Goal: Information Seeking & Learning: Find specific page/section

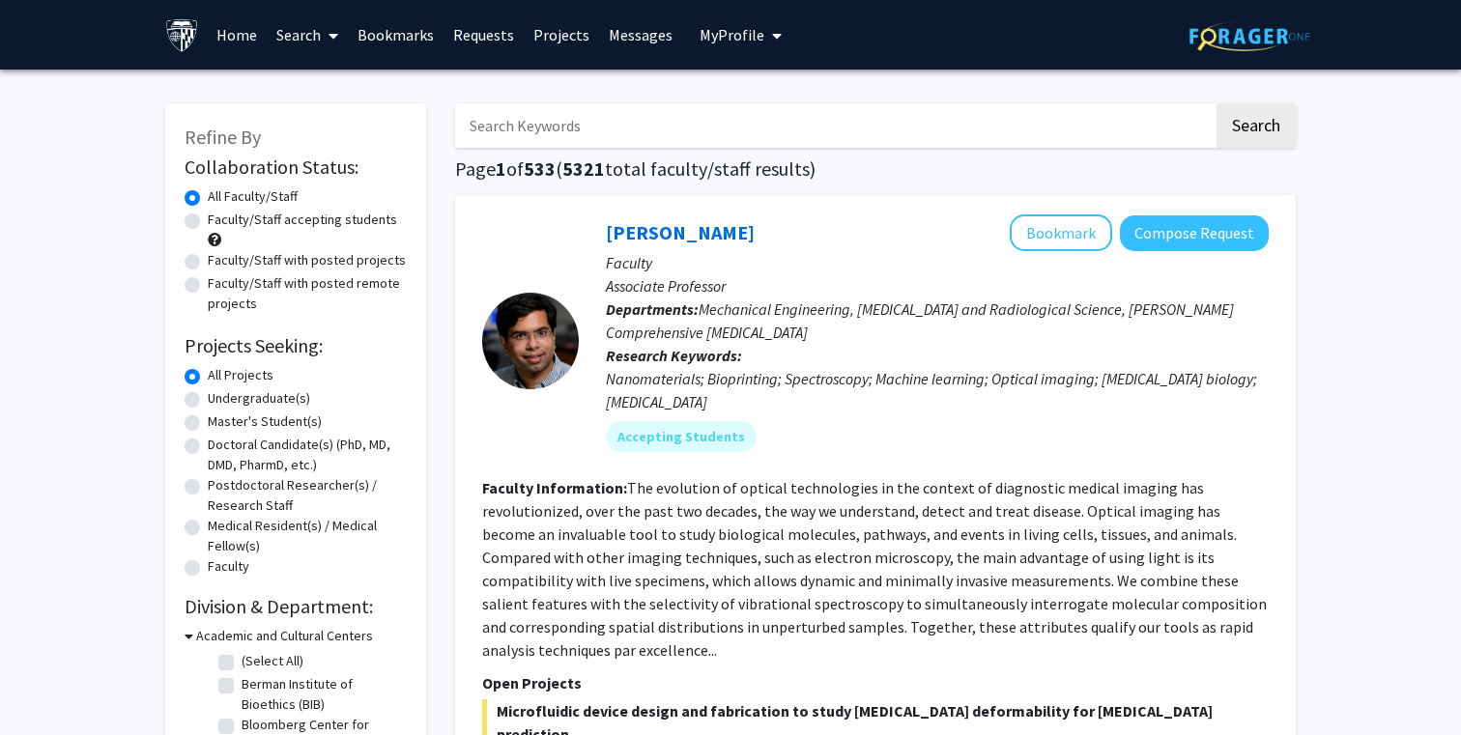
click at [617, 142] on input "Search Keywords" at bounding box center [834, 125] width 758 height 44
click at [470, 129] on input "clinical research"" at bounding box center [834, 125] width 758 height 44
type input ""clinical research""
click at [1216, 103] on button "Search" at bounding box center [1255, 125] width 79 height 44
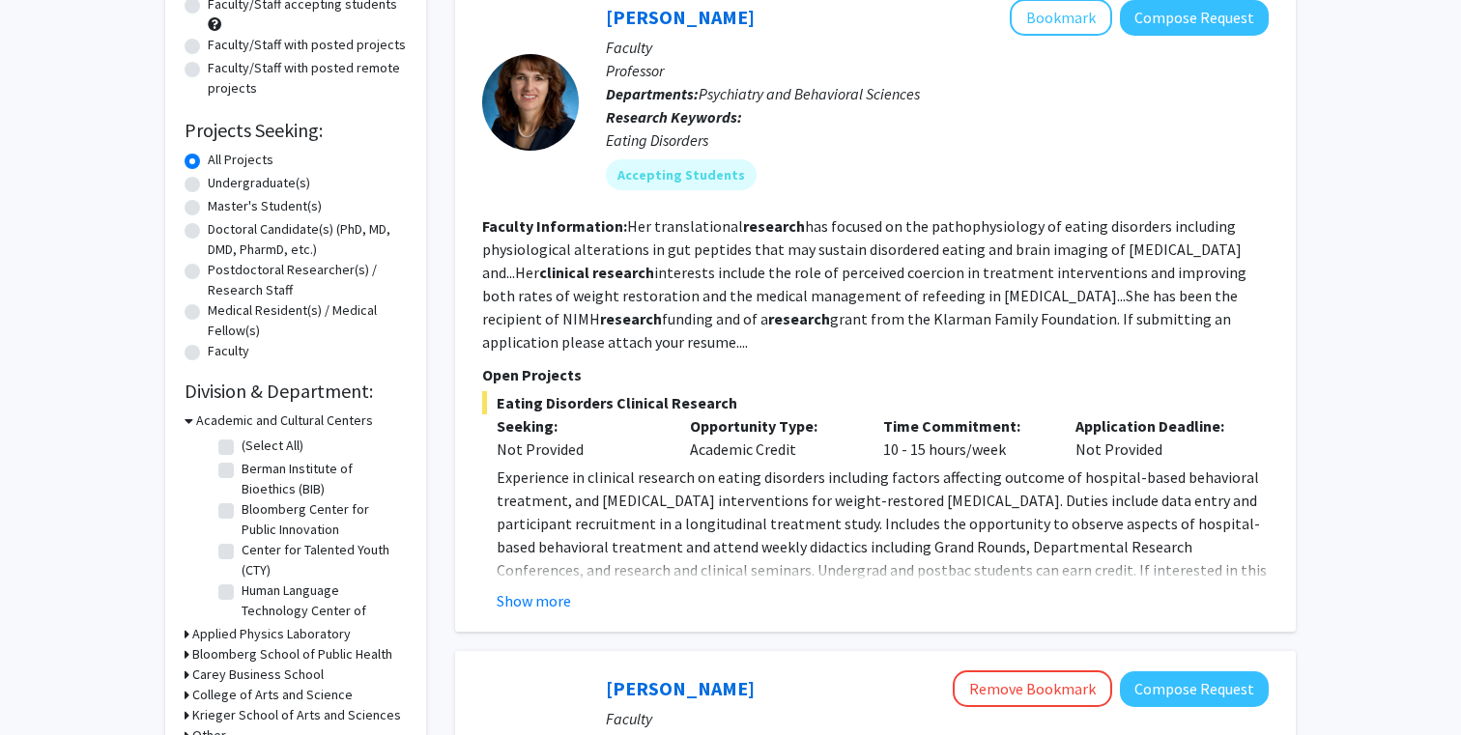
scroll to position [210, 0]
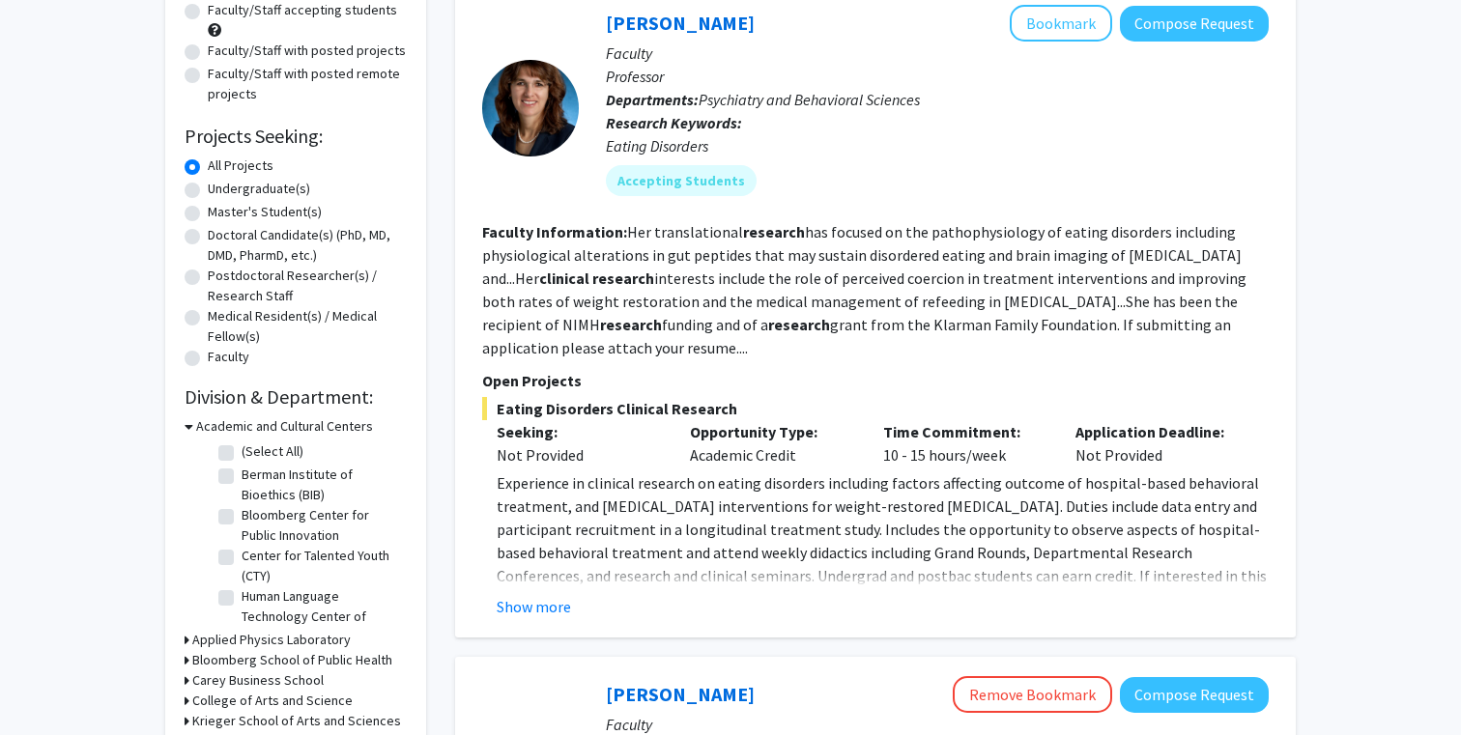
click at [657, 331] on fg-read-more "Her translational research has focused on the pathophysiology of eating disorde…" at bounding box center [864, 289] width 764 height 135
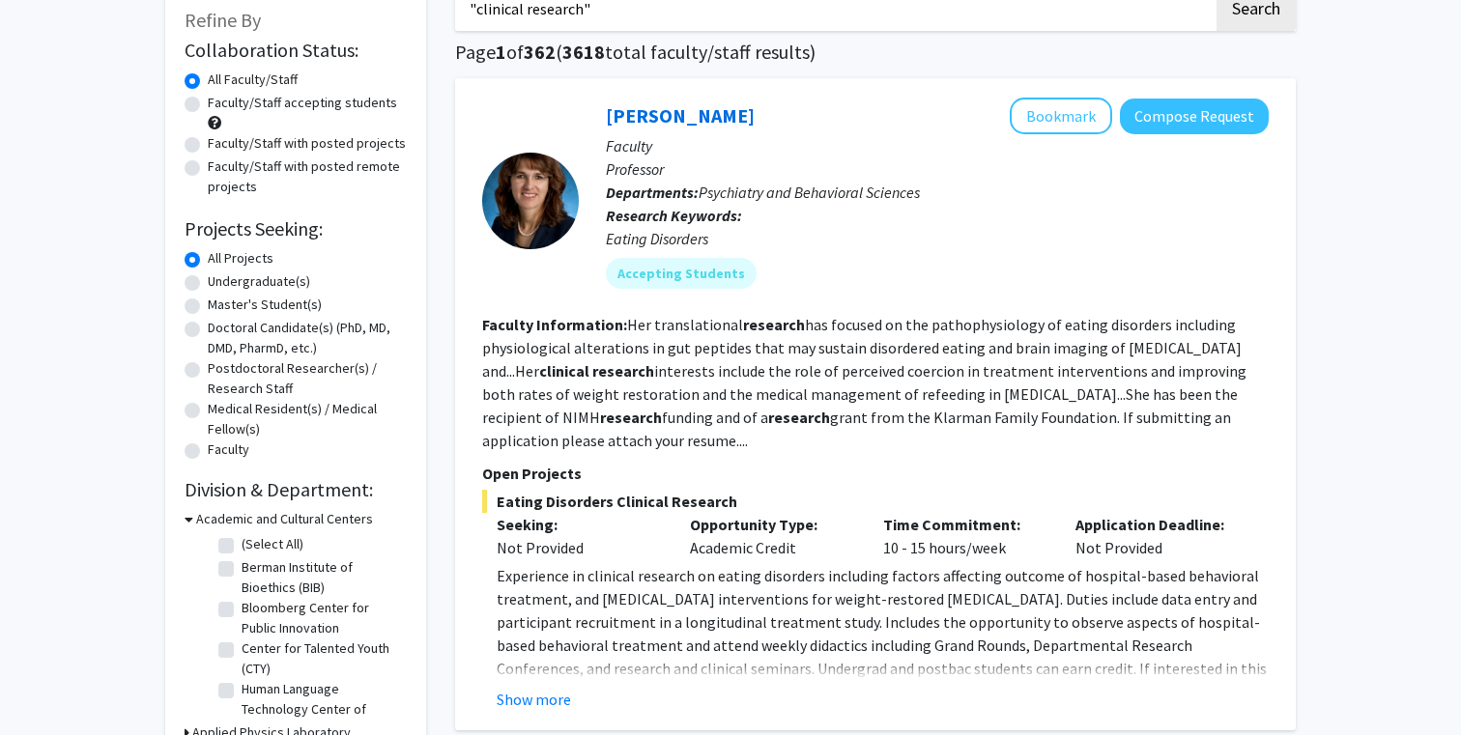
scroll to position [0, 0]
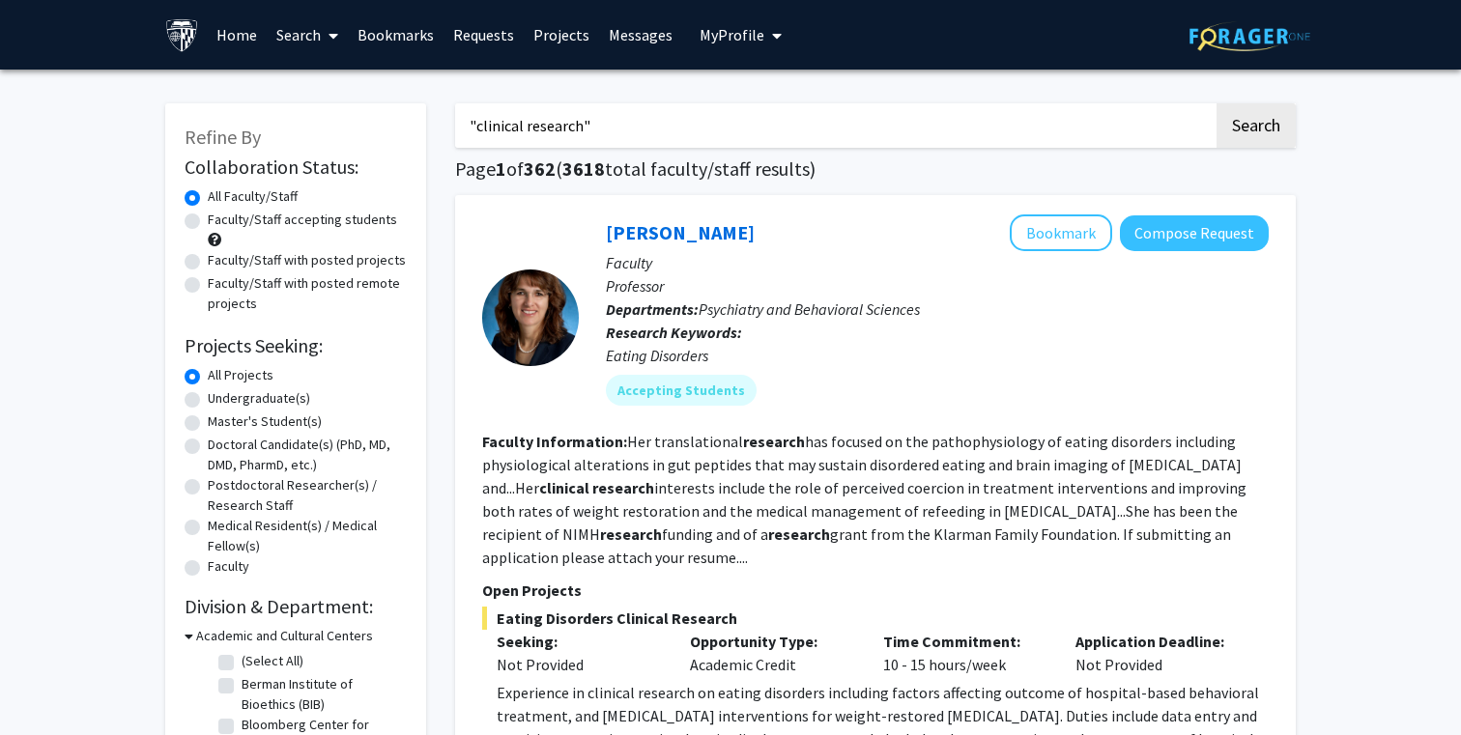
drag, startPoint x: 611, startPoint y: 130, endPoint x: 223, endPoint y: 130, distance: 387.4
click at [1216, 103] on button "Search" at bounding box center [1255, 125] width 79 height 44
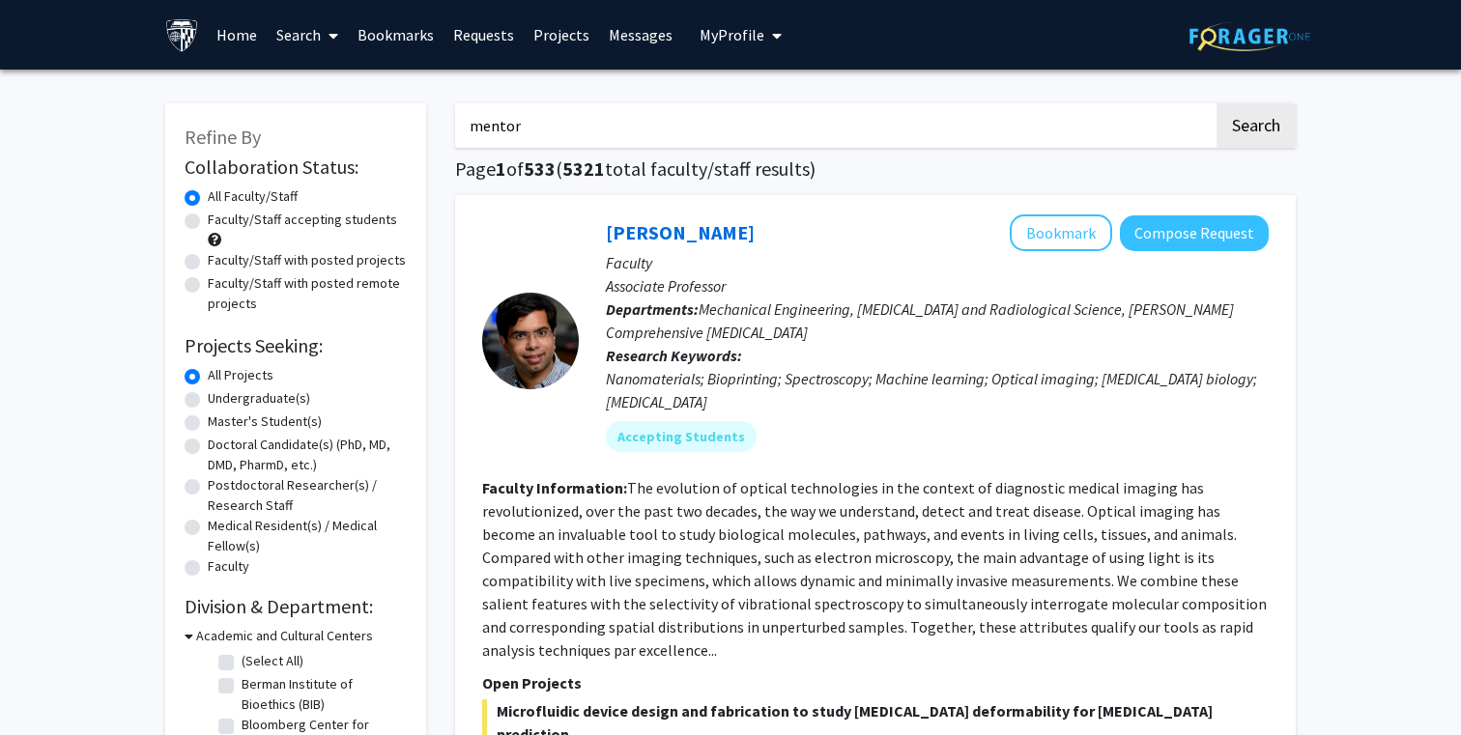
type input "mentor"
click at [1216, 103] on button "Search" at bounding box center [1255, 125] width 79 height 44
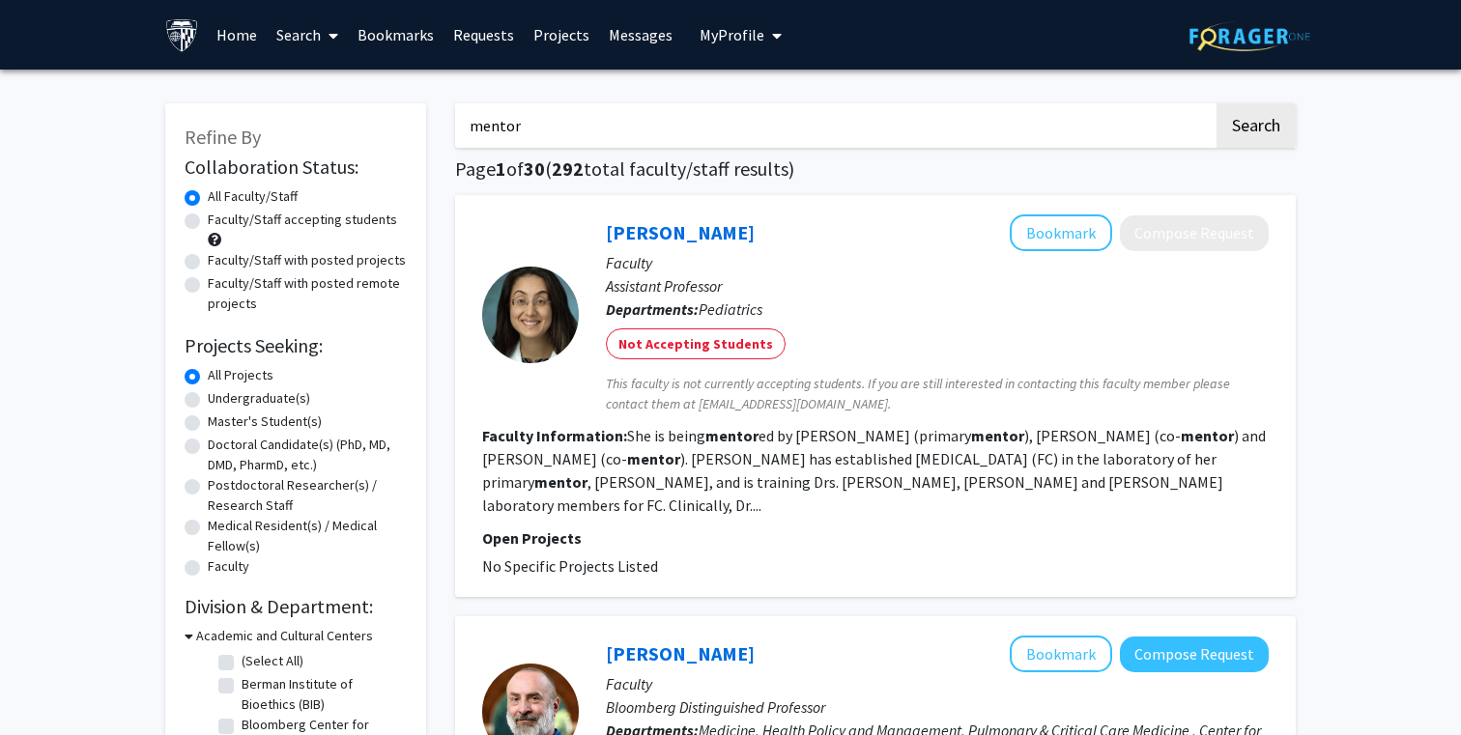
drag, startPoint x: 546, startPoint y: 121, endPoint x: 394, endPoint y: 121, distance: 151.7
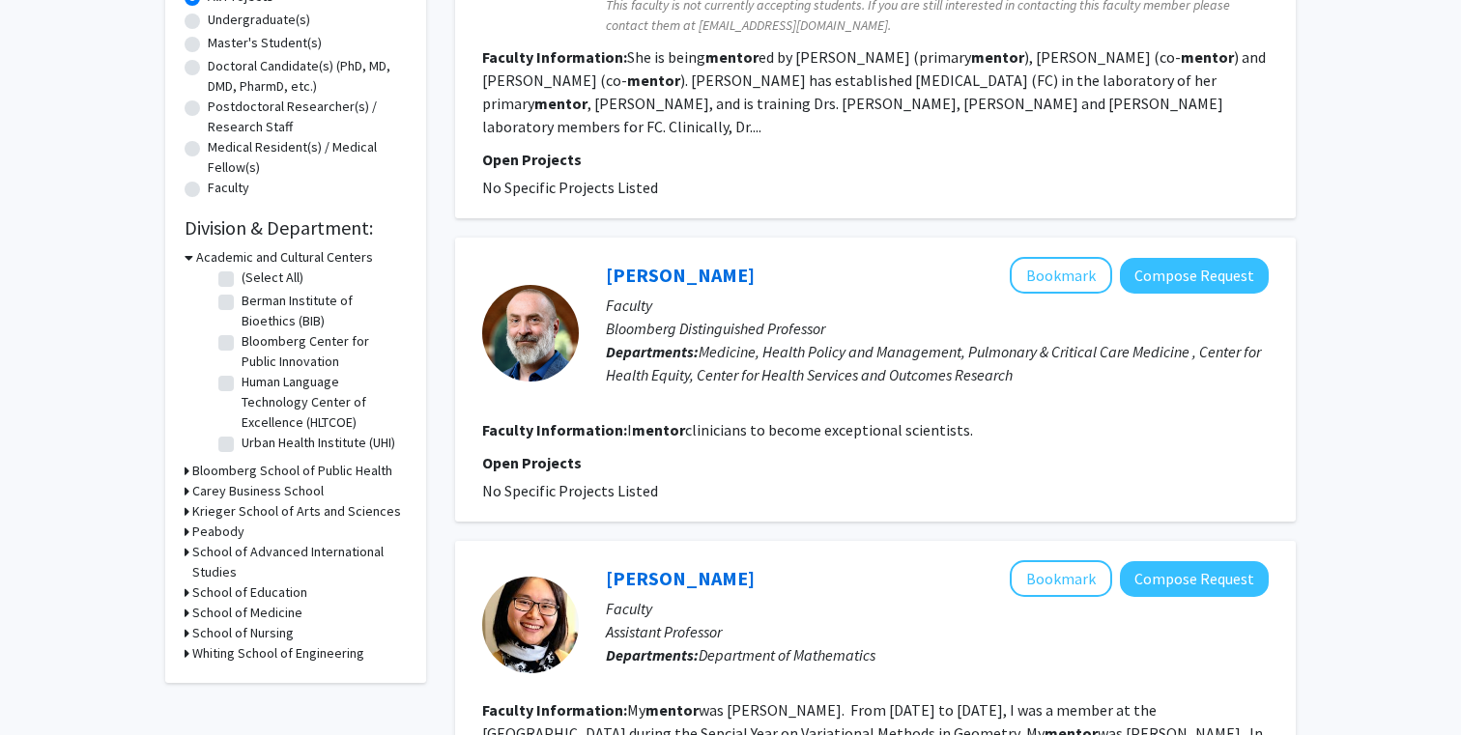
scroll to position [383, 0]
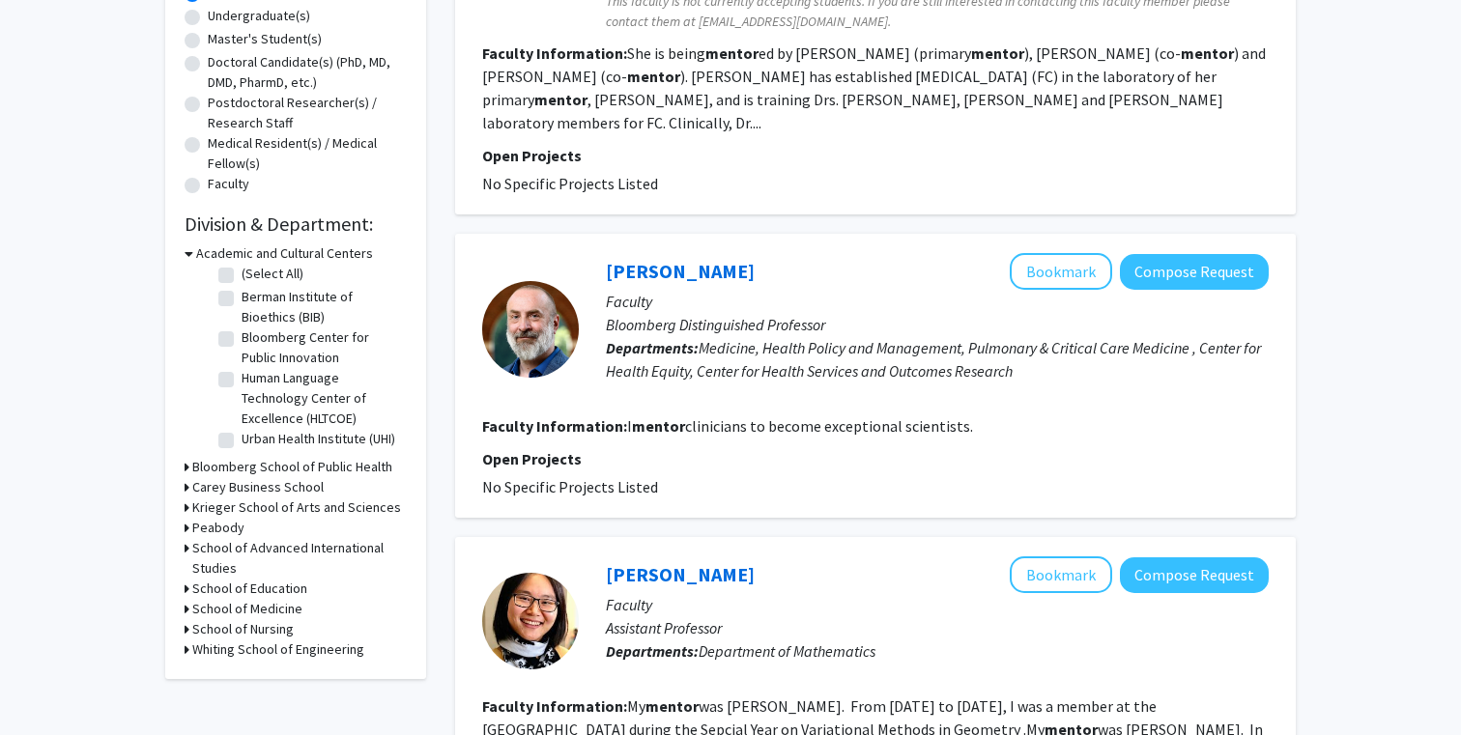
click at [239, 609] on h3 "School of Medicine" at bounding box center [247, 609] width 110 height 20
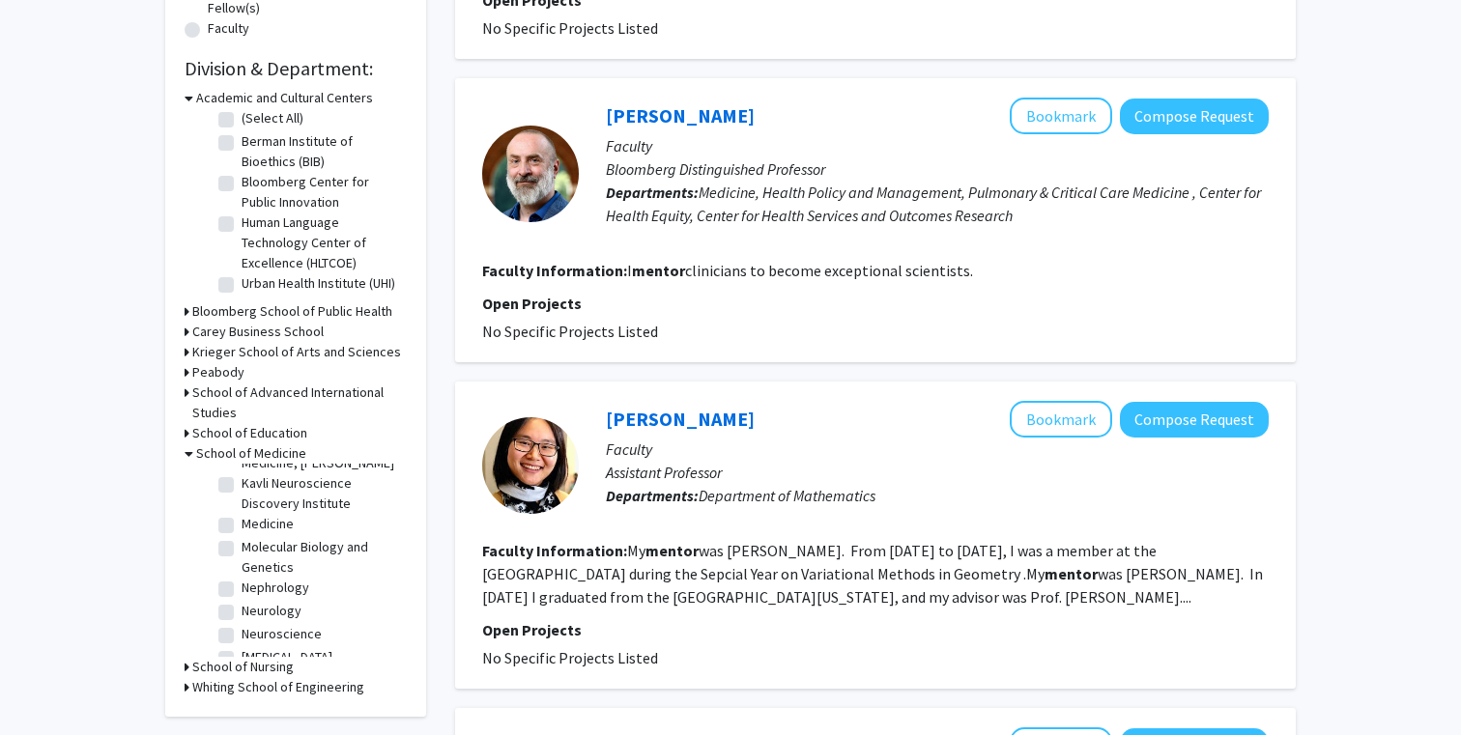
scroll to position [0, 0]
click at [242, 476] on label "(Select All)" at bounding box center [273, 479] width 62 height 20
click at [242, 476] on input "(Select All)" at bounding box center [248, 475] width 13 height 13
checkbox input "true"
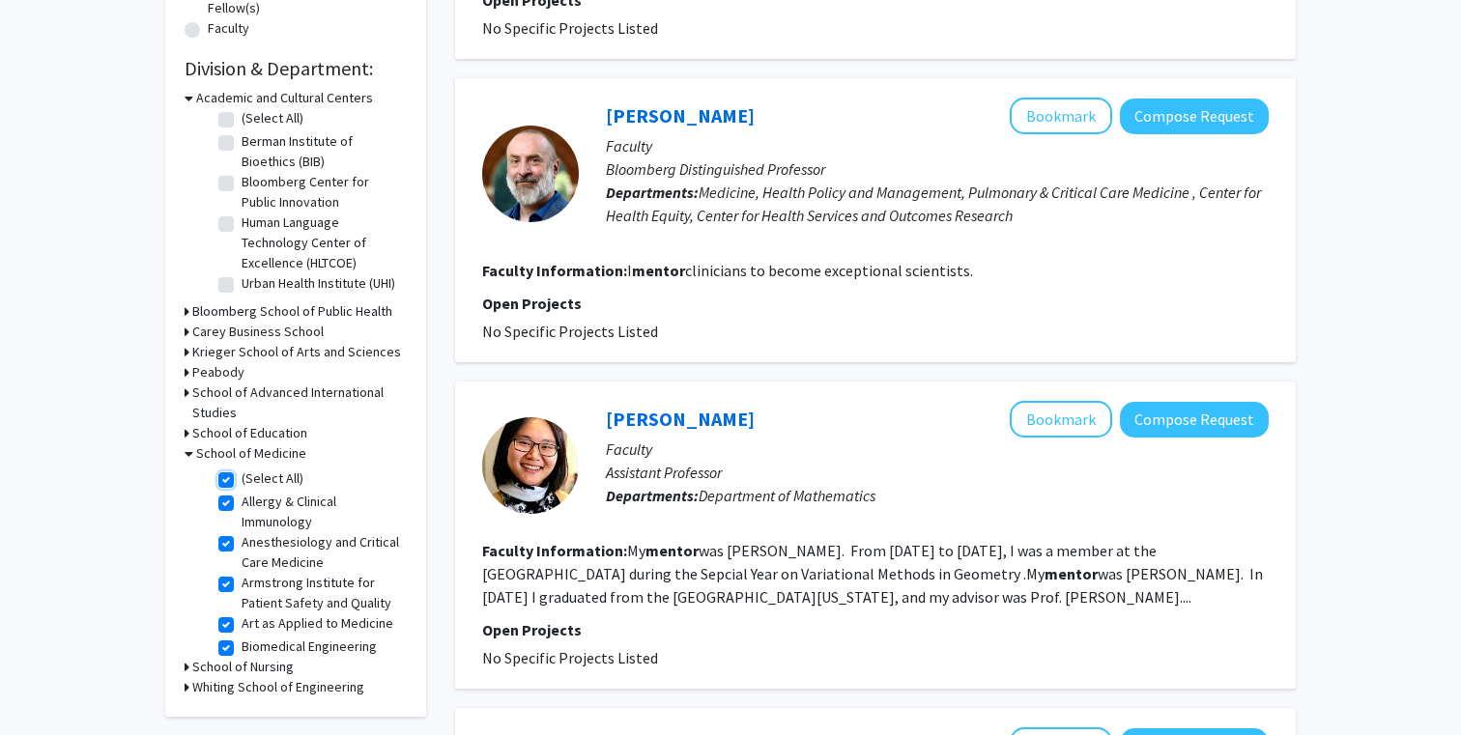
checkbox input "true"
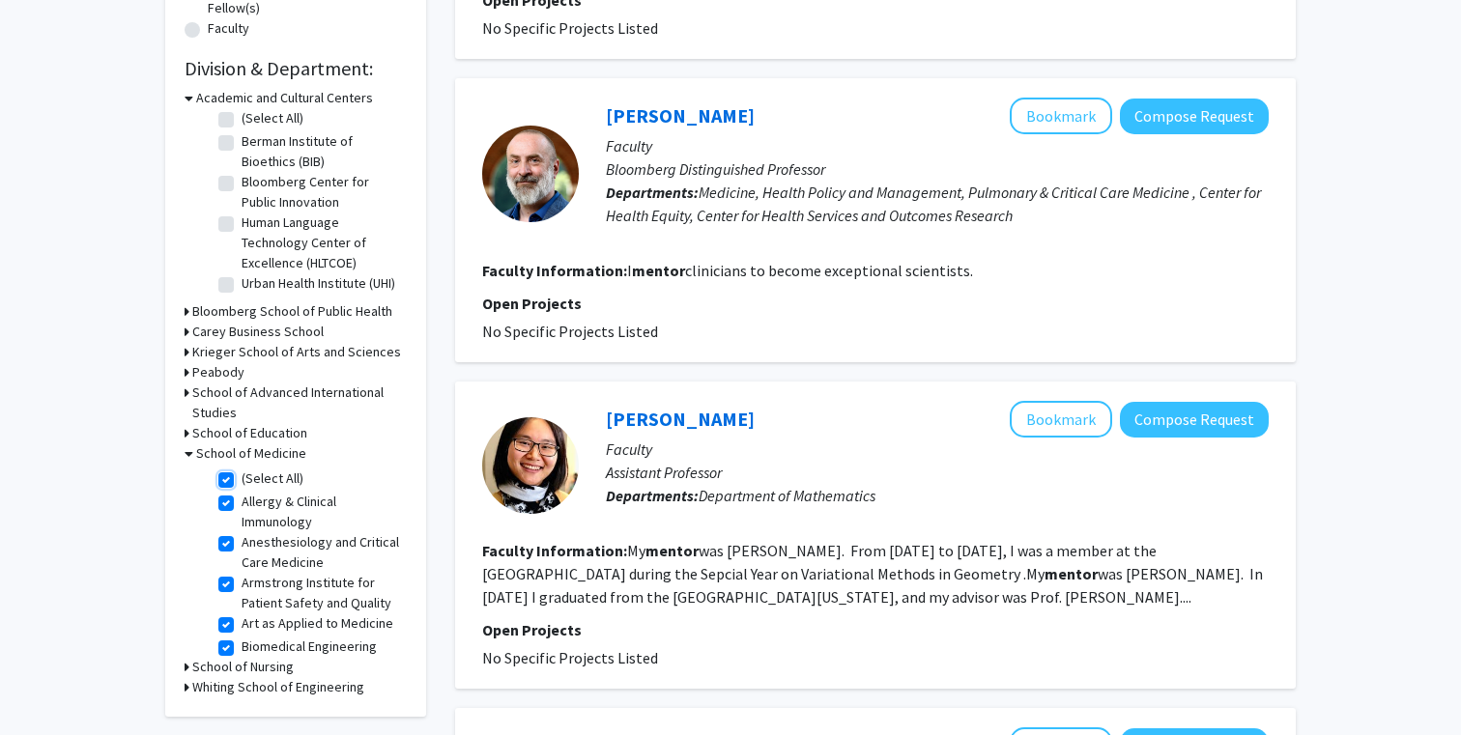
checkbox input "true"
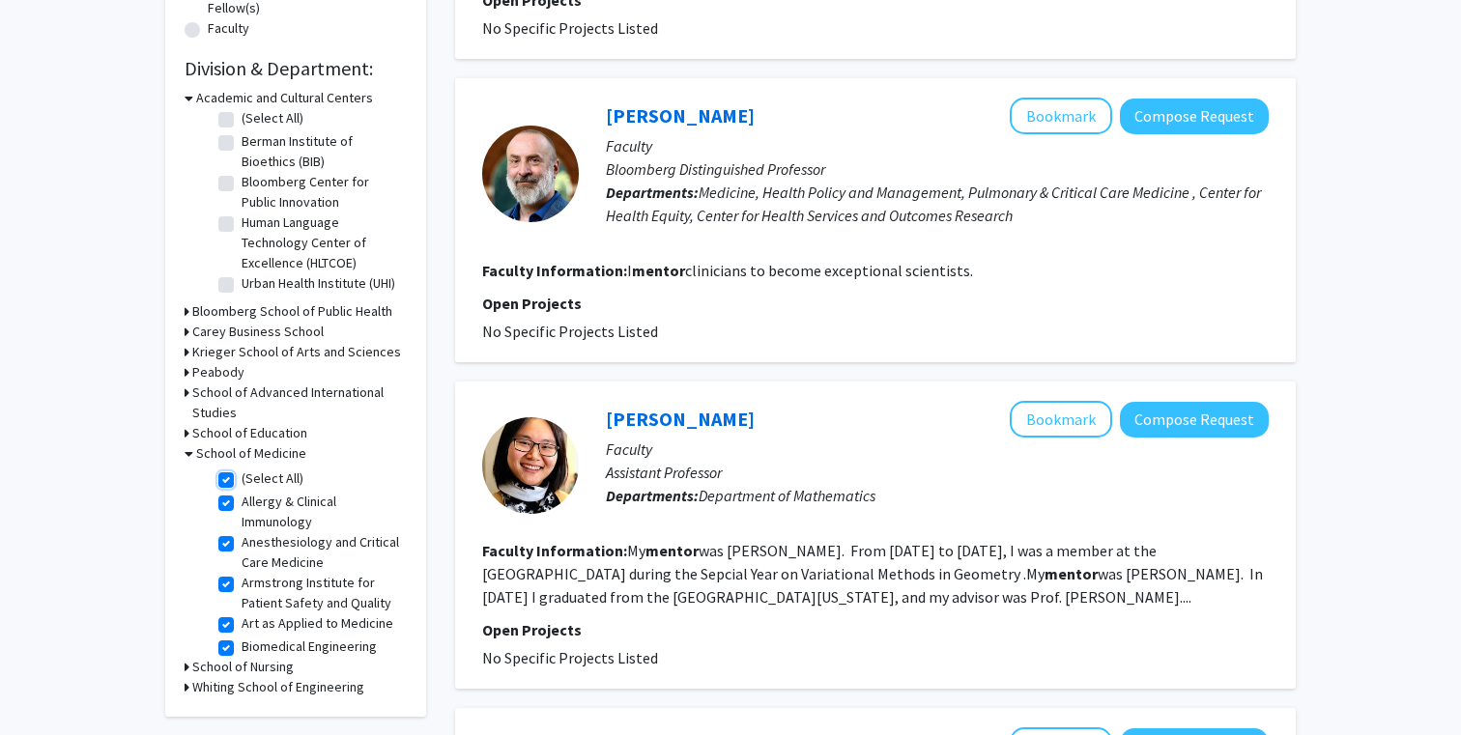
checkbox input "true"
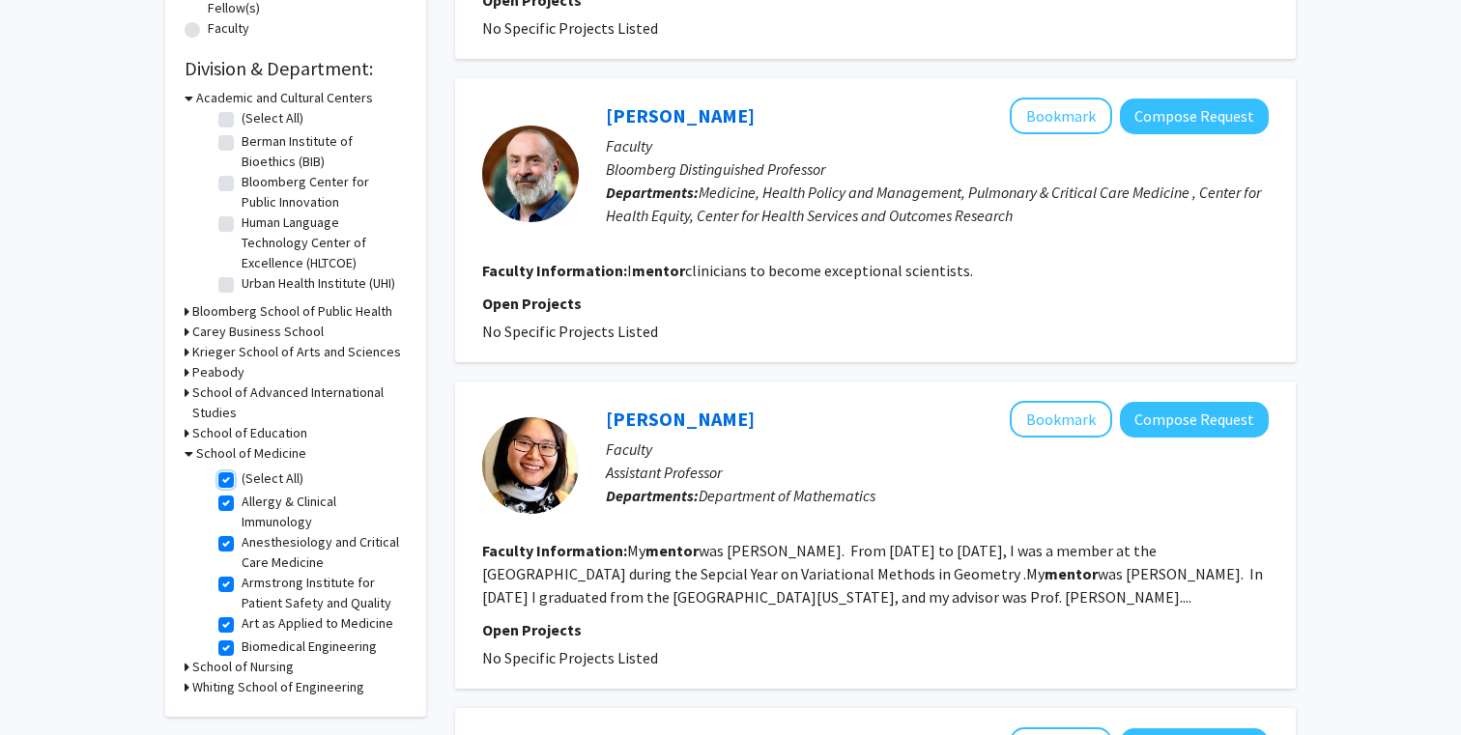
checkbox input "true"
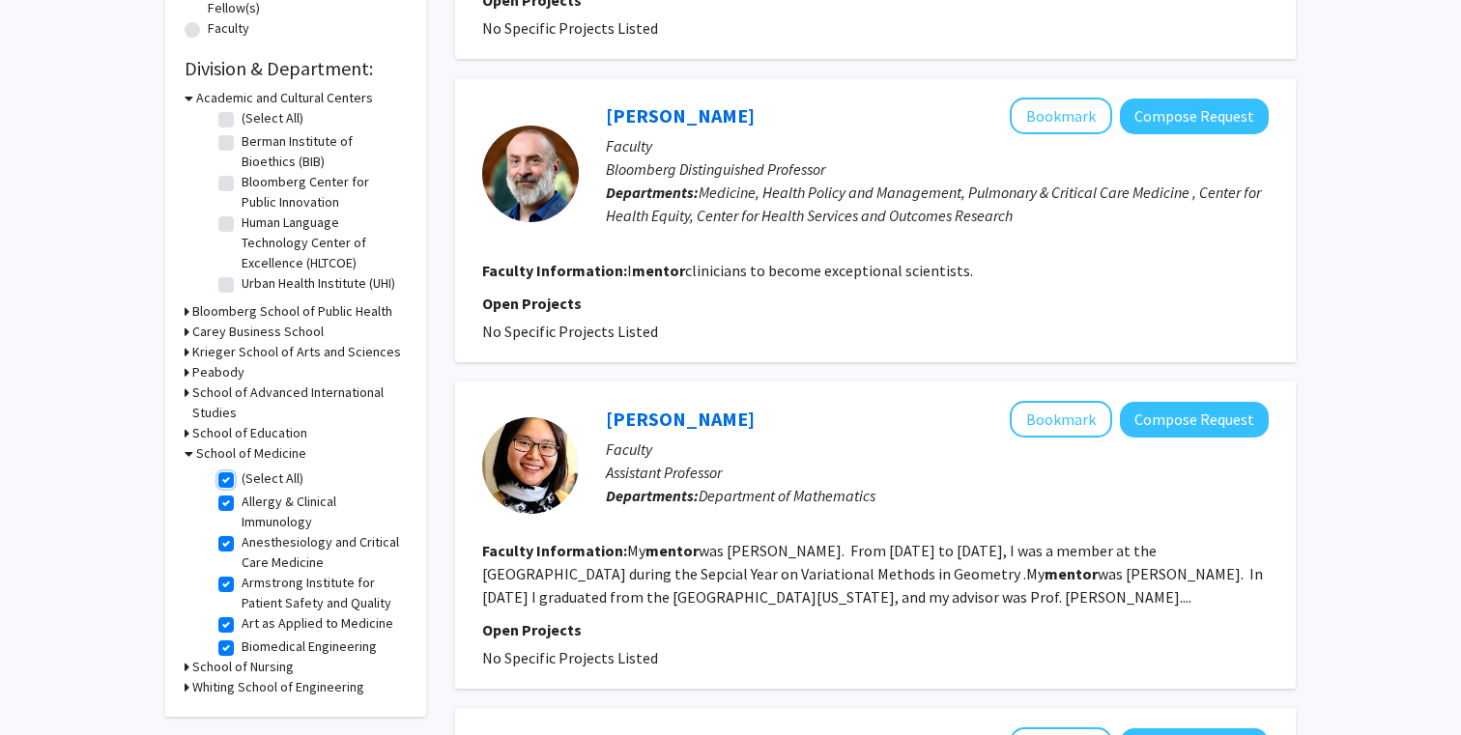
checkbox input "true"
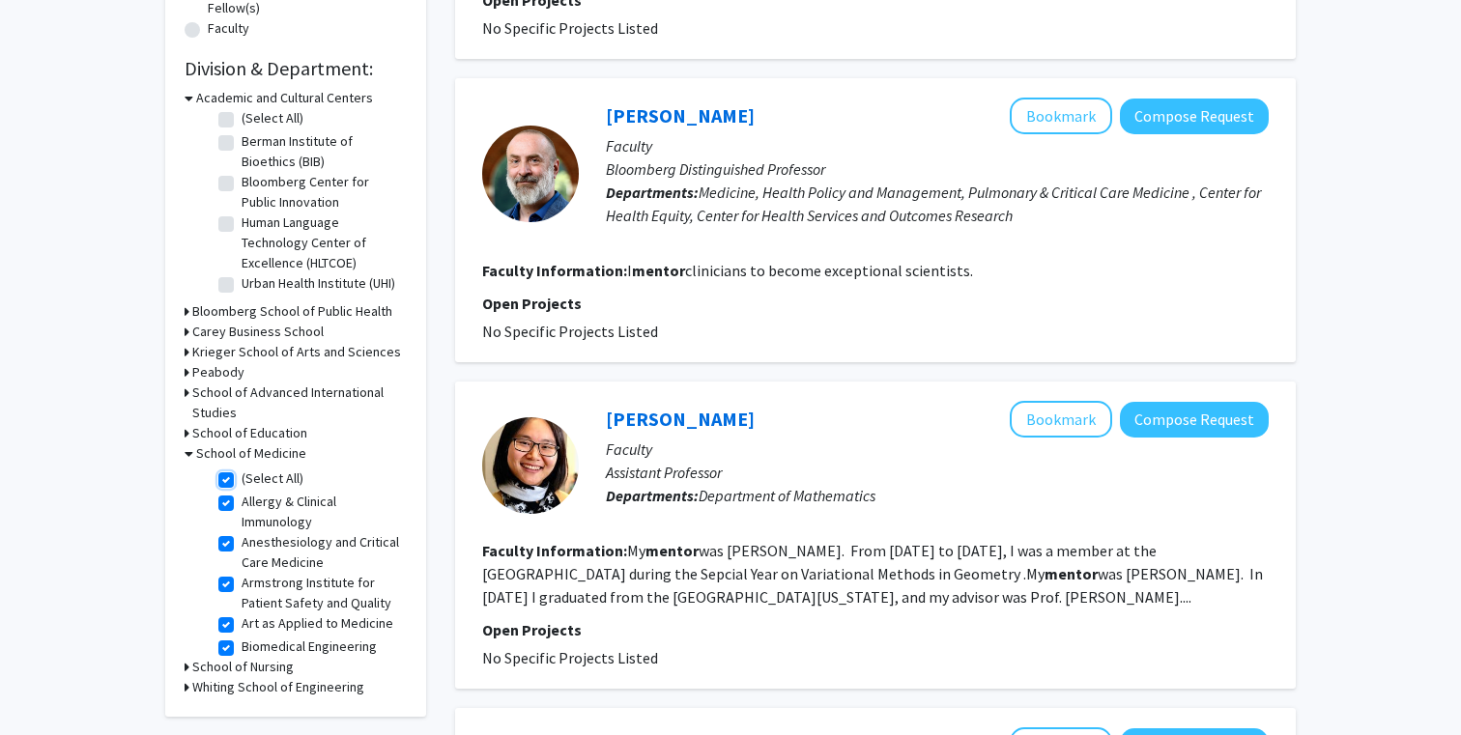
checkbox input "true"
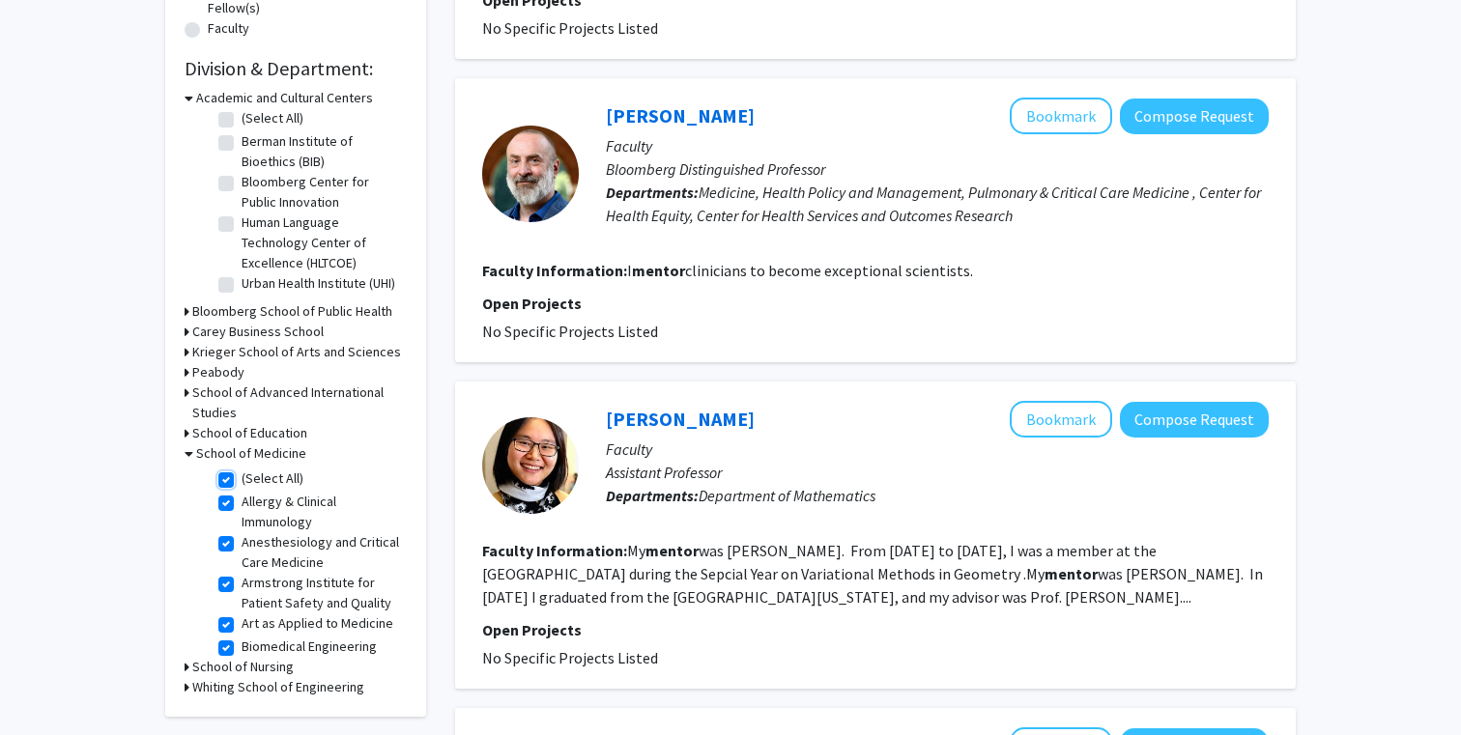
checkbox input "true"
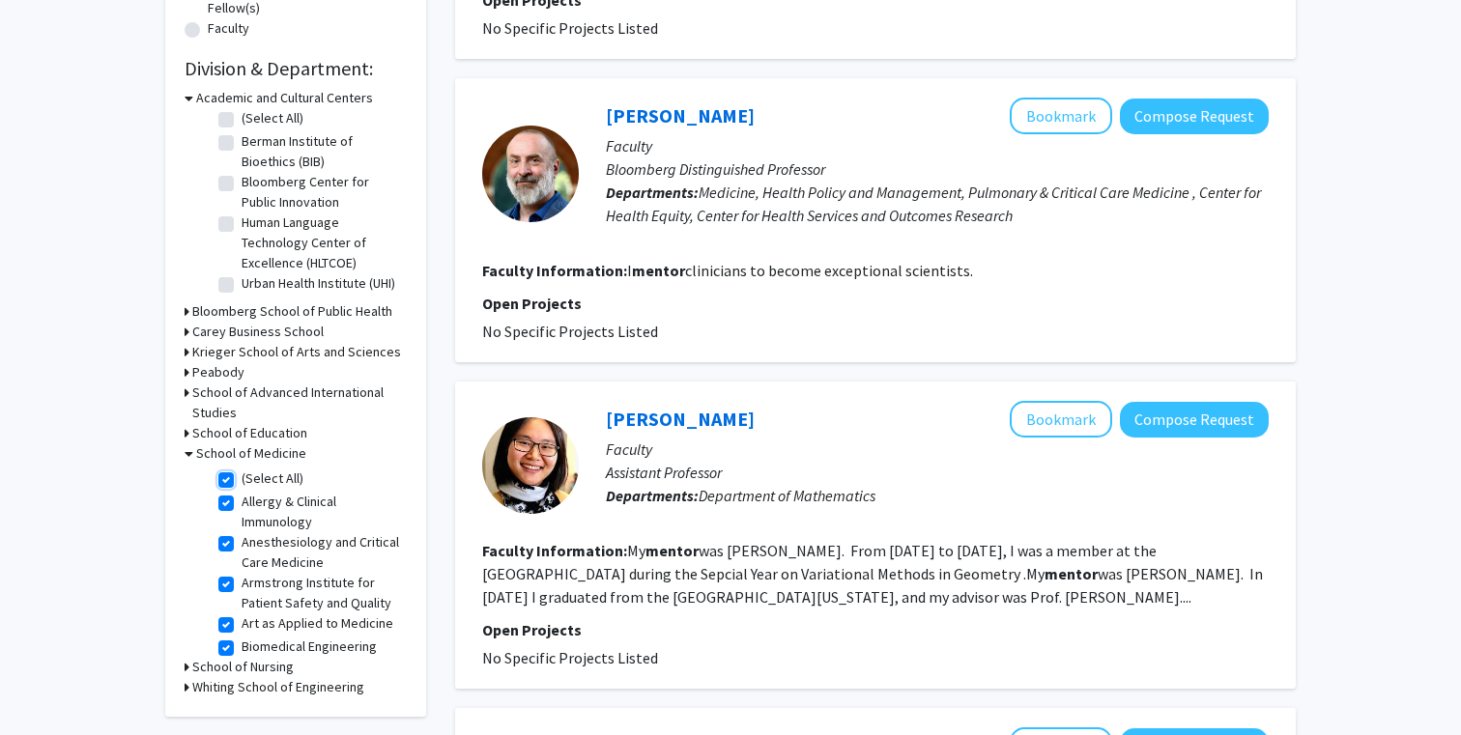
checkbox input "true"
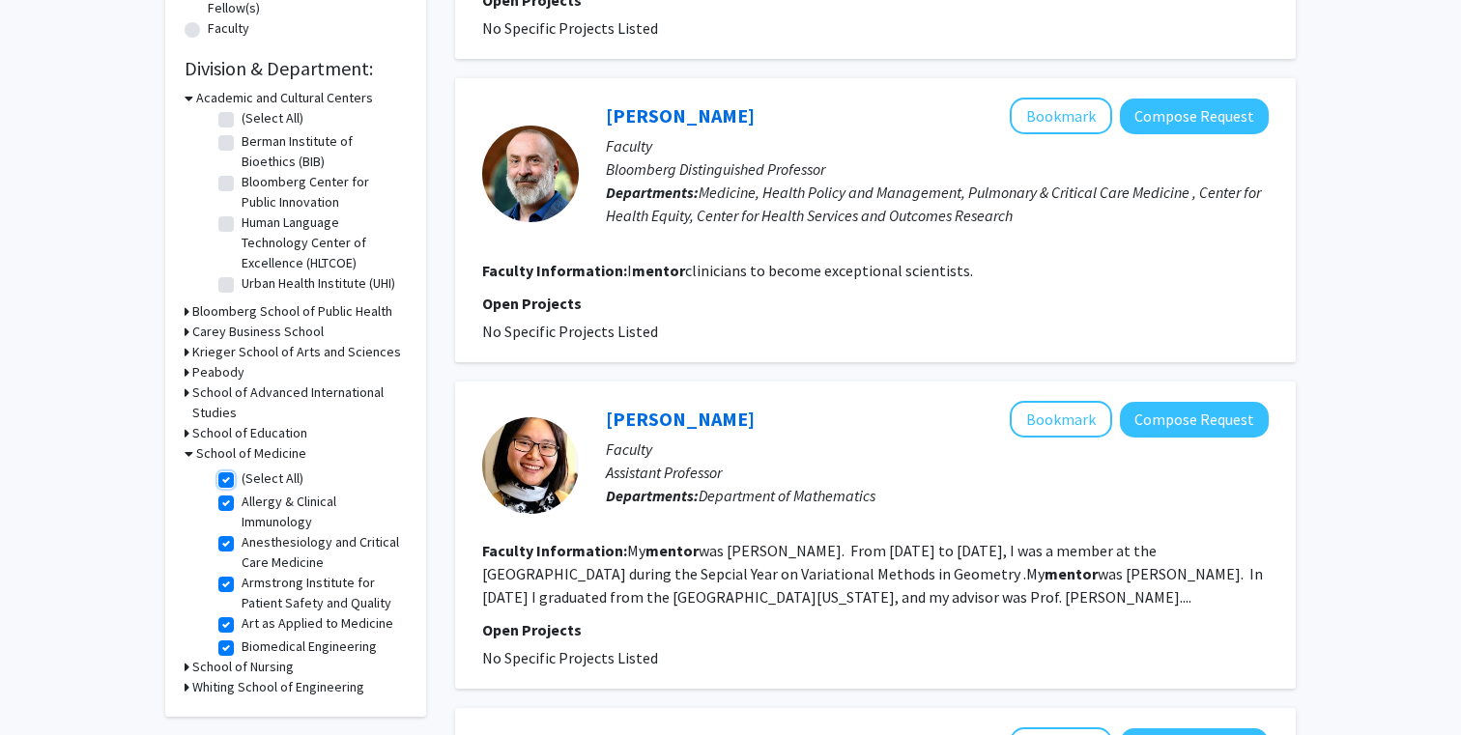
checkbox input "true"
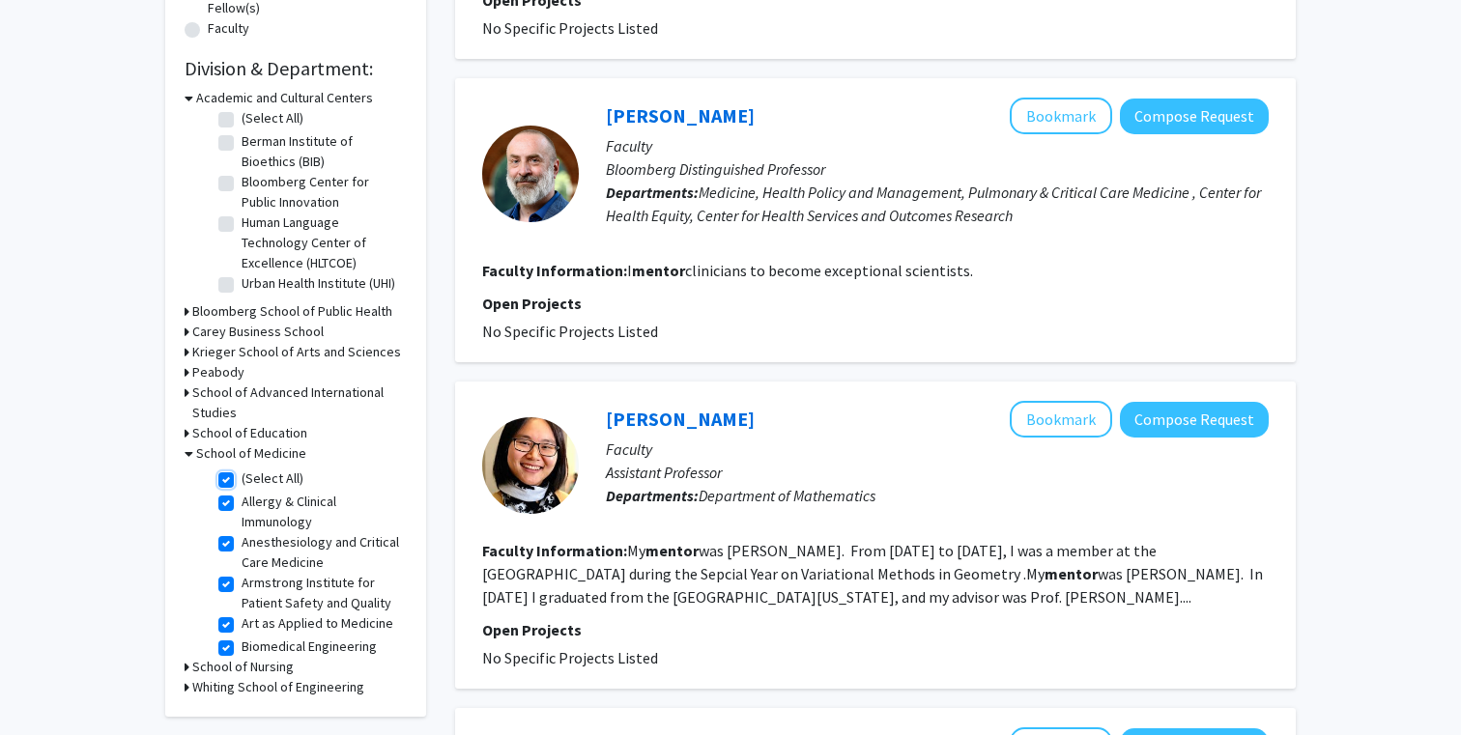
checkbox input "true"
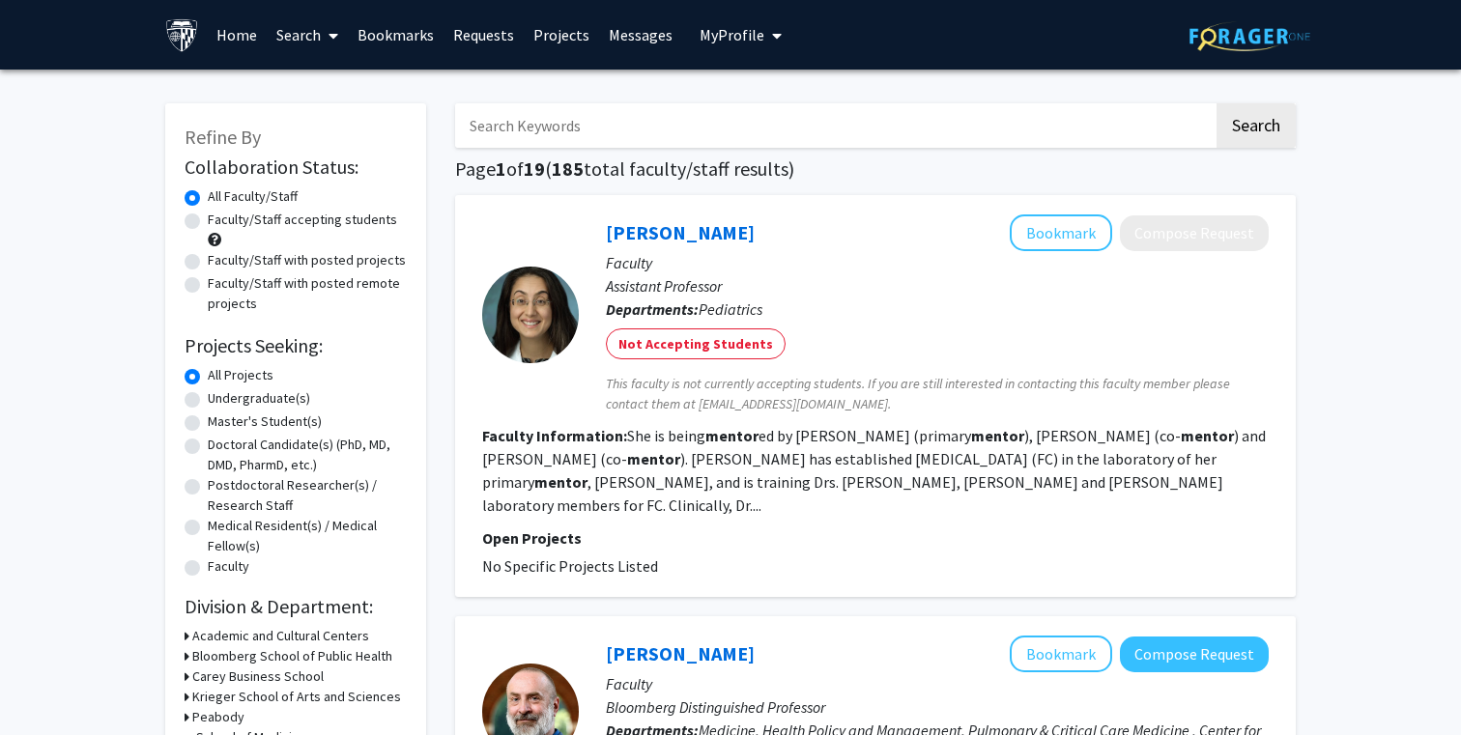
click at [1054, 130] on input "Search Keywords" at bounding box center [834, 125] width 758 height 44
click at [1216, 103] on button "Search" at bounding box center [1255, 125] width 79 height 44
checkbox input "false"
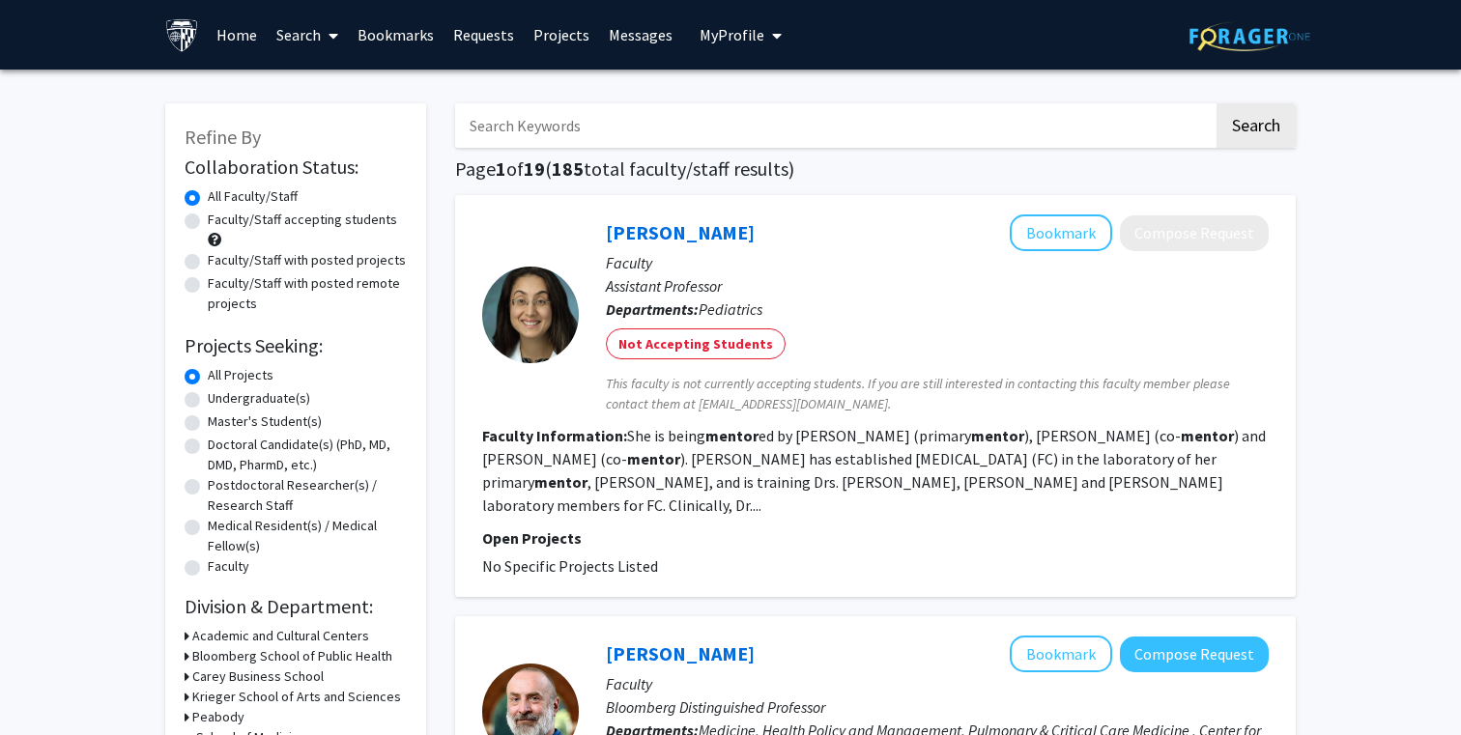
checkbox input "false"
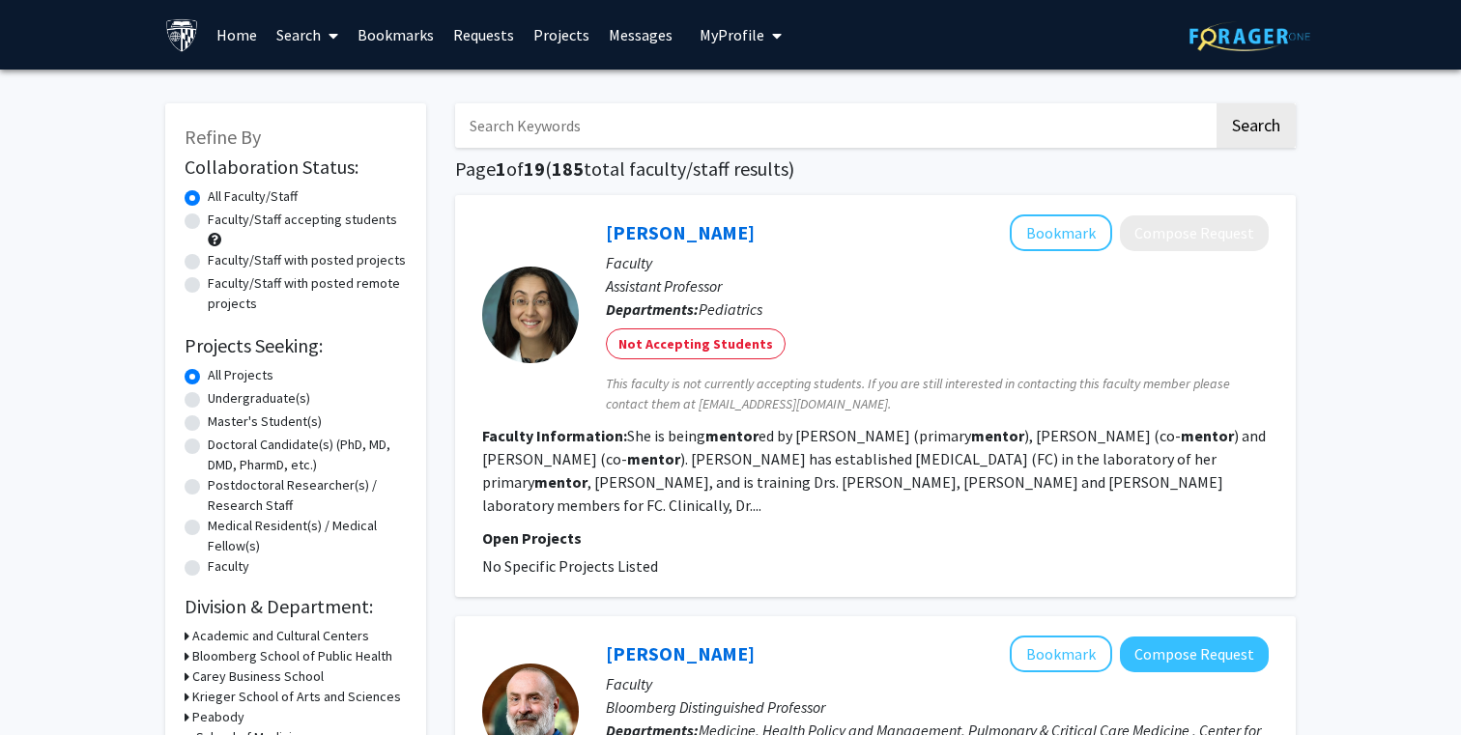
checkbox input "false"
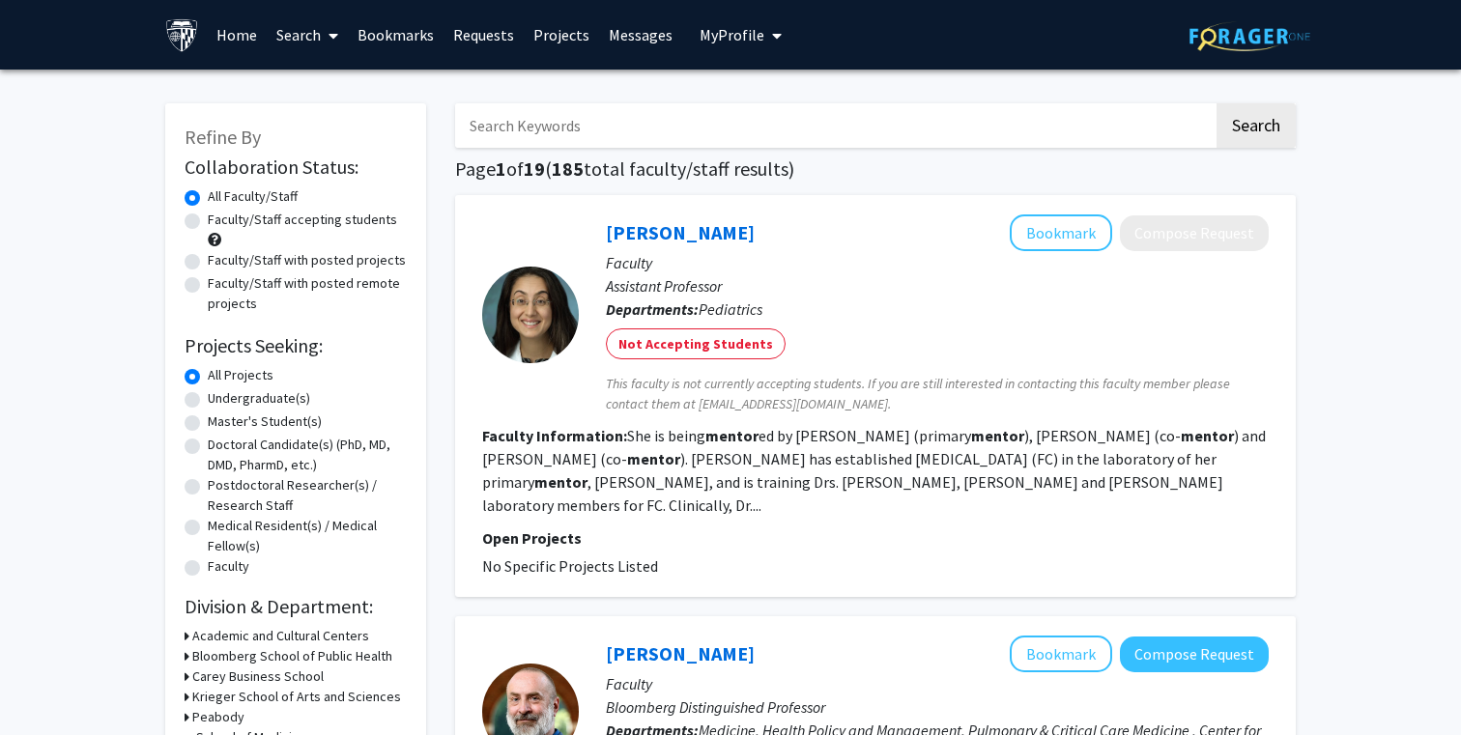
checkbox input "false"
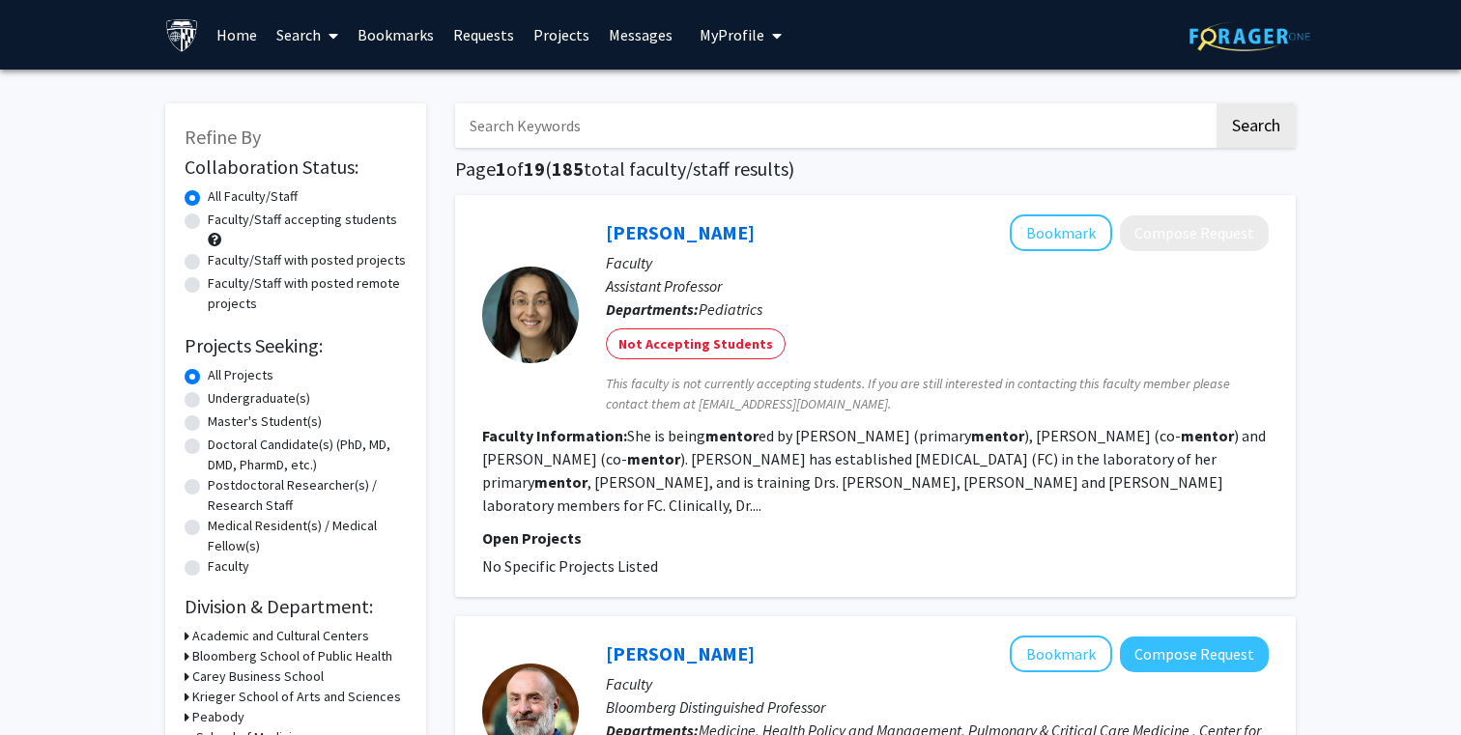
checkbox input "false"
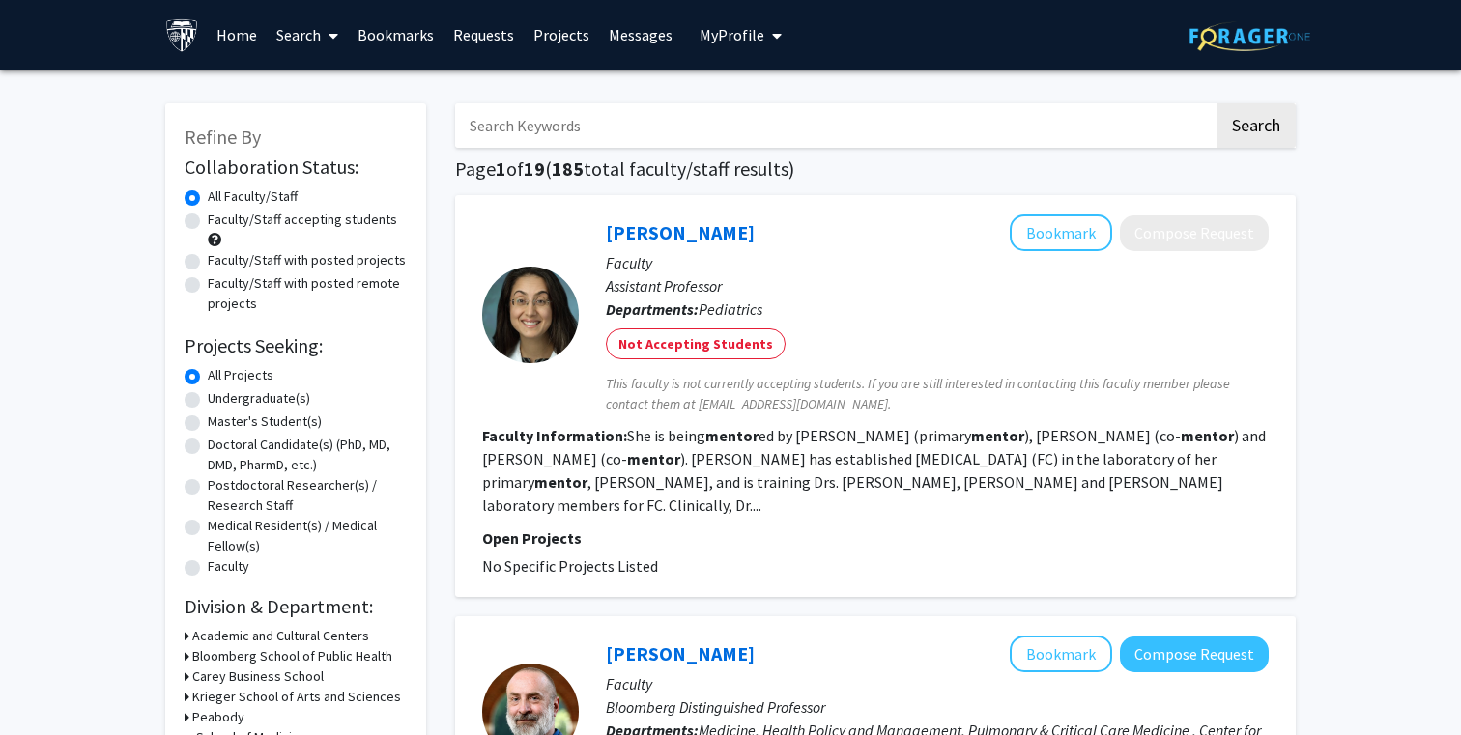
checkbox input "false"
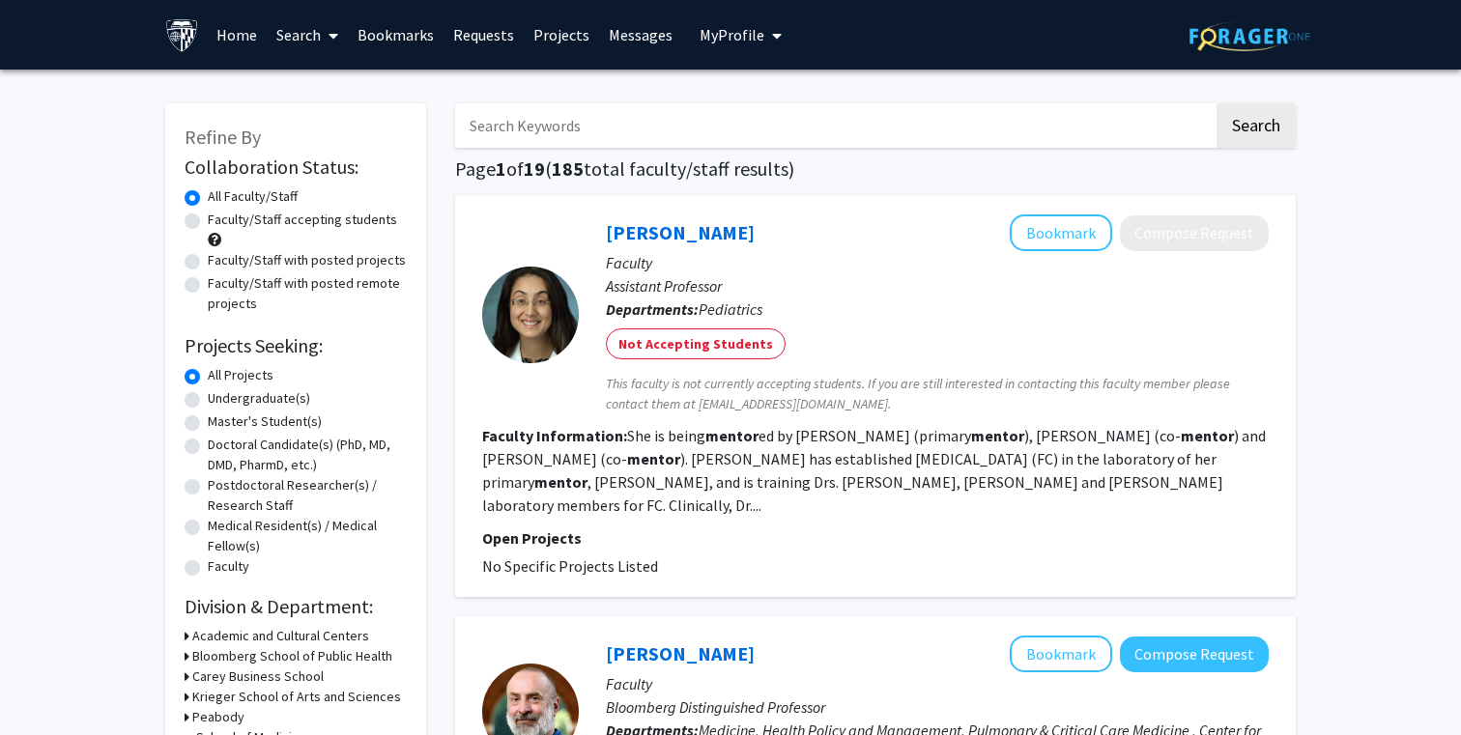
checkbox input "false"
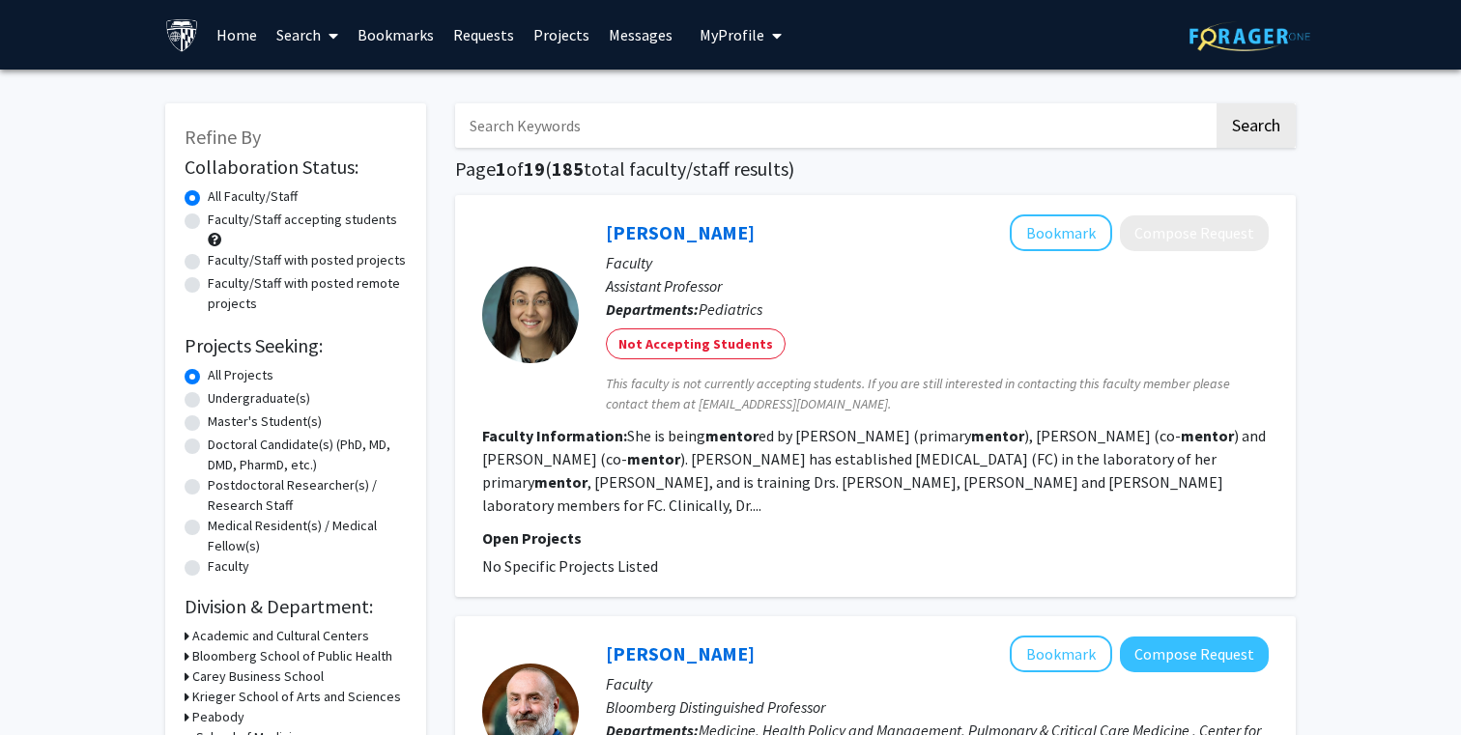
checkbox input "false"
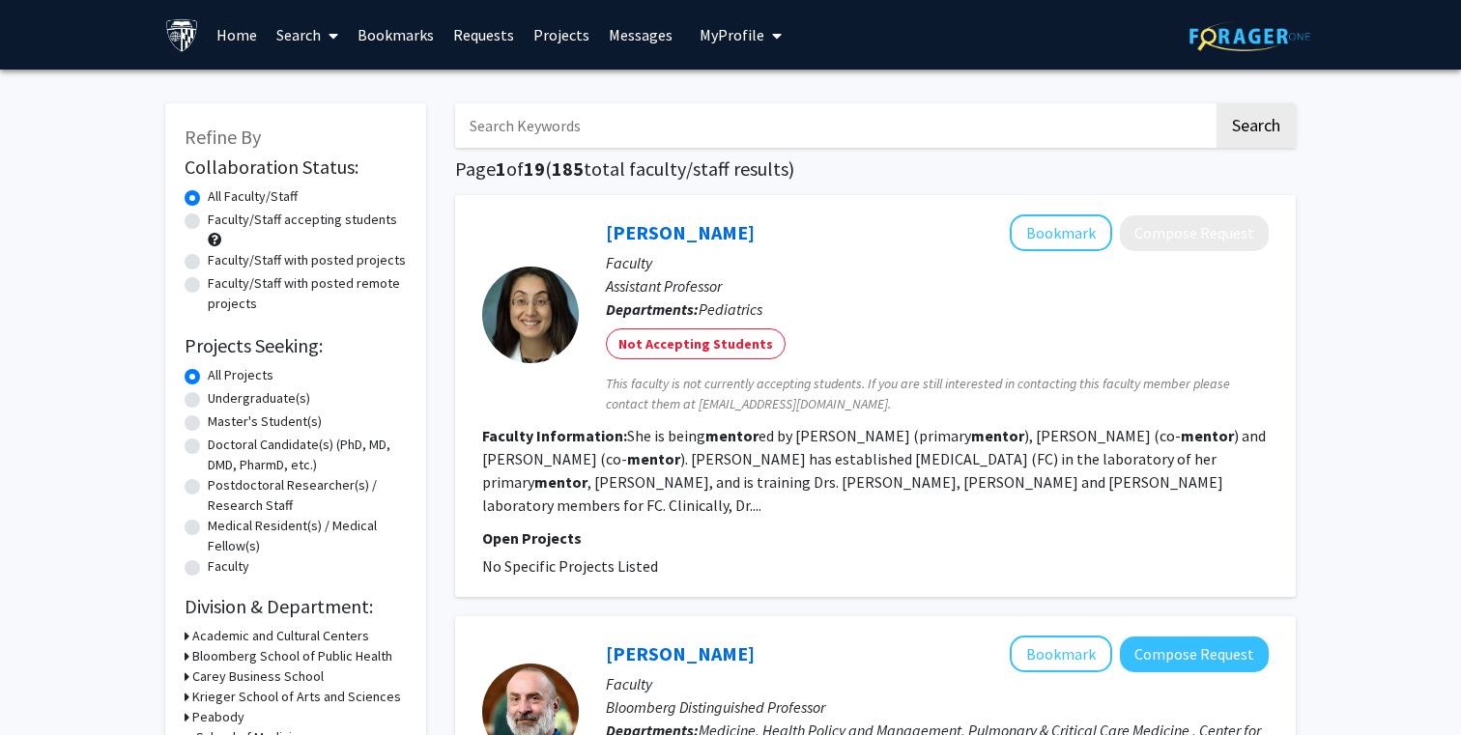
checkbox input "false"
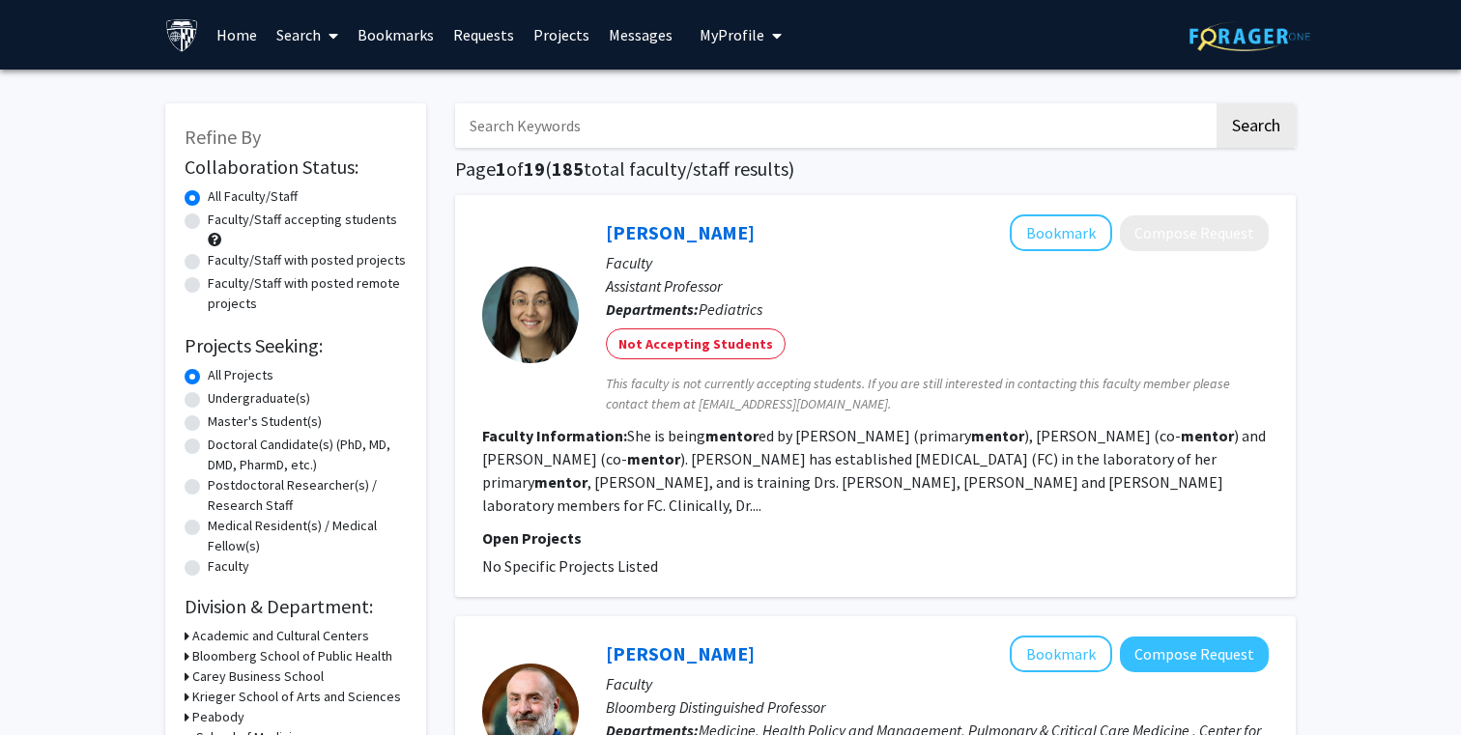
checkbox input "false"
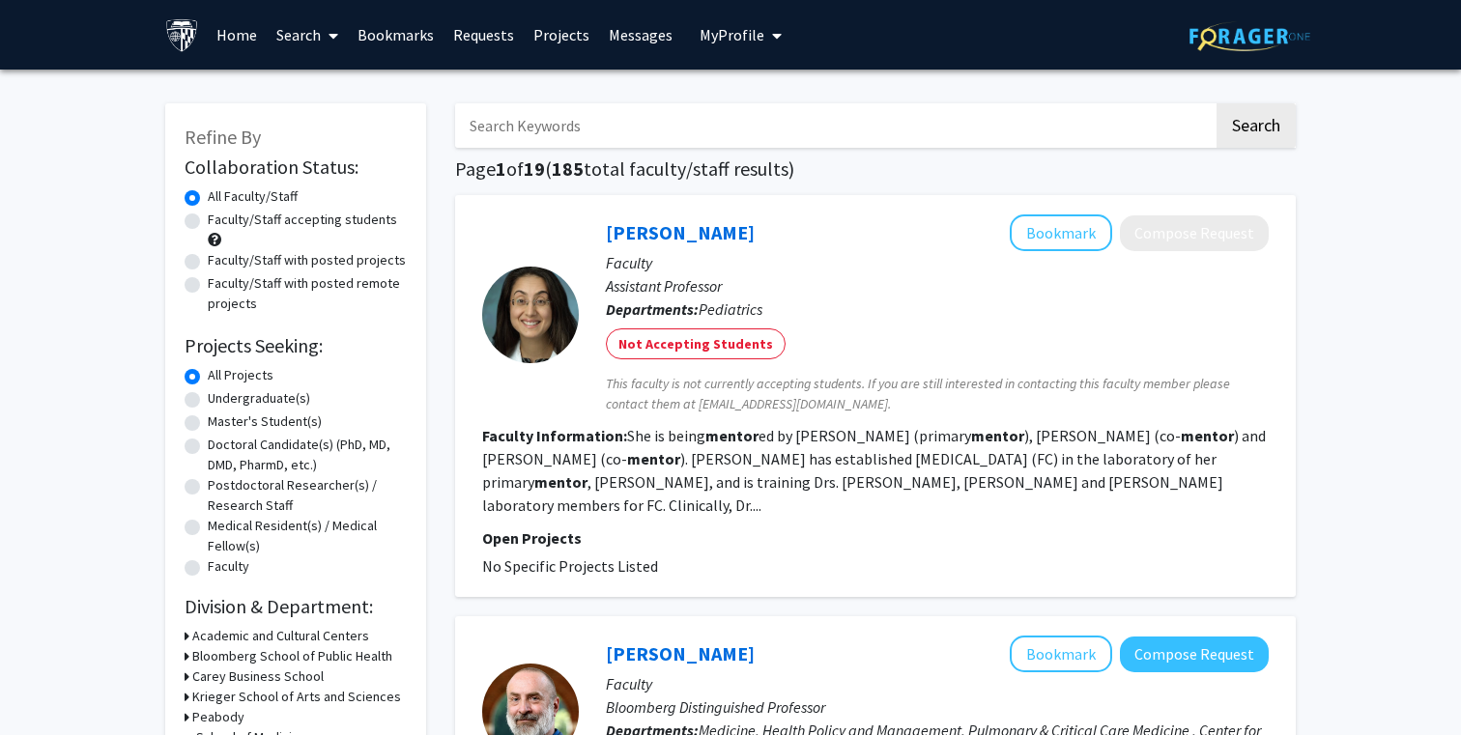
checkbox input "false"
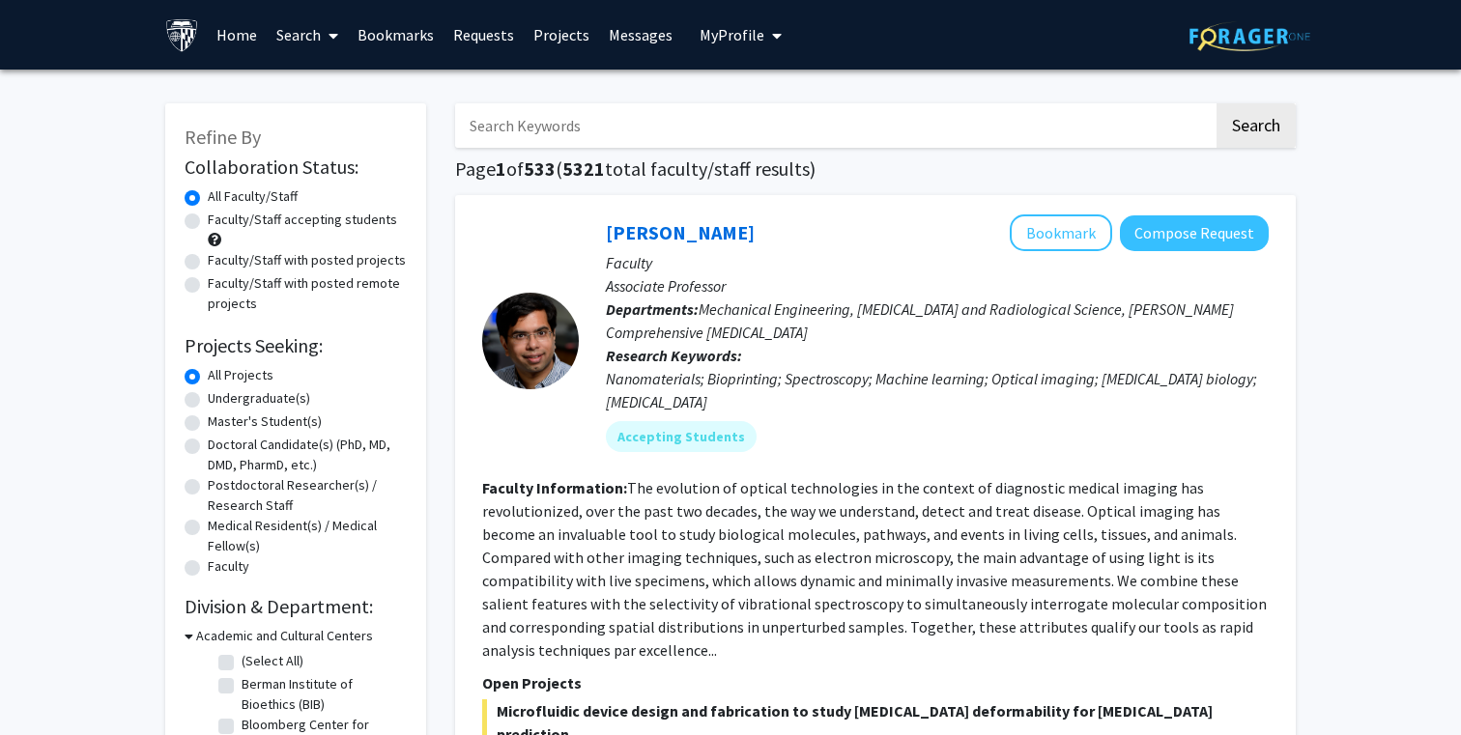
click at [760, 127] on input "Search Keywords" at bounding box center [834, 125] width 758 height 44
click at [1032, 111] on input "Search Keywords" at bounding box center [834, 125] width 758 height 44
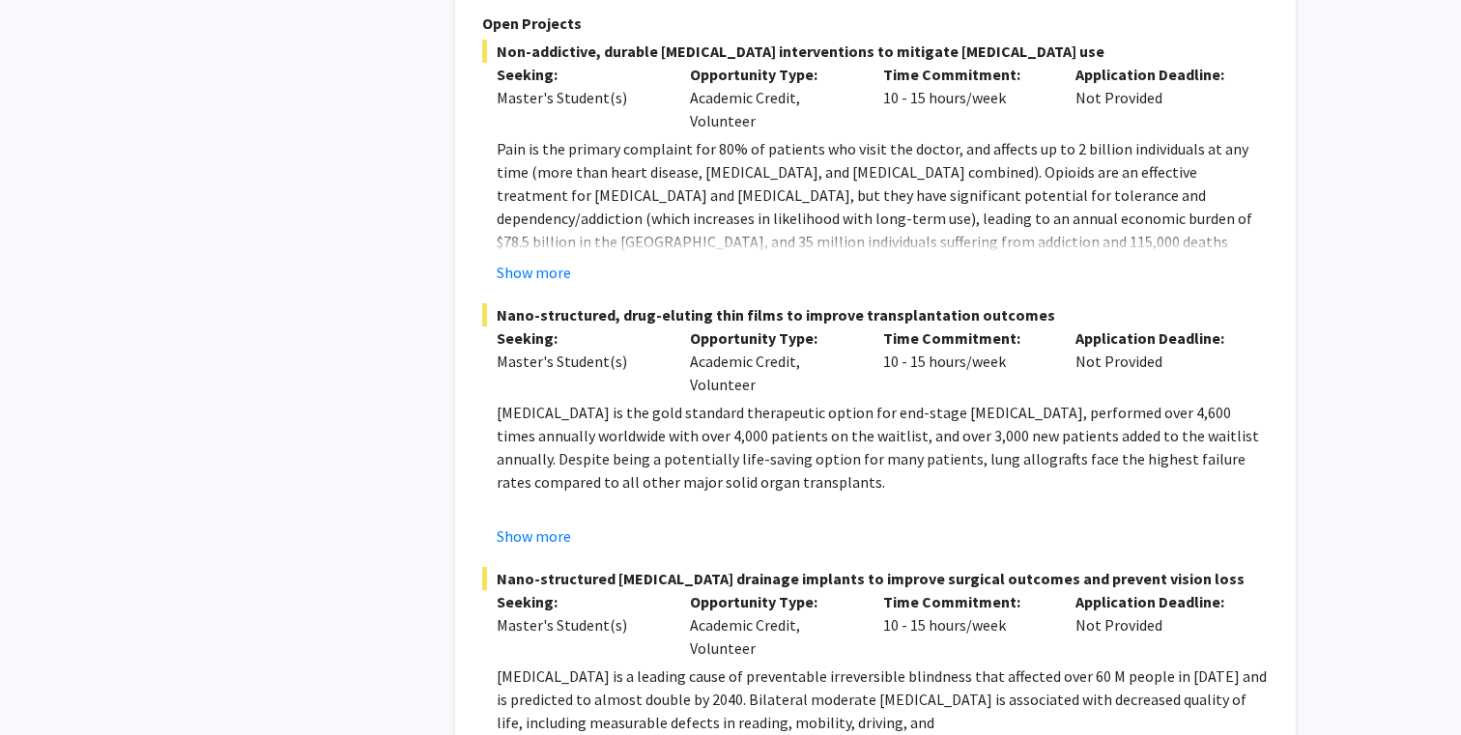
scroll to position [6644, 0]
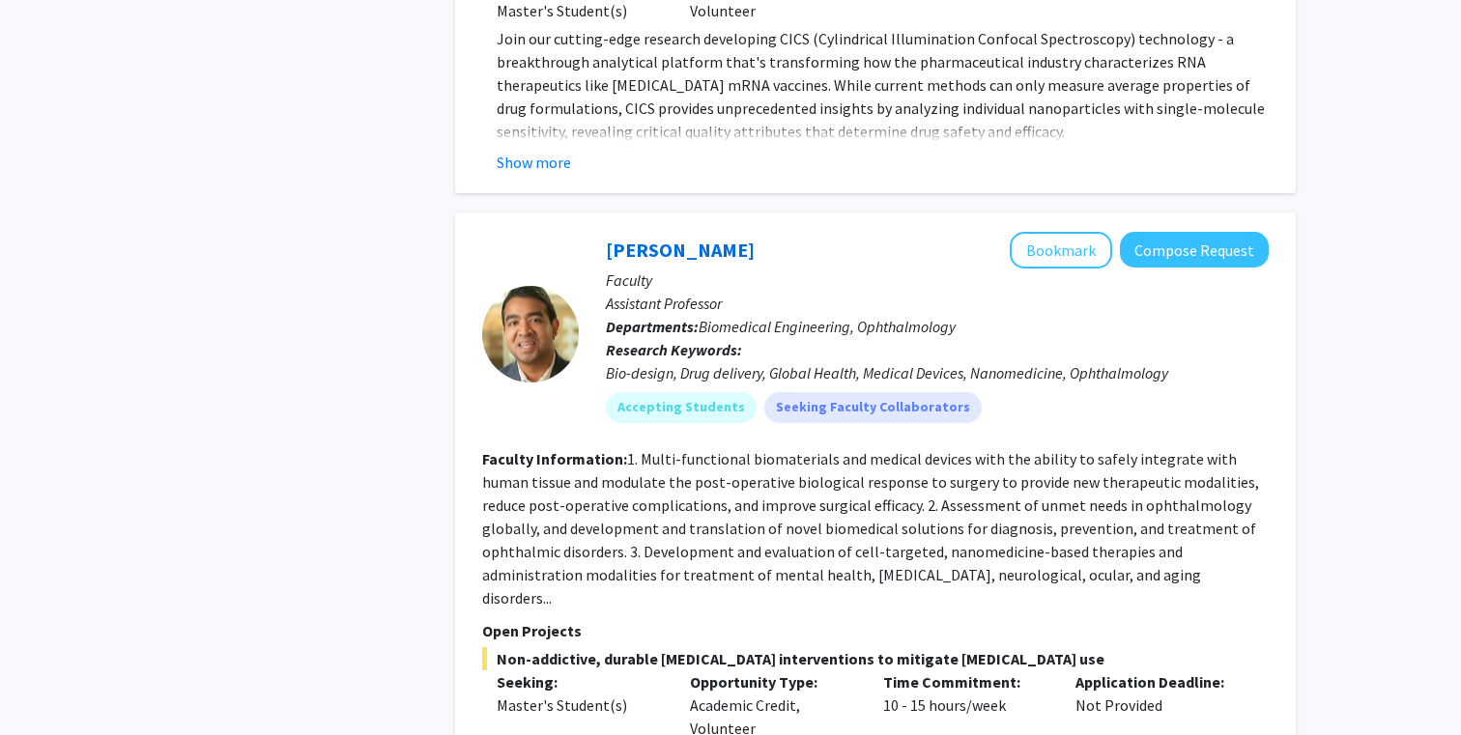
scroll to position [6035, 0]
drag, startPoint x: 711, startPoint y: 115, endPoint x: 600, endPoint y: 116, distance: 111.1
click at [600, 231] on div "Kunal Parikh Bookmark Compose Request Faculty Assistant Professor Departments: …" at bounding box center [924, 334] width 690 height 206
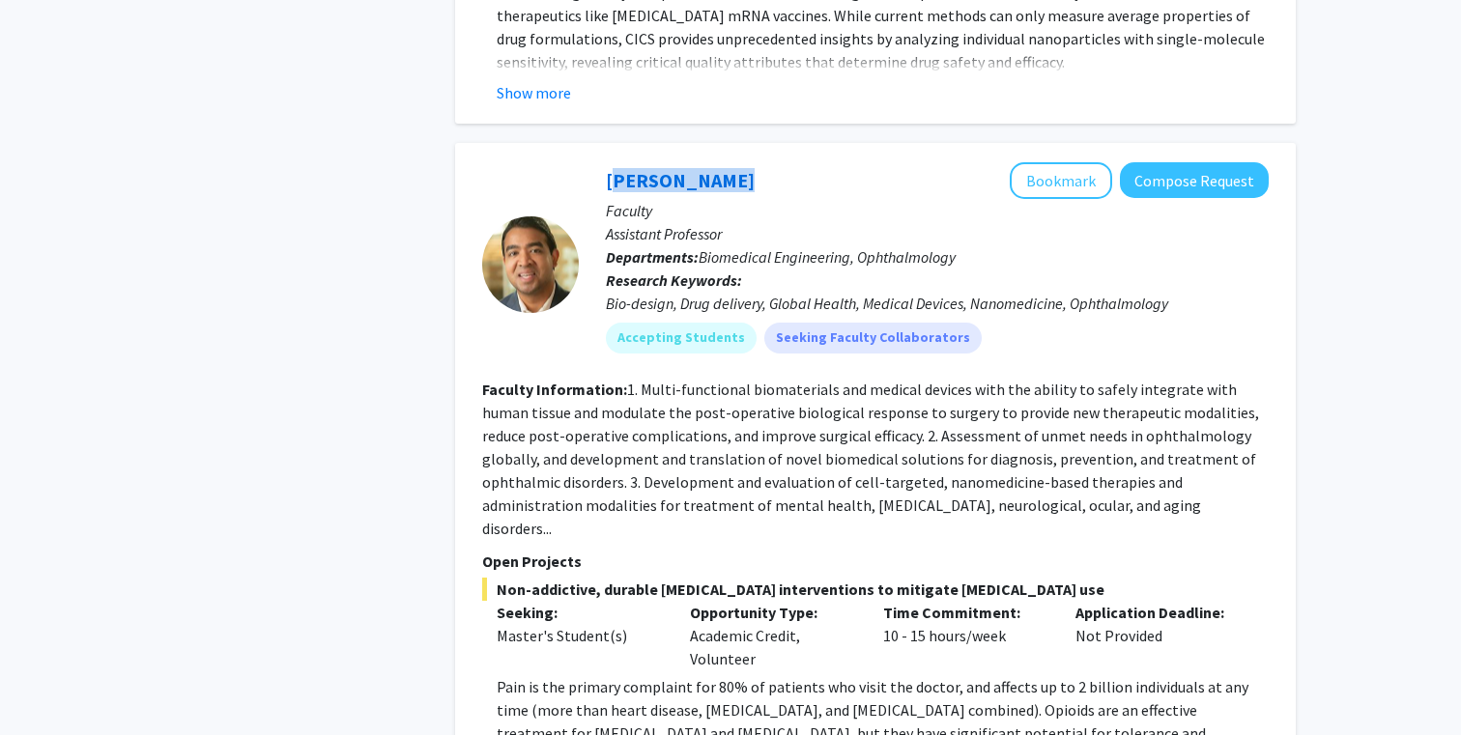
scroll to position [6108, 0]
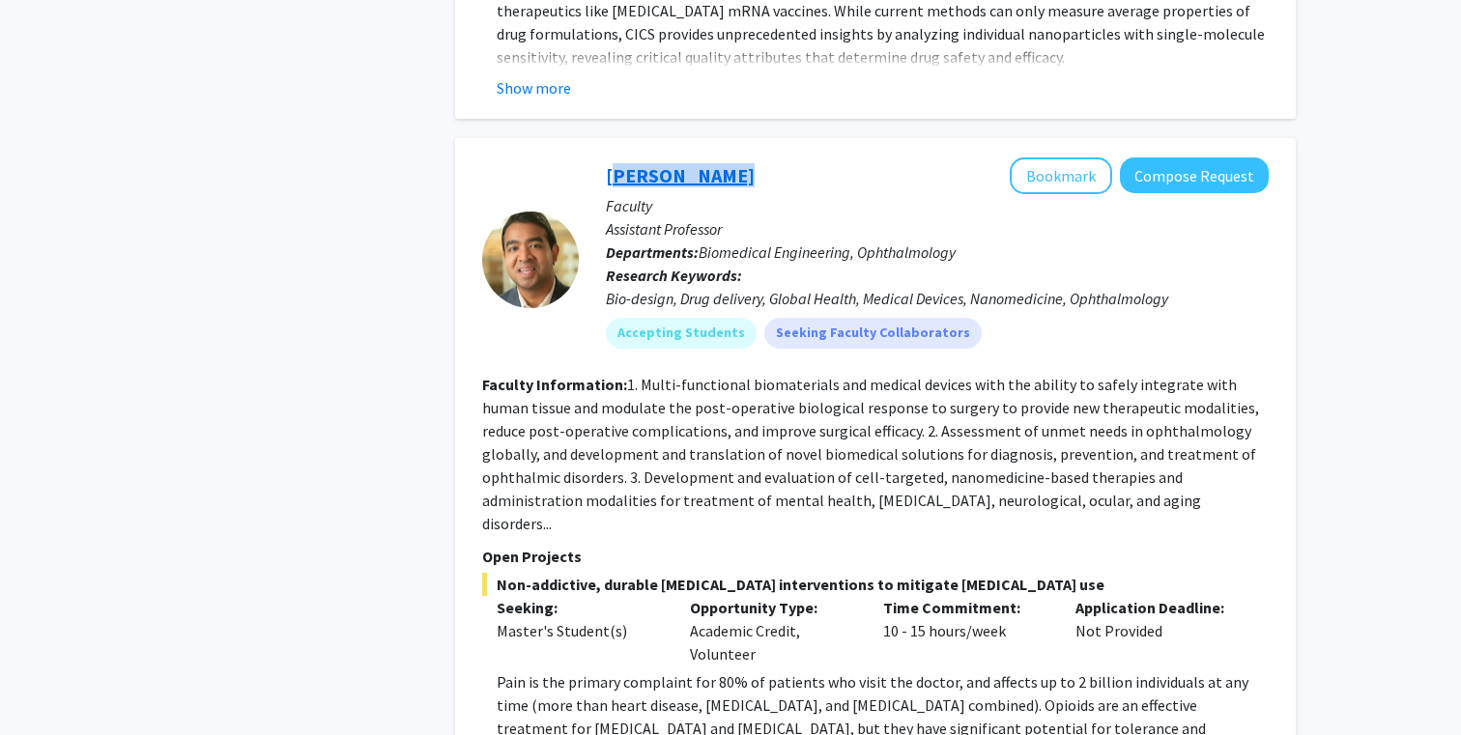
click at [665, 163] on link "Kunal Parikh" at bounding box center [680, 175] width 149 height 24
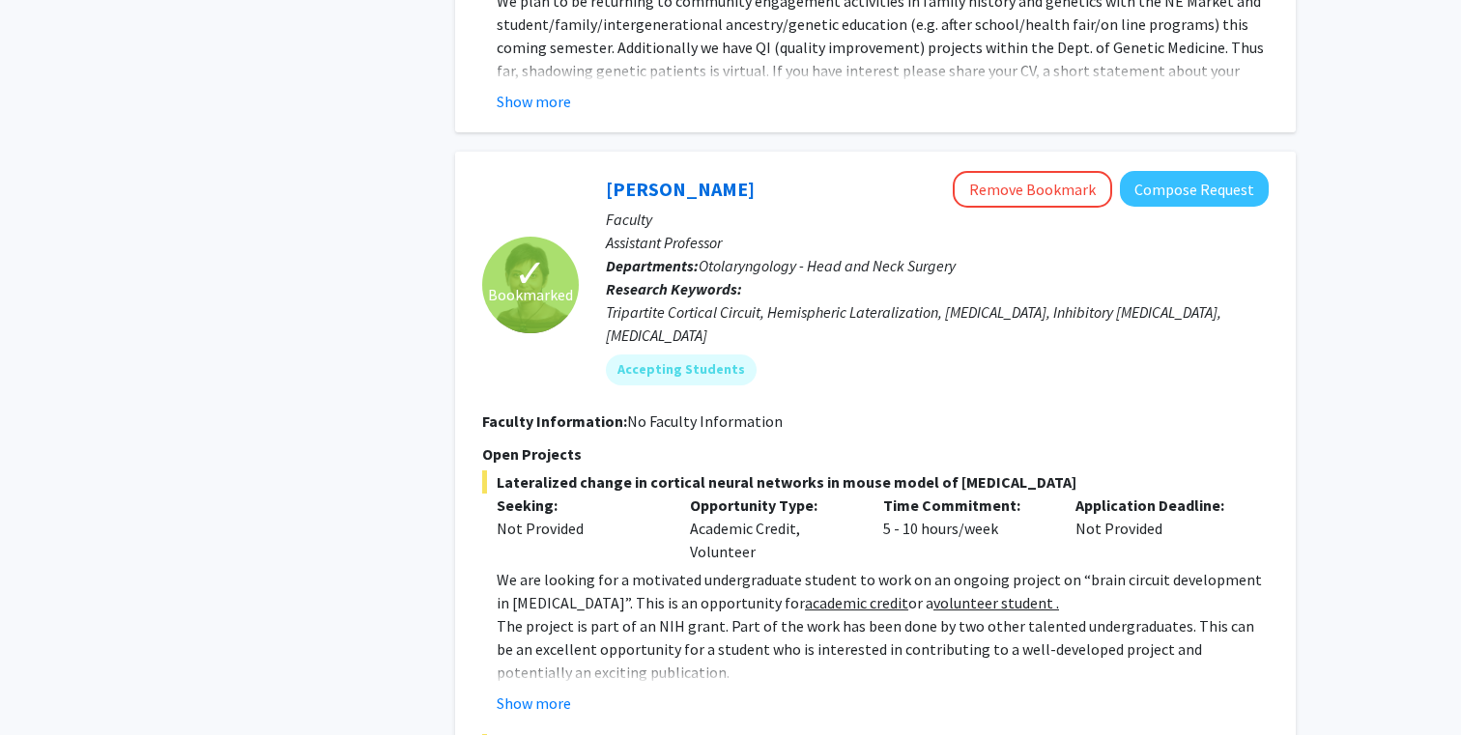
scroll to position [7923, 0]
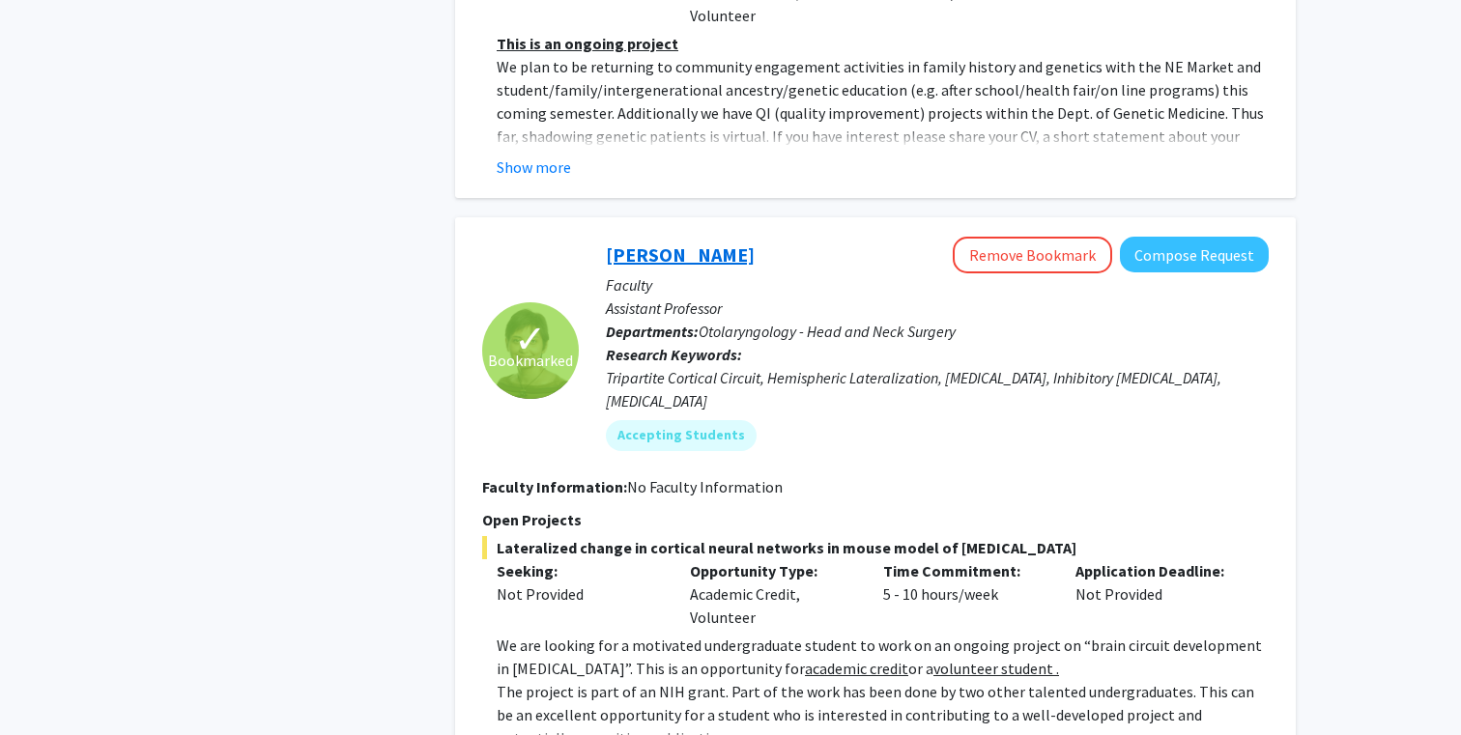
click at [690, 242] on link "Tara Deemyad" at bounding box center [680, 254] width 149 height 24
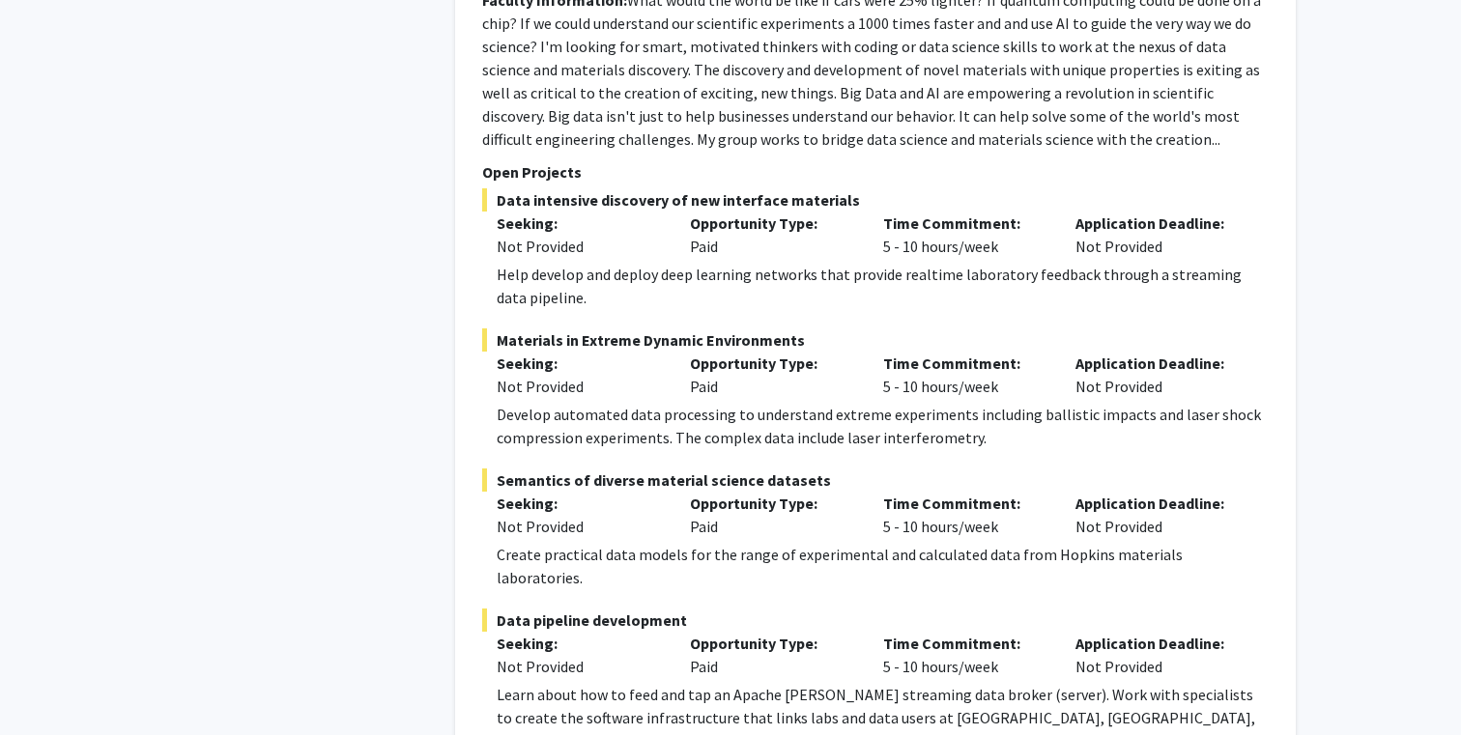
scroll to position [9279, 0]
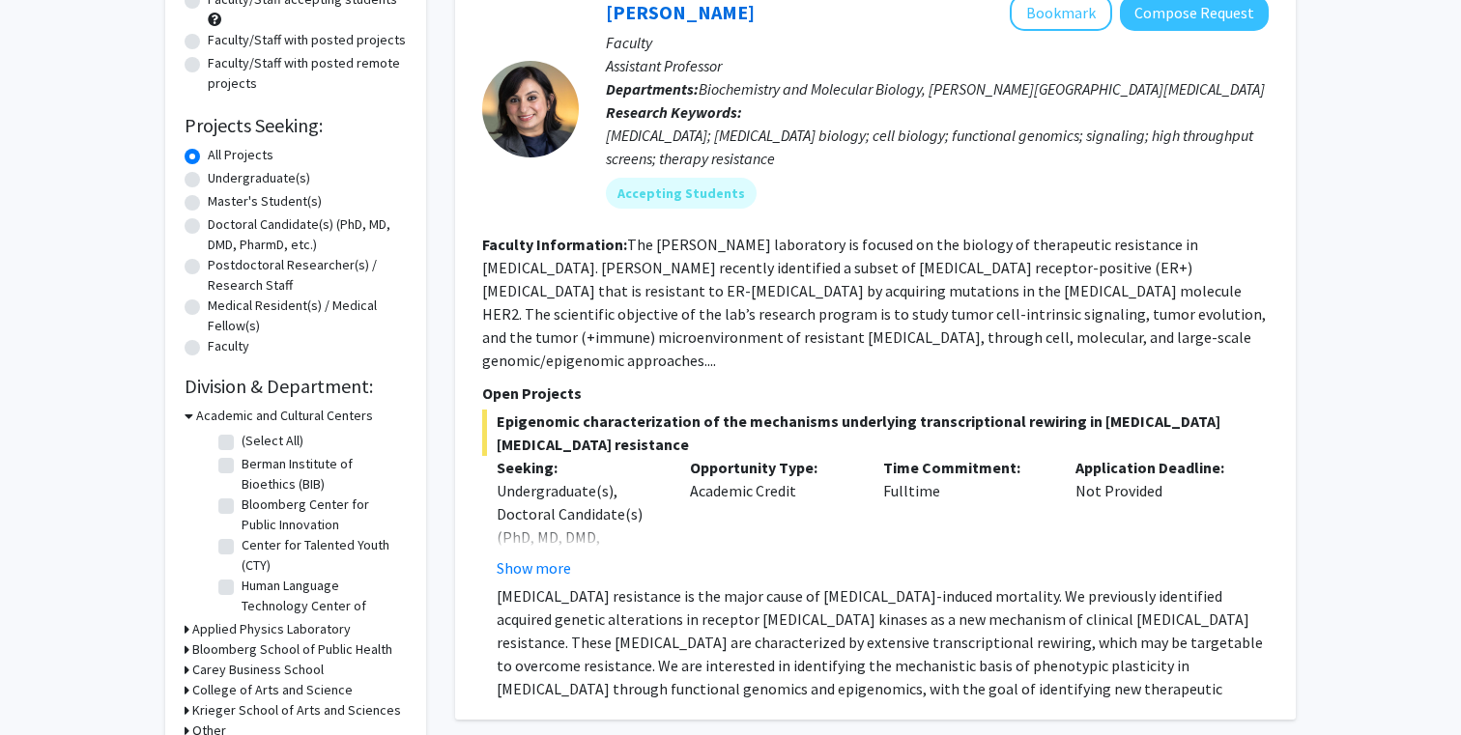
scroll to position [221, 0]
click at [555, 555] on button "Show more" at bounding box center [534, 566] width 74 height 23
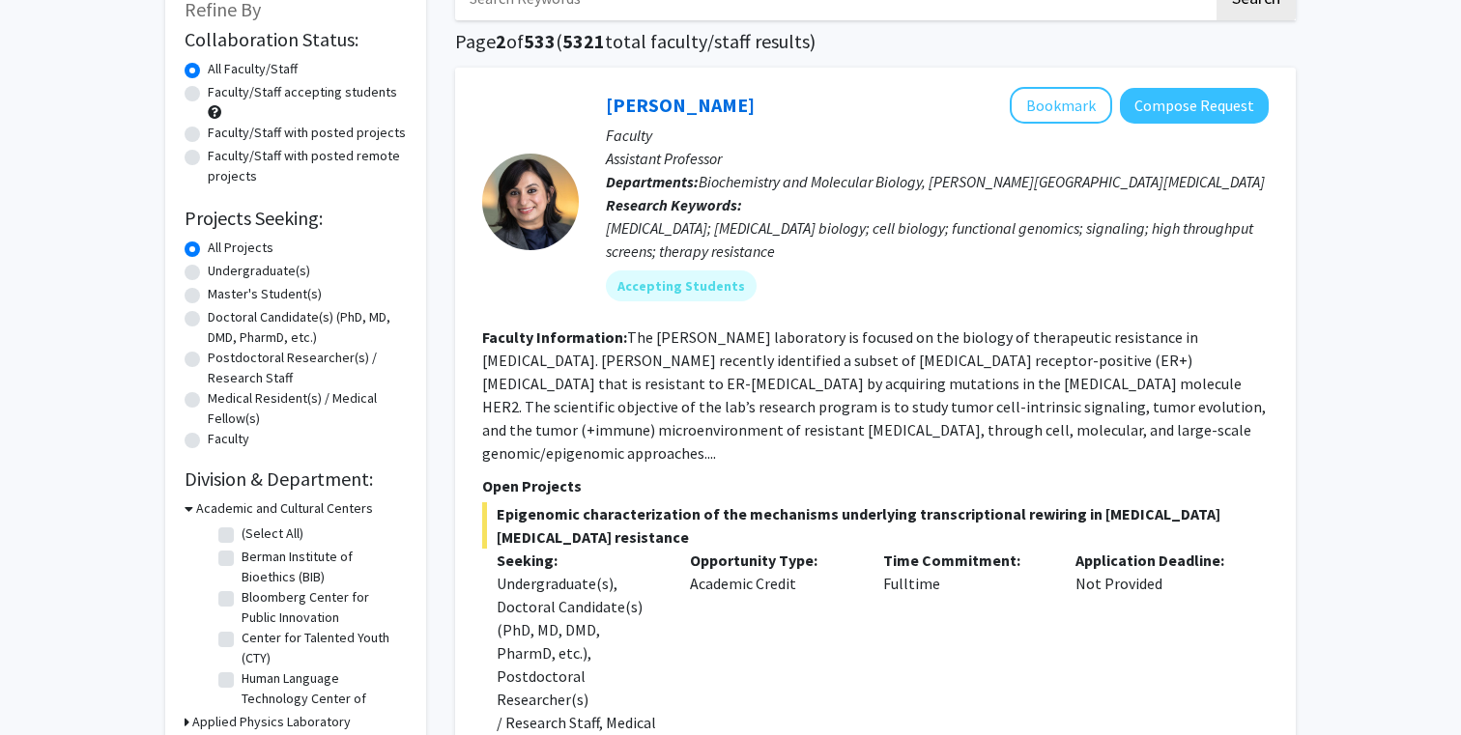
scroll to position [109, 0]
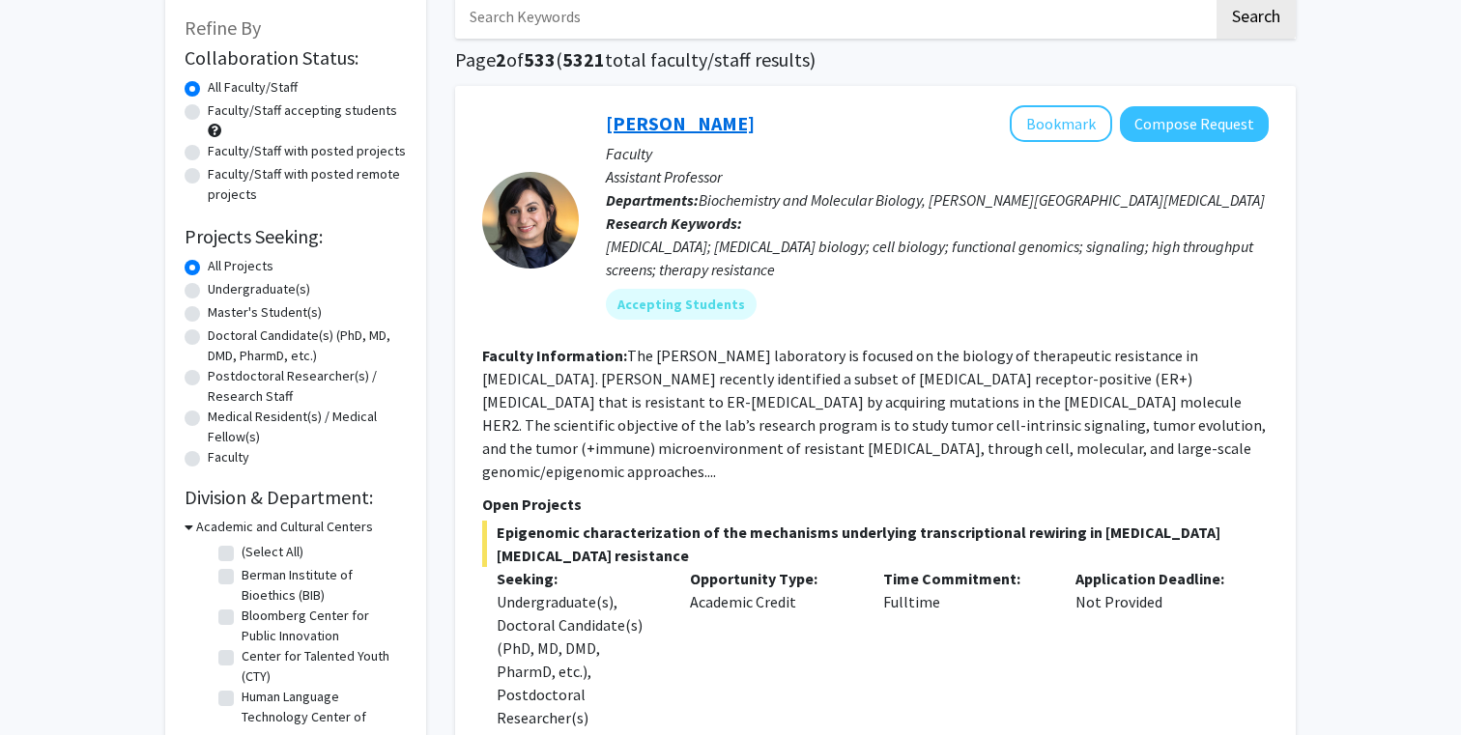
click at [705, 111] on link "Utthara Nayar" at bounding box center [680, 123] width 149 height 24
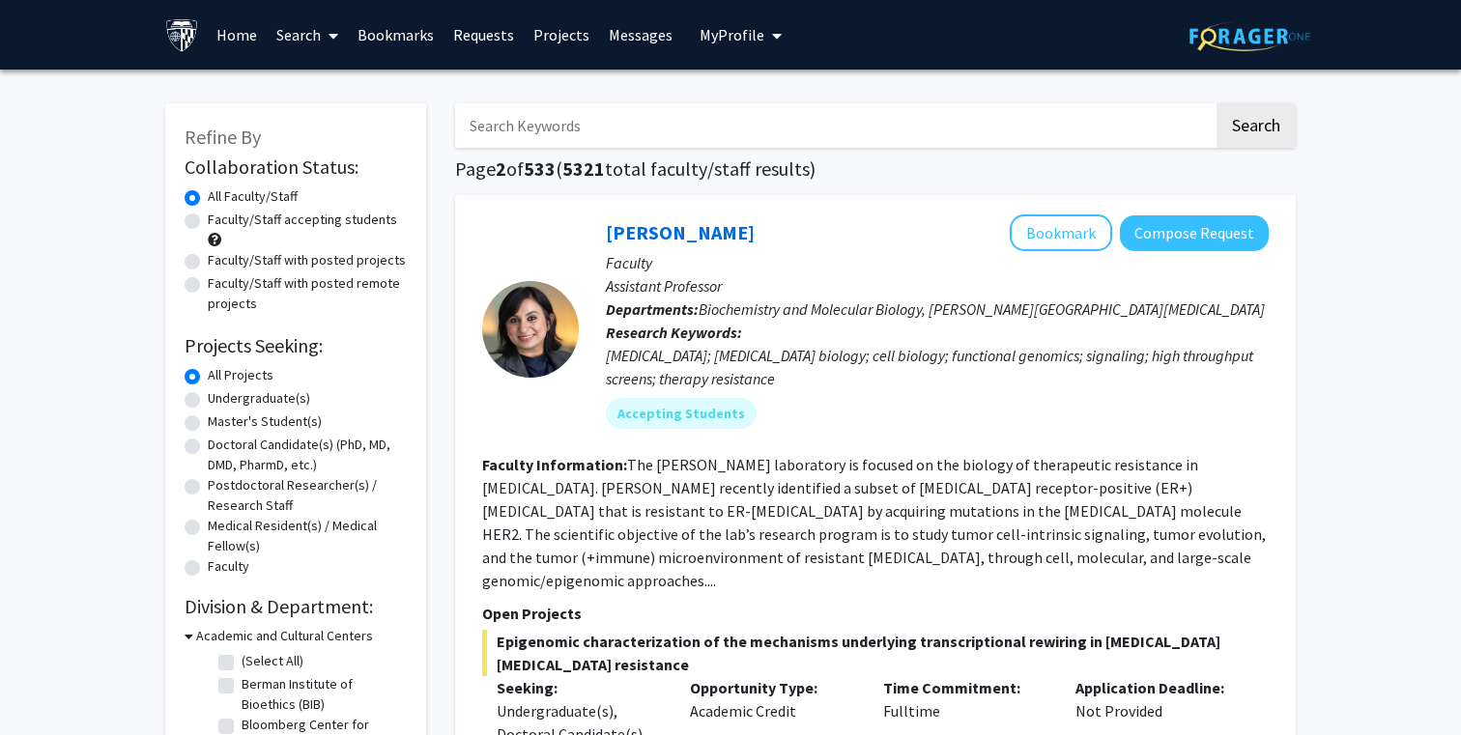
click at [600, 115] on input "Search Keywords" at bounding box center [834, 125] width 758 height 44
type input "clinical"
click at [1216, 103] on button "Search" at bounding box center [1255, 125] width 79 height 44
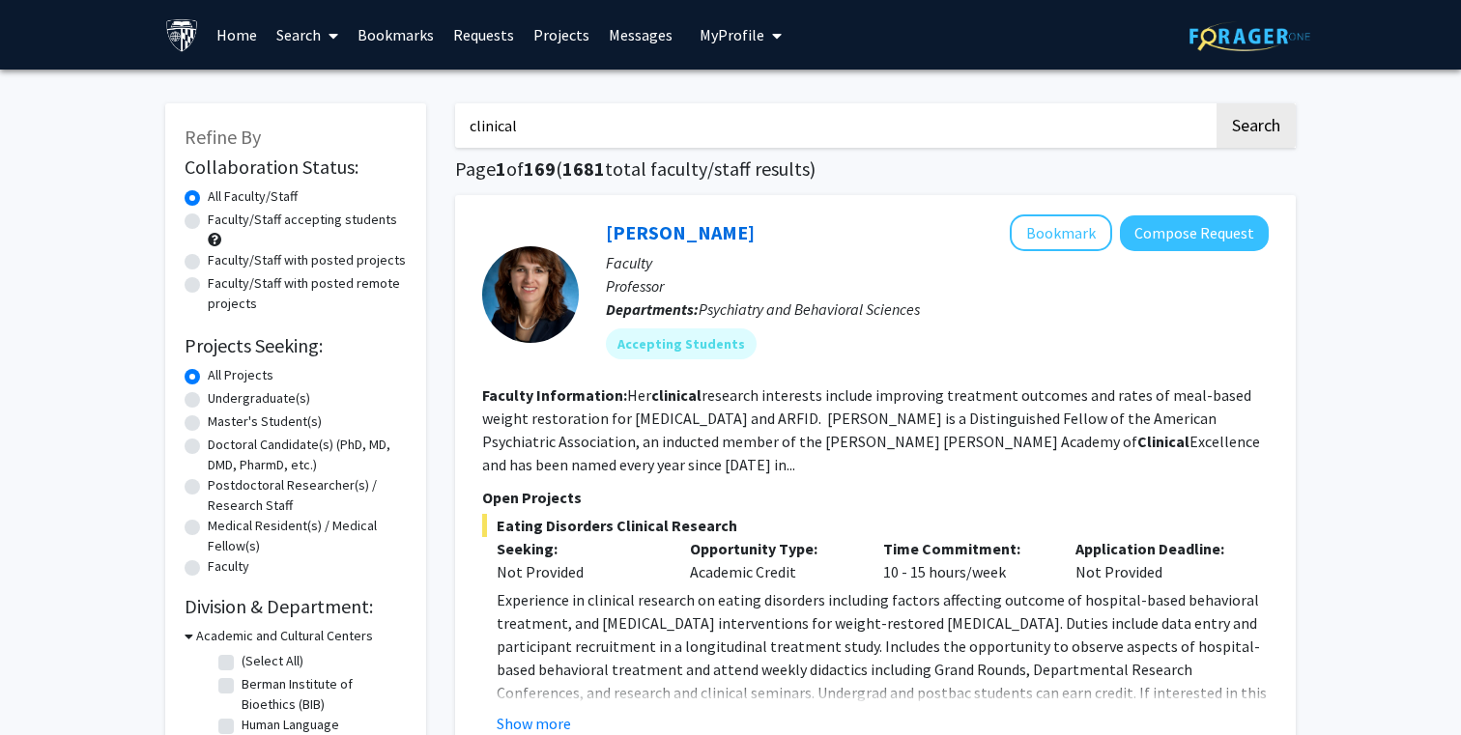
click at [1216, 103] on button "Search" at bounding box center [1255, 125] width 79 height 44
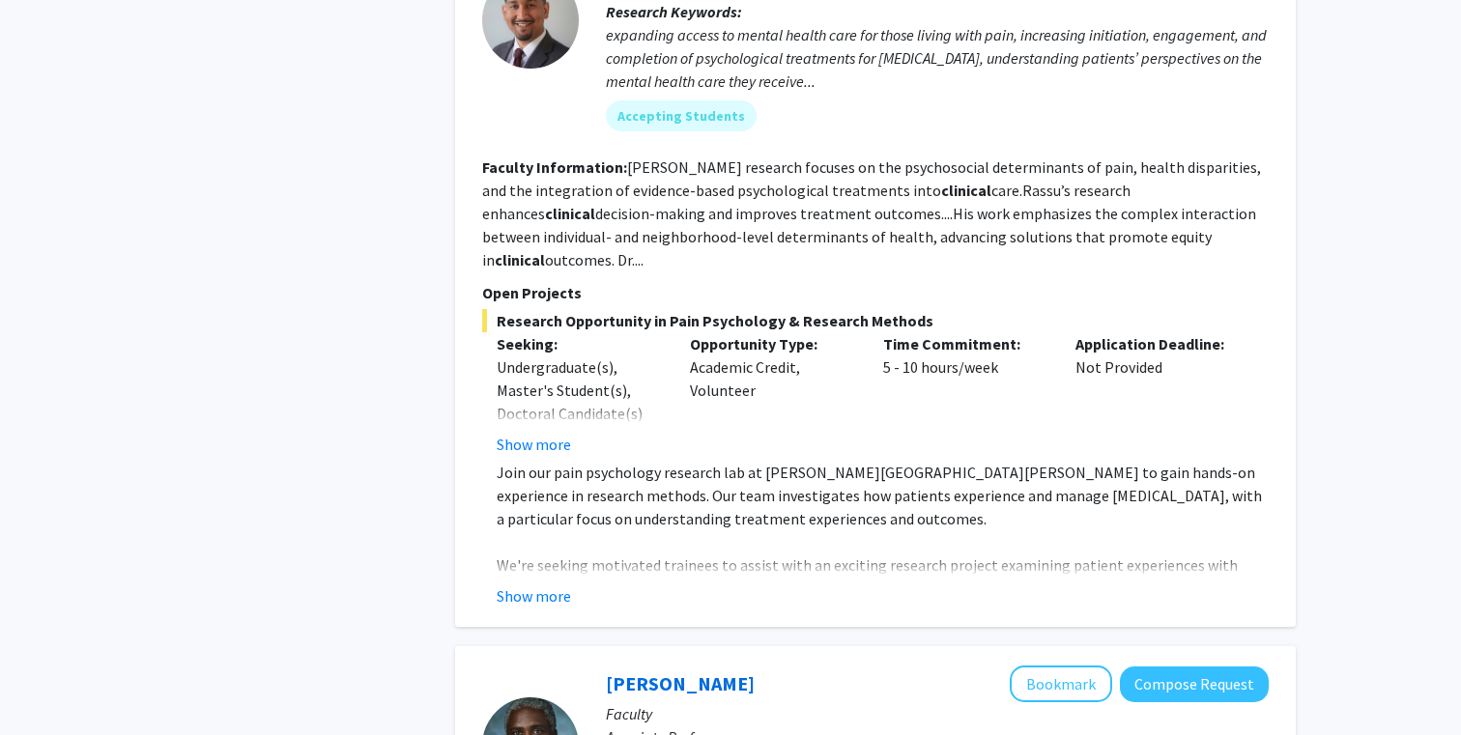
scroll to position [6652, 0]
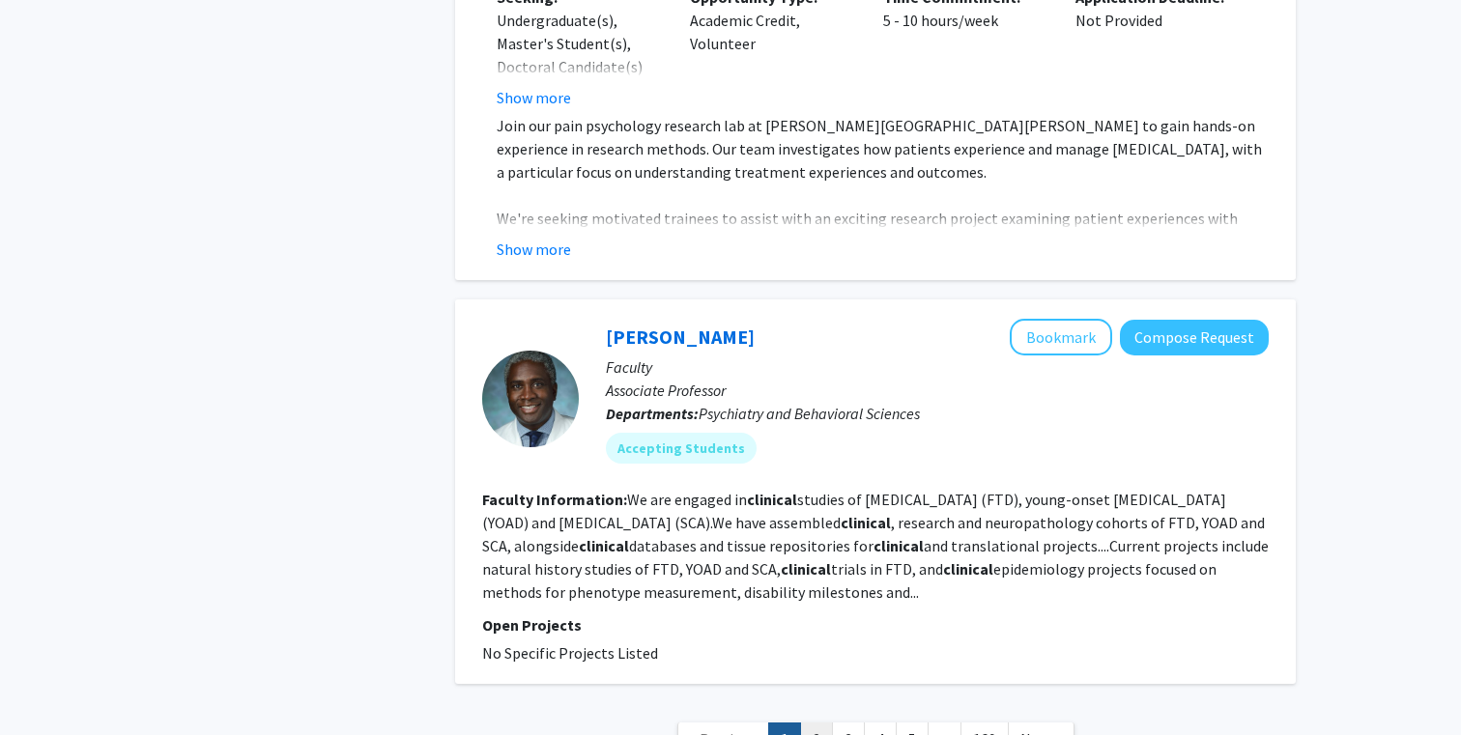
click at [819, 723] on link "2" at bounding box center [816, 740] width 33 height 34
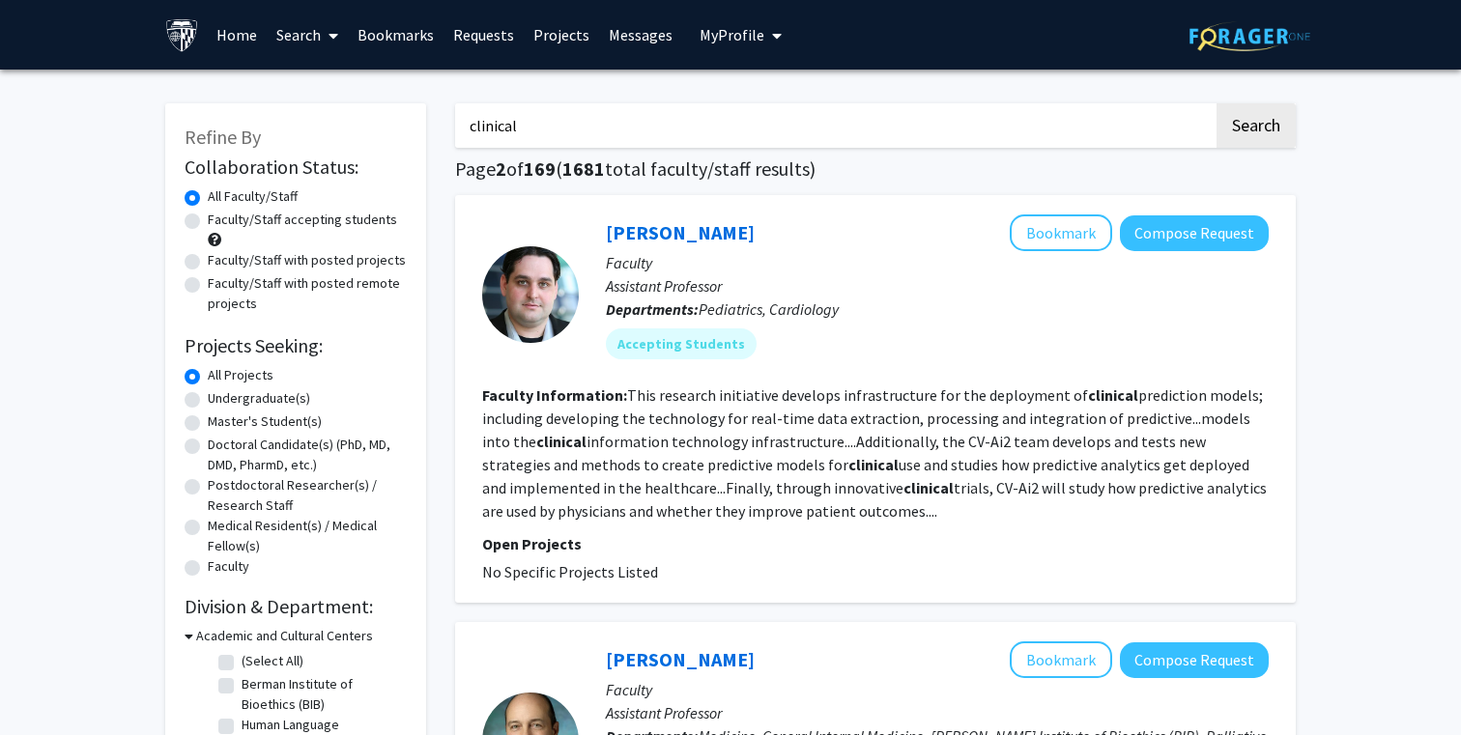
drag, startPoint x: 717, startPoint y: 126, endPoint x: 330, endPoint y: 117, distance: 386.5
paste input "Clinical trials"
click at [1216, 103] on button "Search" at bounding box center [1255, 125] width 79 height 44
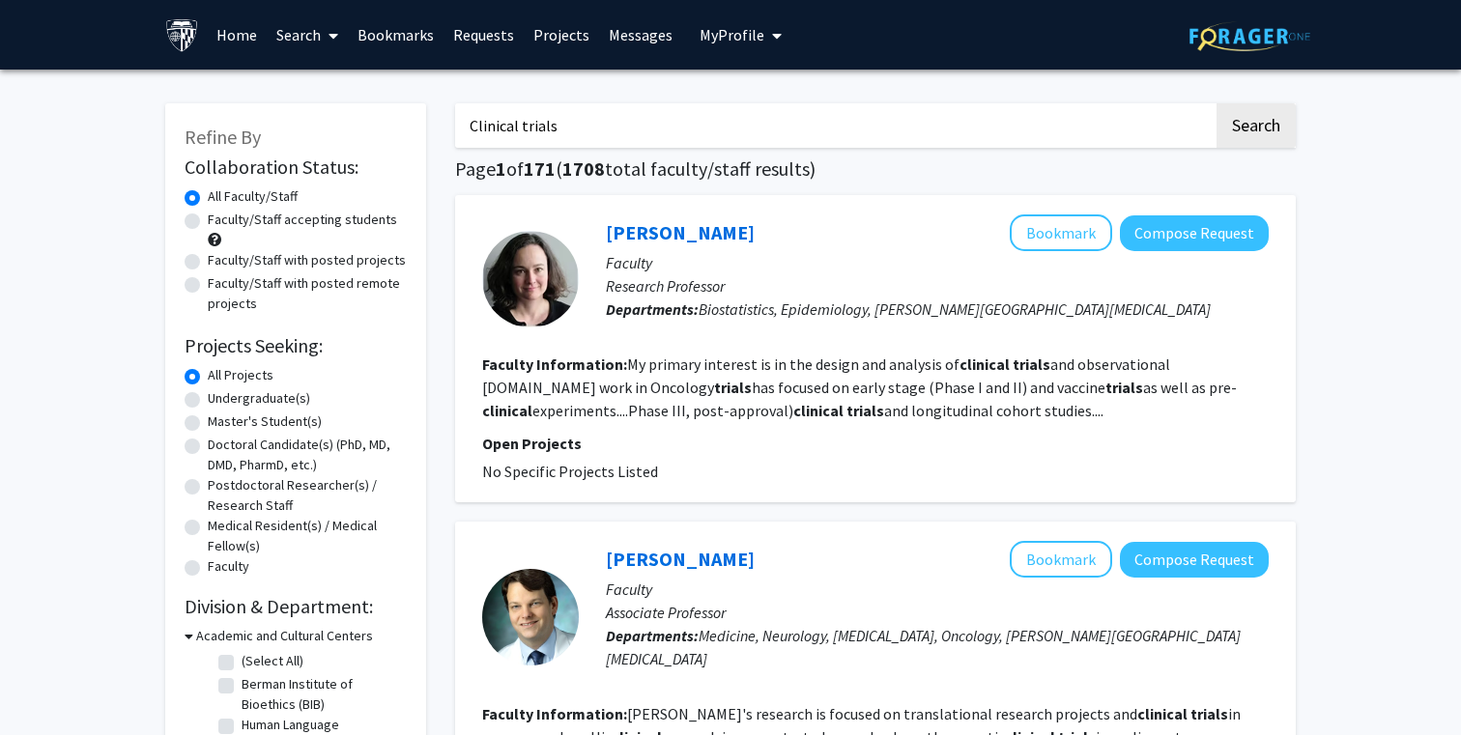
click at [511, 124] on input "Clinical trials" at bounding box center [834, 125] width 758 height 44
type input "trials"
click at [1216, 103] on button "Search" at bounding box center [1255, 125] width 79 height 44
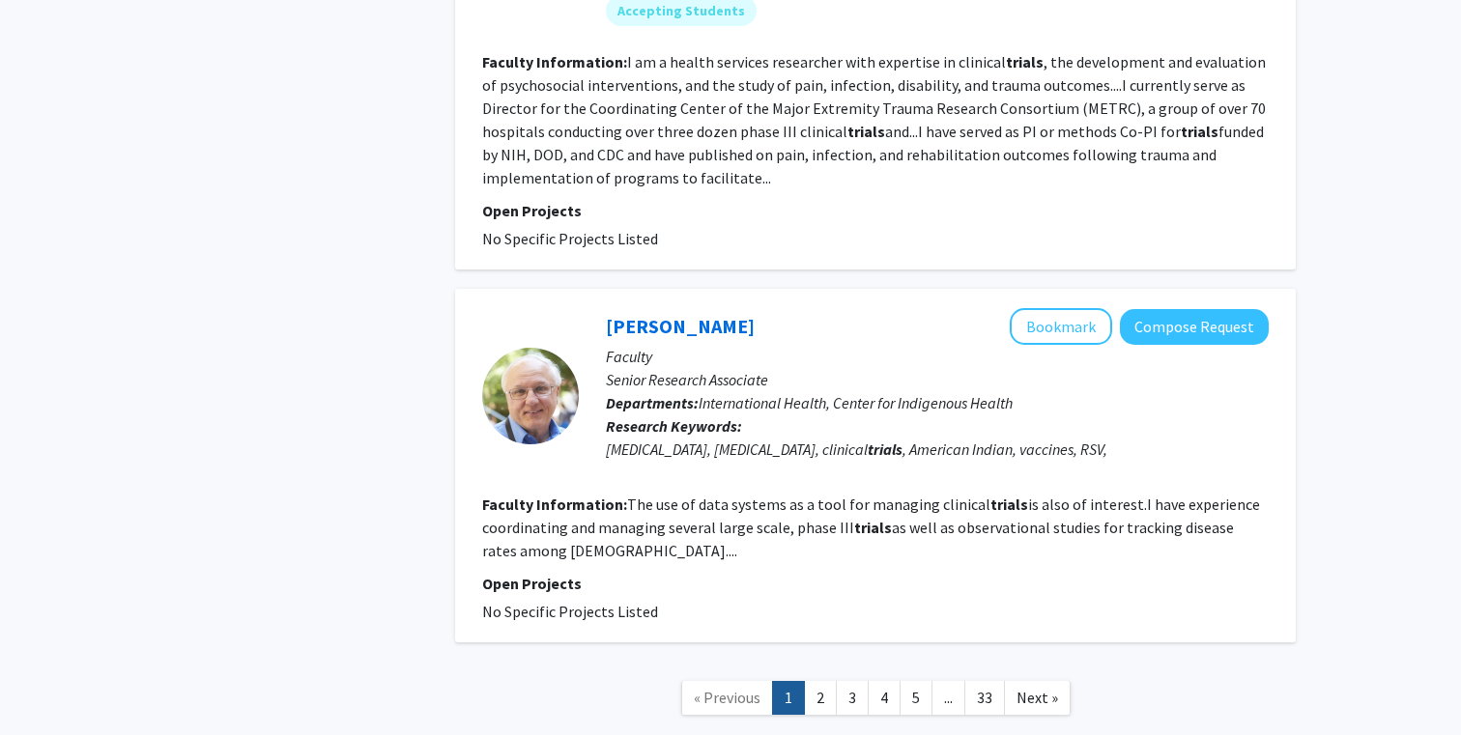
scroll to position [3491, 0]
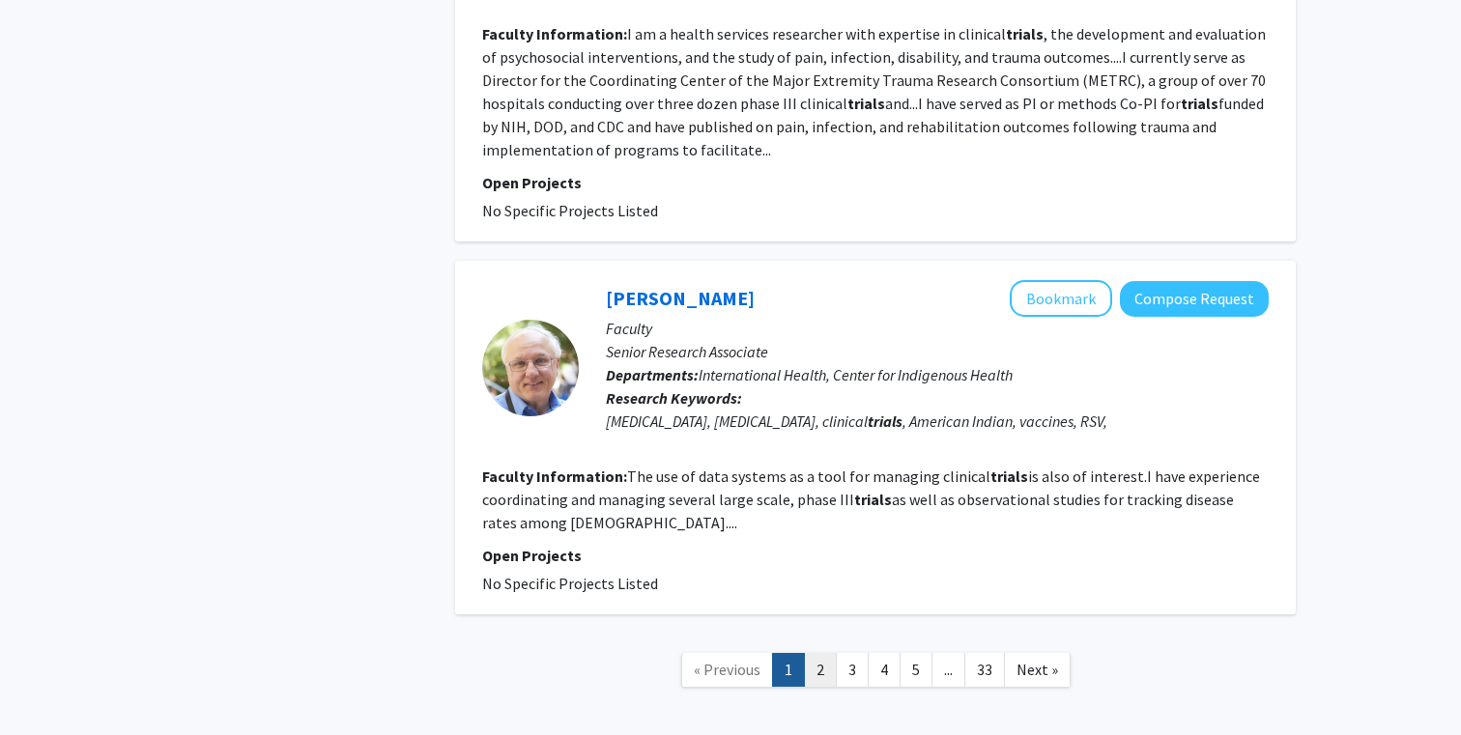
click at [830, 653] on link "2" at bounding box center [820, 670] width 33 height 34
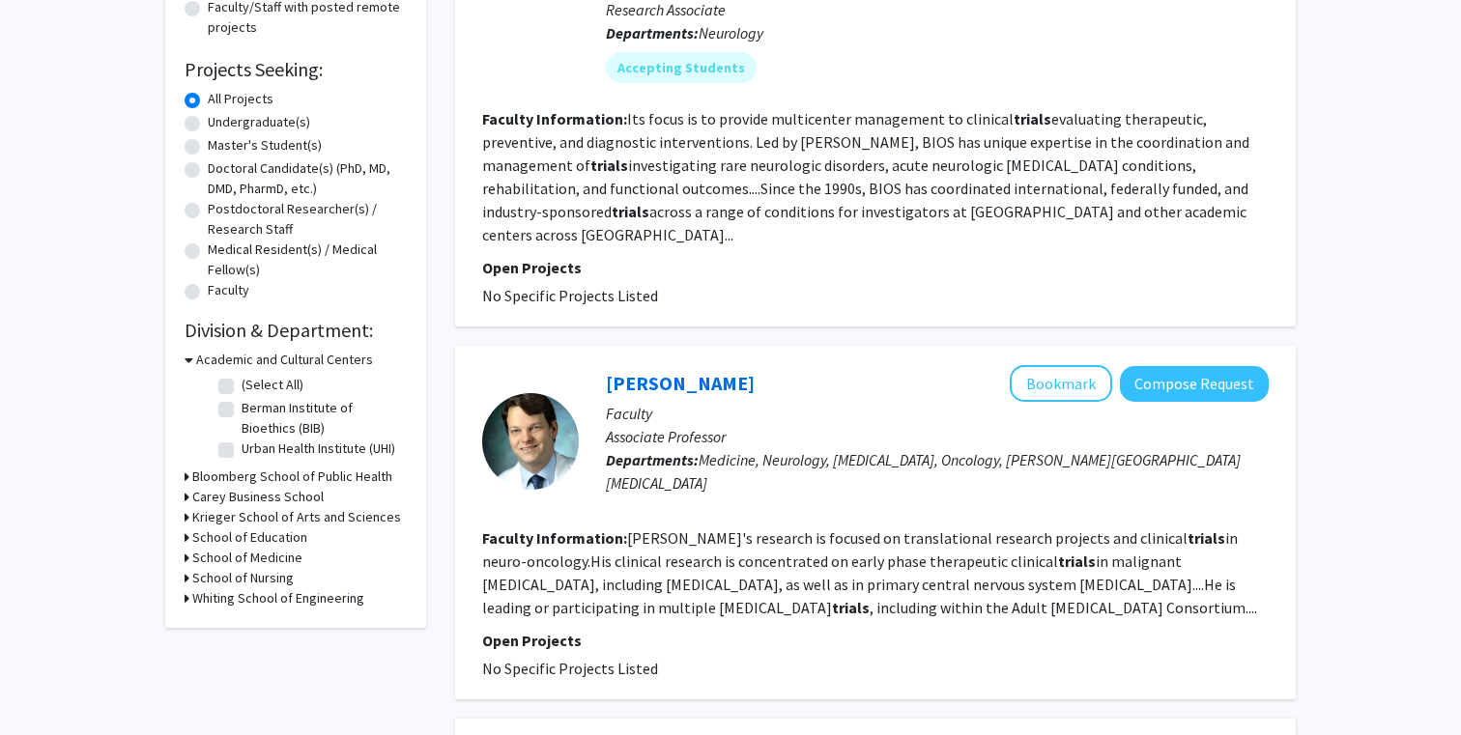
scroll to position [282, 0]
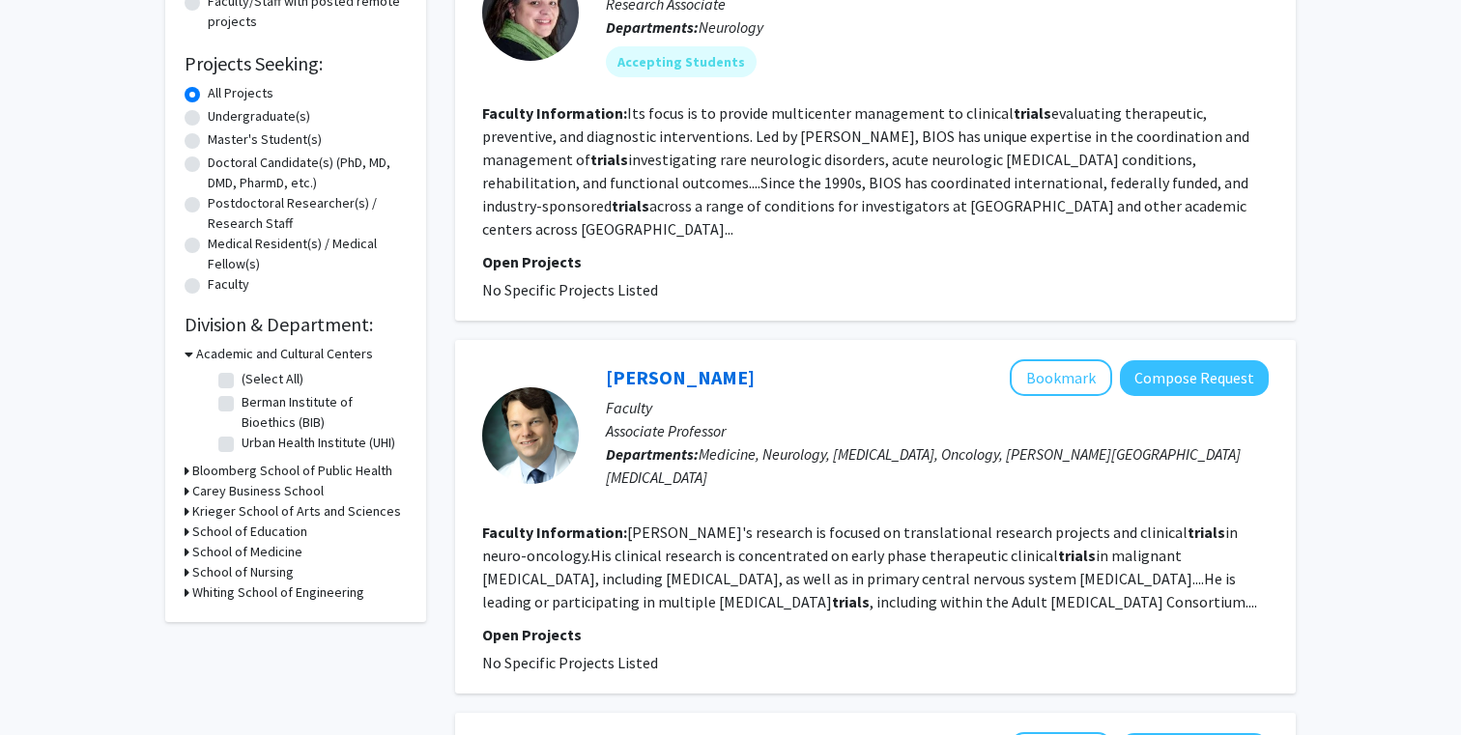
drag, startPoint x: 764, startPoint y: 354, endPoint x: 603, endPoint y: 356, distance: 161.4
click at [603, 359] on div "Matthias Holdhoff Bookmark Compose Request Faculty Associate Professor Departme…" at bounding box center [924, 435] width 690 height 152
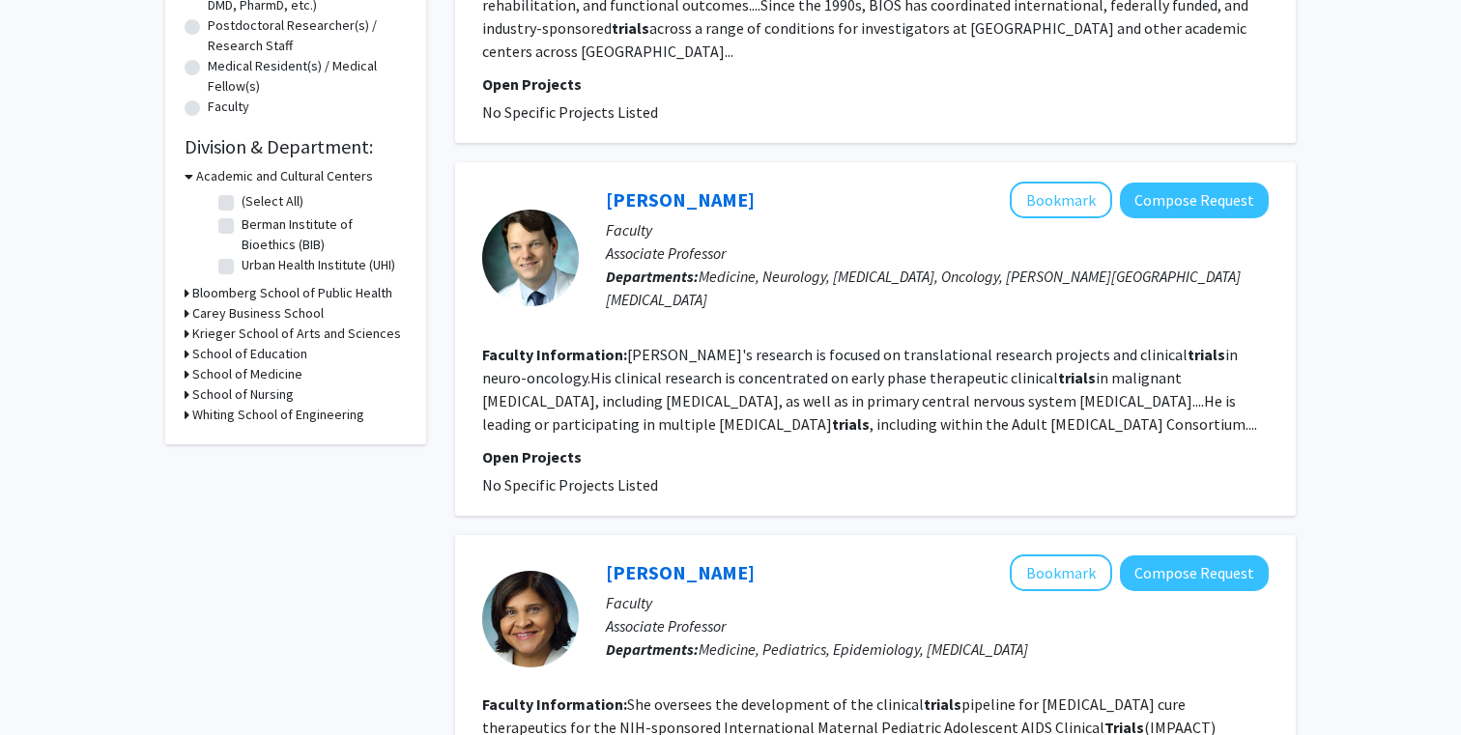
scroll to position [0, 0]
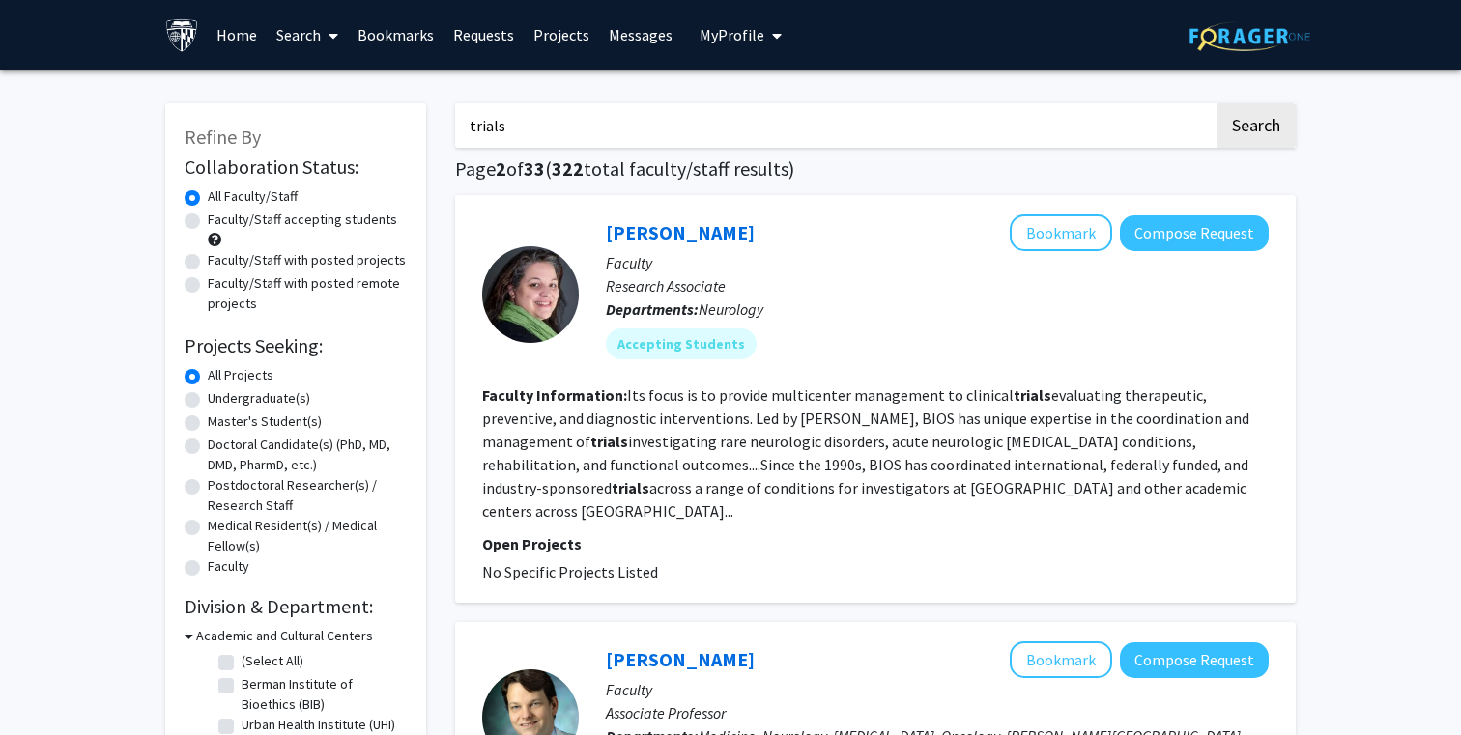
drag, startPoint x: 641, startPoint y: 113, endPoint x: 296, endPoint y: 113, distance: 345.8
click at [1216, 103] on button "Search" at bounding box center [1255, 125] width 79 height 44
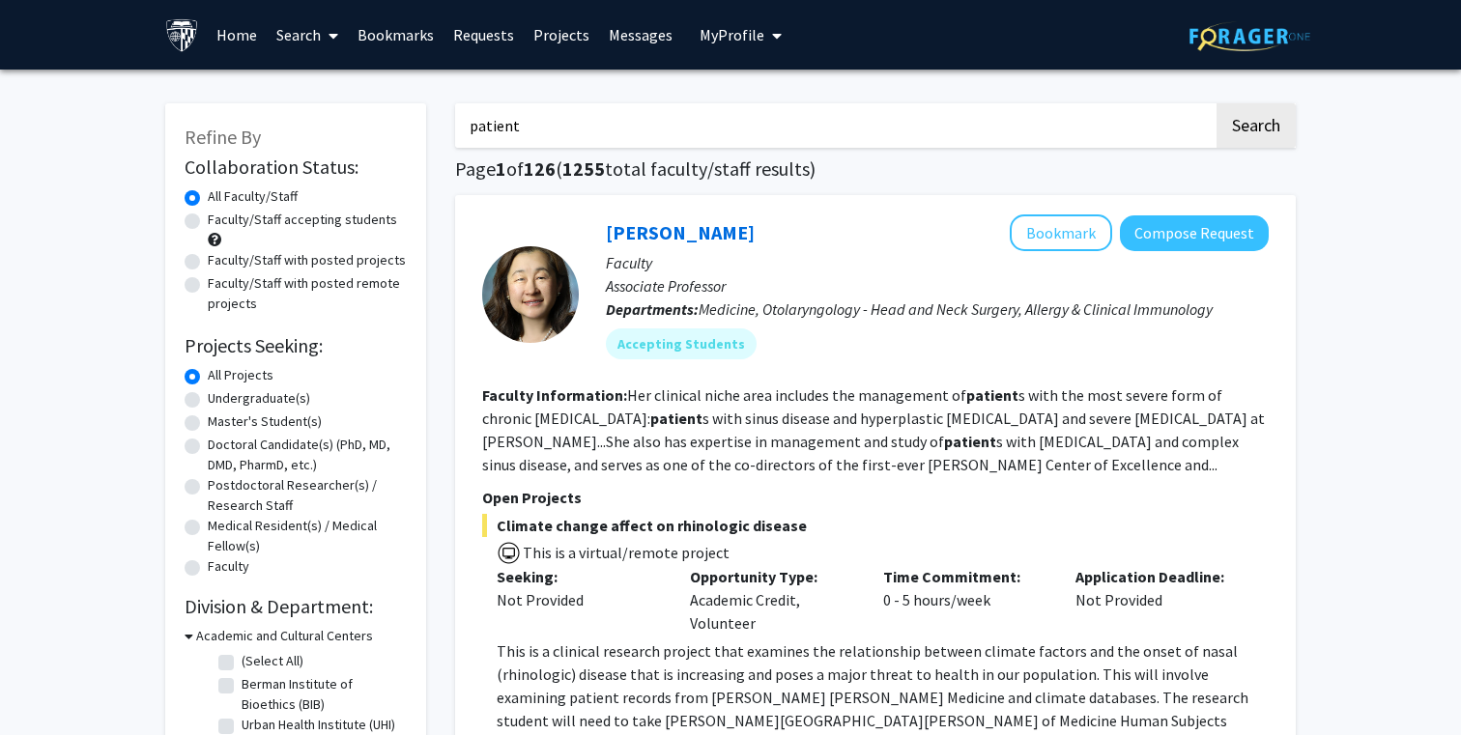
drag, startPoint x: 809, startPoint y: 142, endPoint x: 276, endPoint y: 98, distance: 534.2
type input "h"
type input "gira"
click at [1216, 103] on button "Search" at bounding box center [1255, 125] width 79 height 44
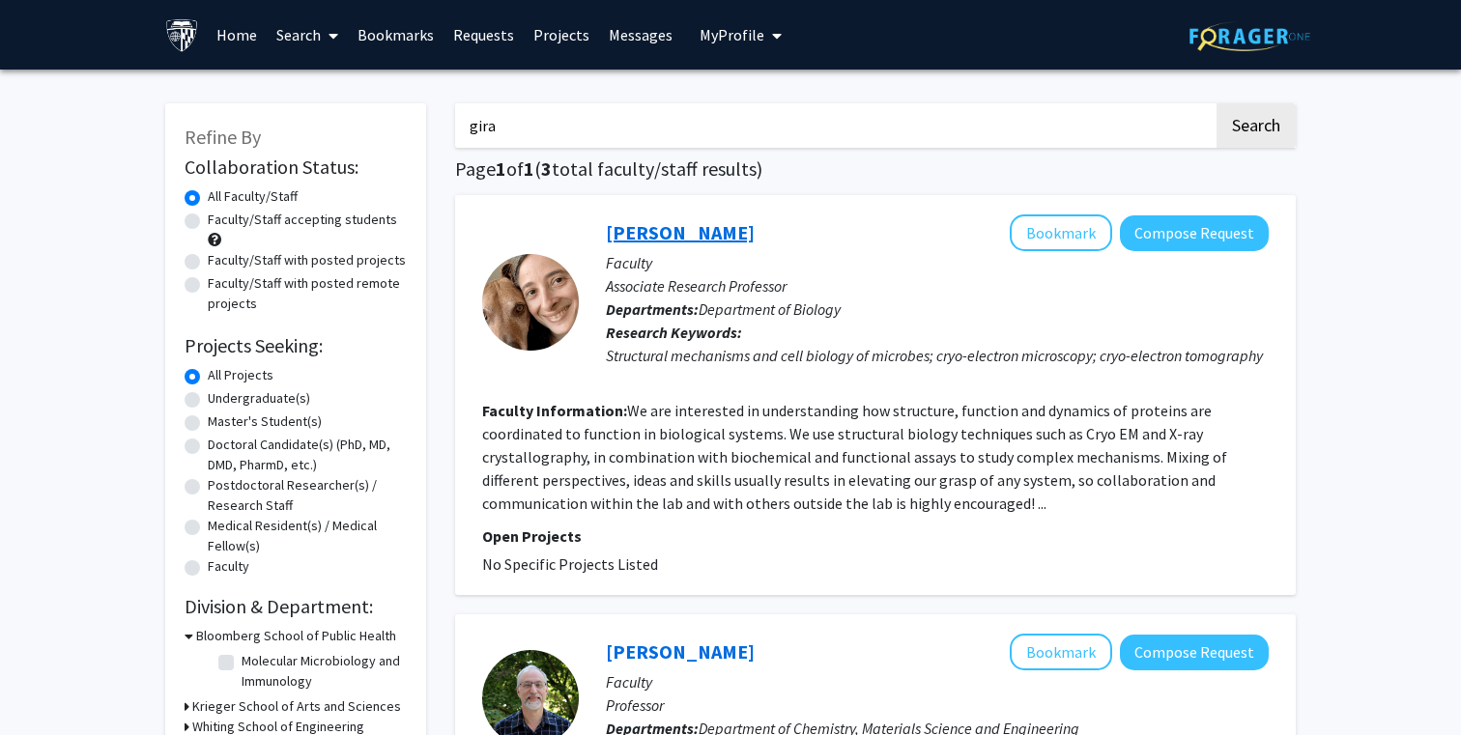
click at [679, 226] on link "Gira Bhabha" at bounding box center [680, 232] width 149 height 24
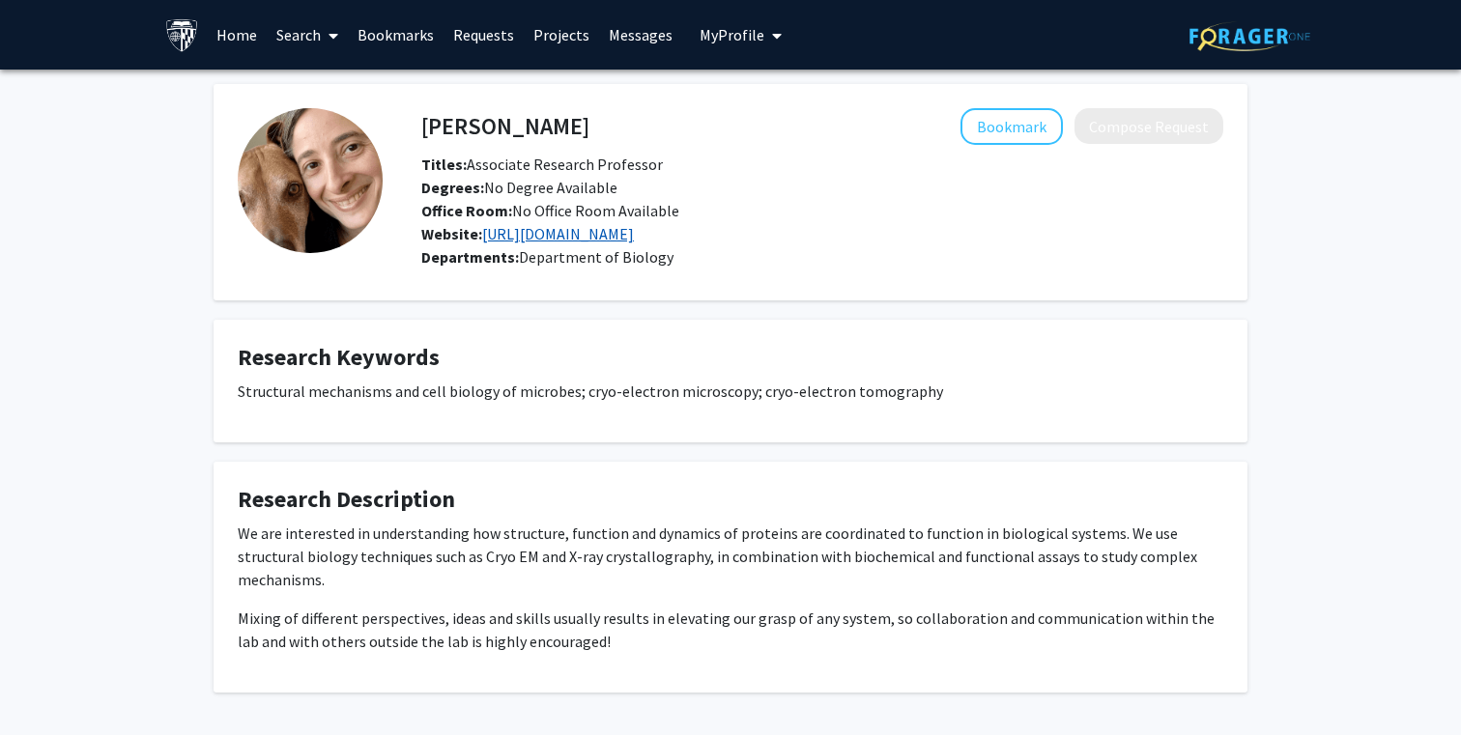
click at [555, 236] on link "https://be-labs.org/" at bounding box center [558, 233] width 152 height 19
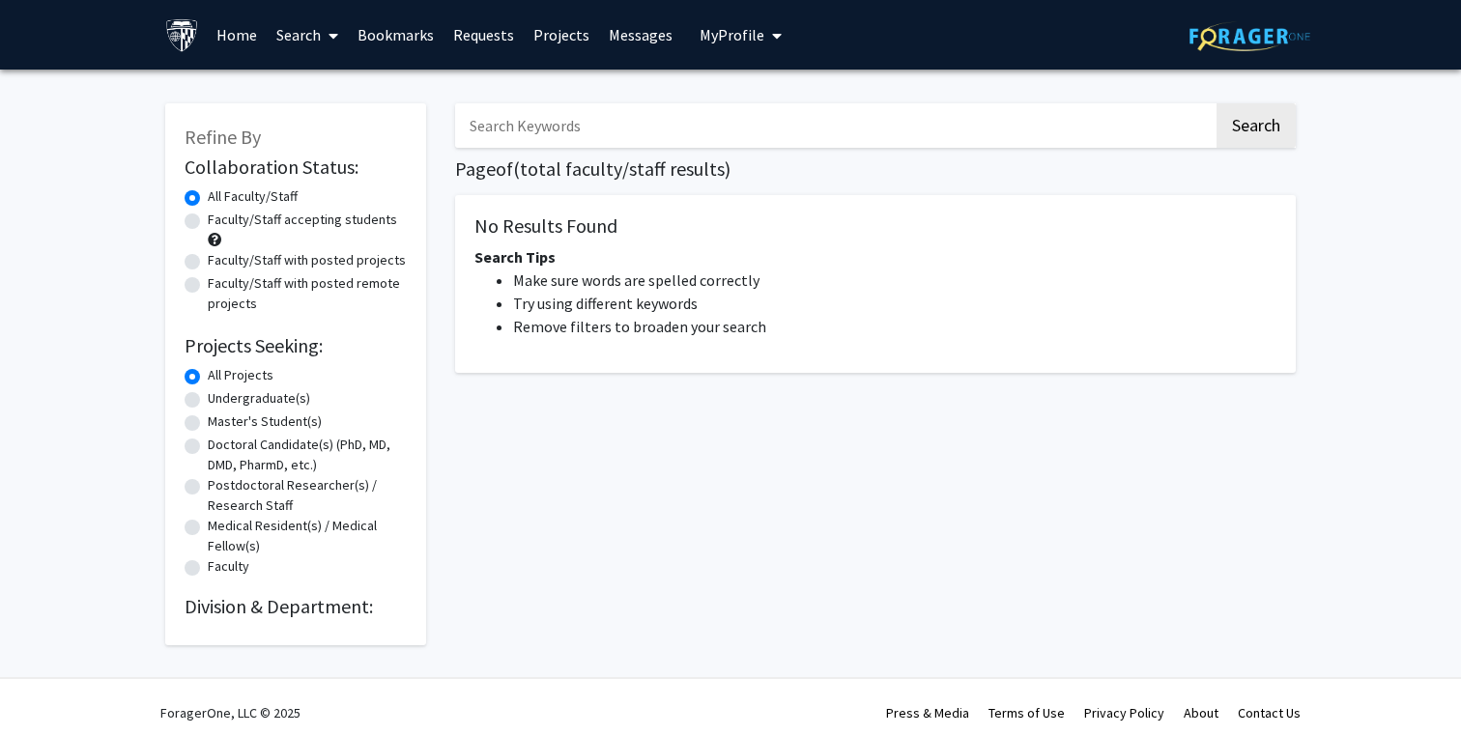
click at [531, 124] on input "Search Keywords" at bounding box center [834, 125] width 758 height 44
type input "patient"
click at [1216, 103] on button "Search" at bounding box center [1255, 125] width 79 height 44
click at [1234, 135] on button "Search" at bounding box center [1255, 125] width 79 height 44
click at [849, 127] on input "patient" at bounding box center [834, 125] width 758 height 44
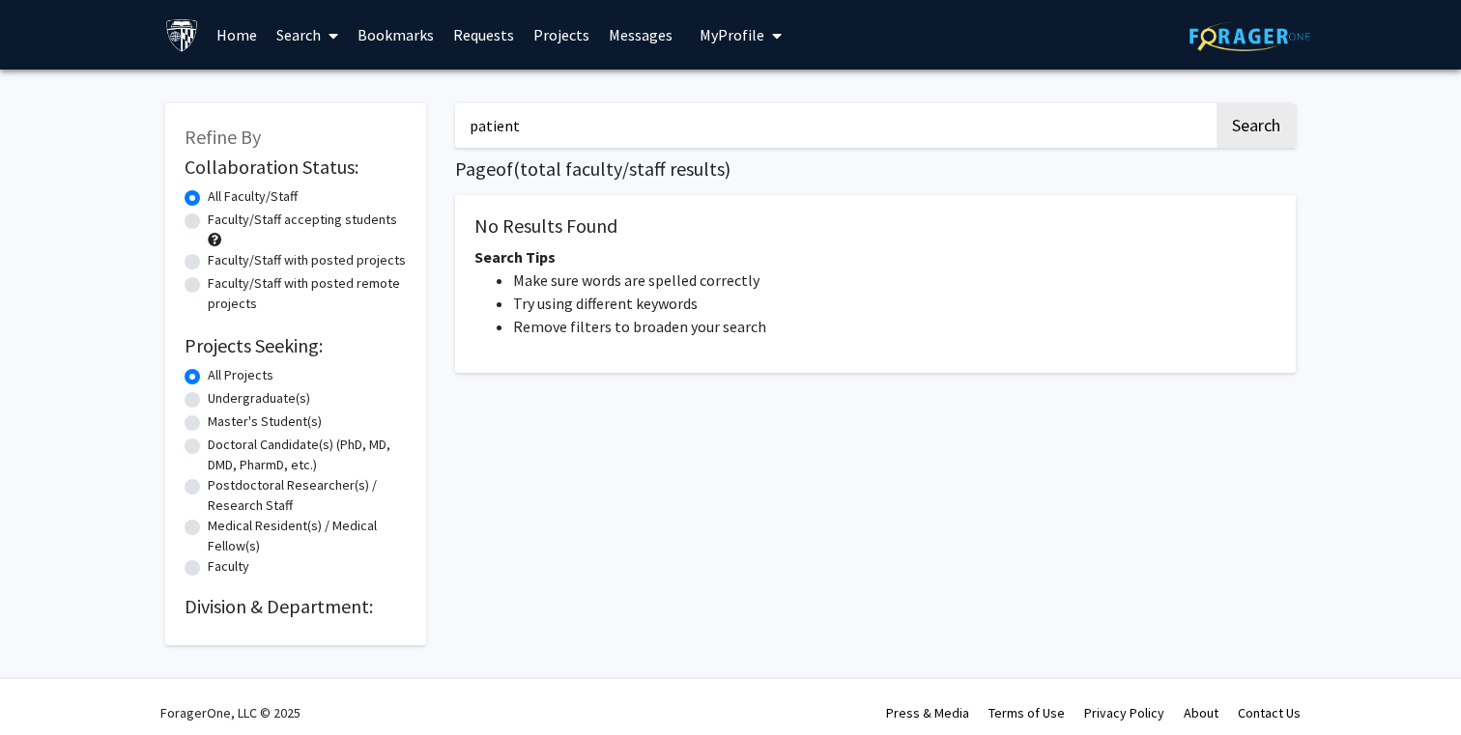
click at [1216, 103] on button "Search" at bounding box center [1255, 125] width 79 height 44
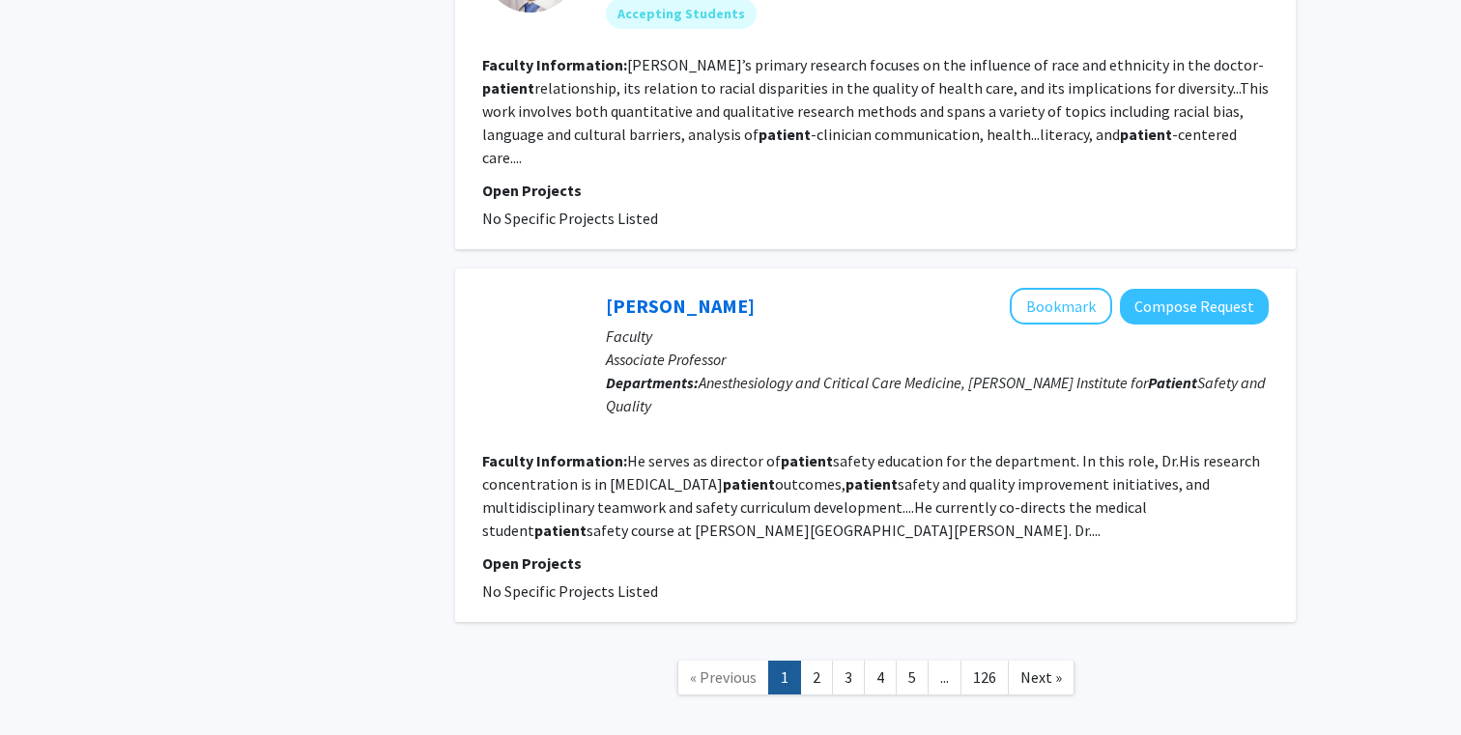
scroll to position [4202, 0]
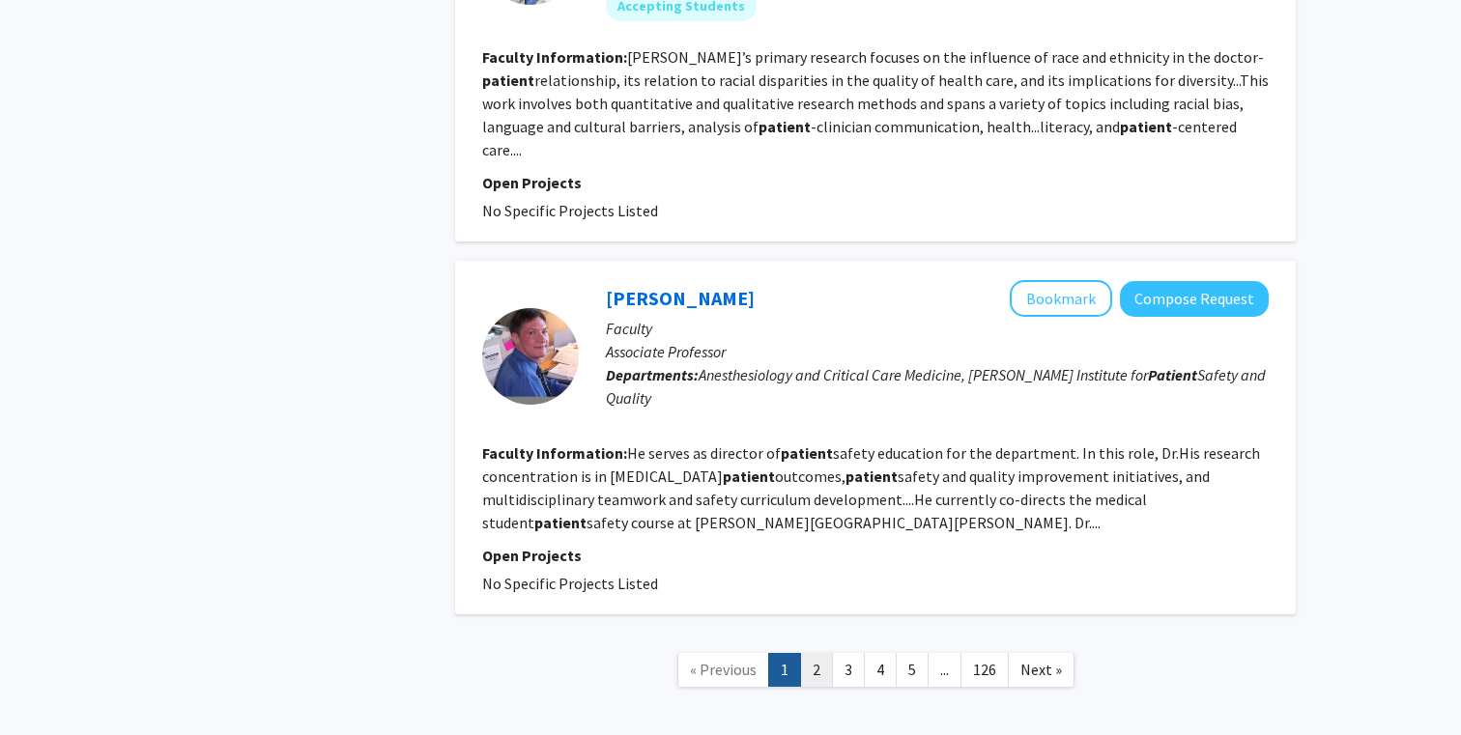
click at [819, 653] on link "2" at bounding box center [816, 670] width 33 height 34
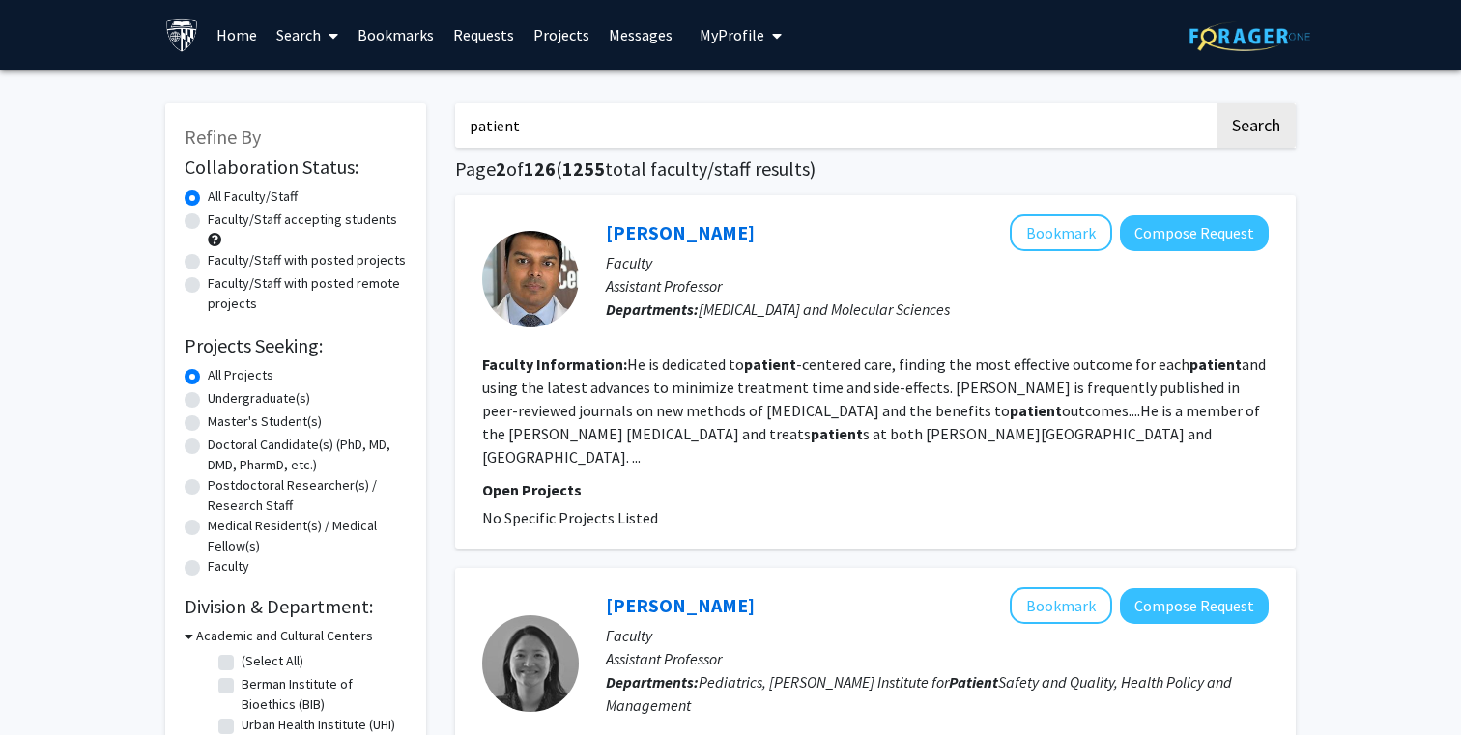
click at [638, 132] on input "patient" at bounding box center [834, 125] width 758 height 44
type input "patient pediatric"
click at [1216, 103] on button "Search" at bounding box center [1255, 125] width 79 height 44
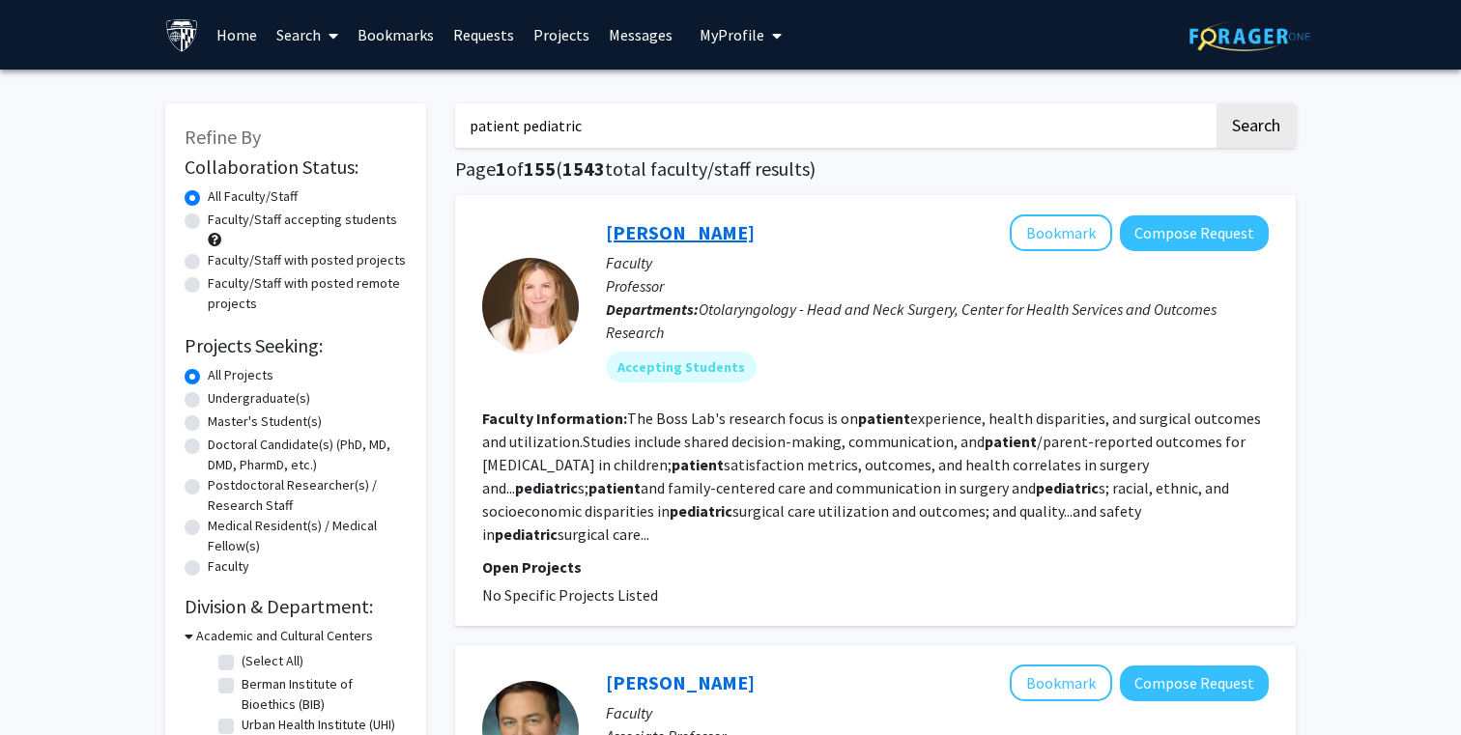
click at [669, 233] on link "[PERSON_NAME]" at bounding box center [680, 232] width 149 height 24
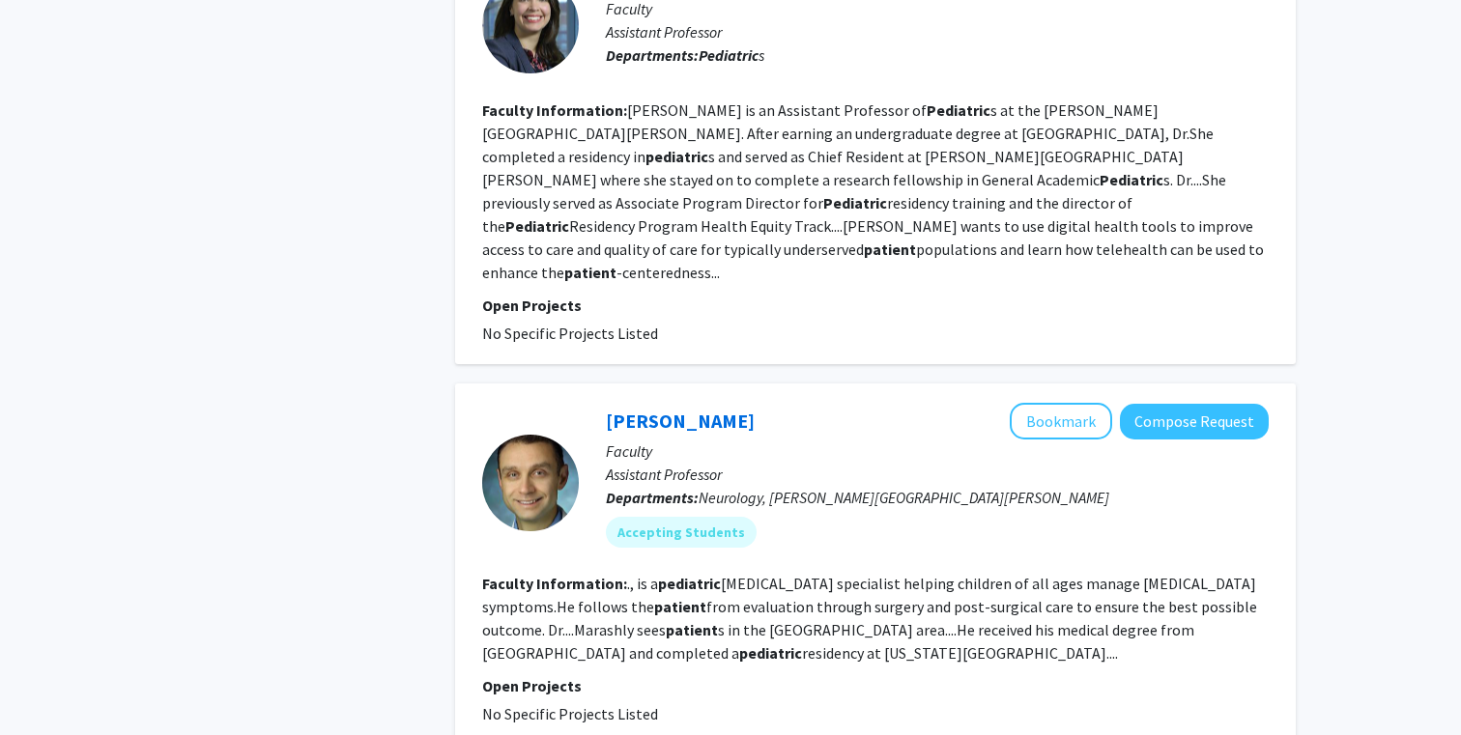
scroll to position [3463, 0]
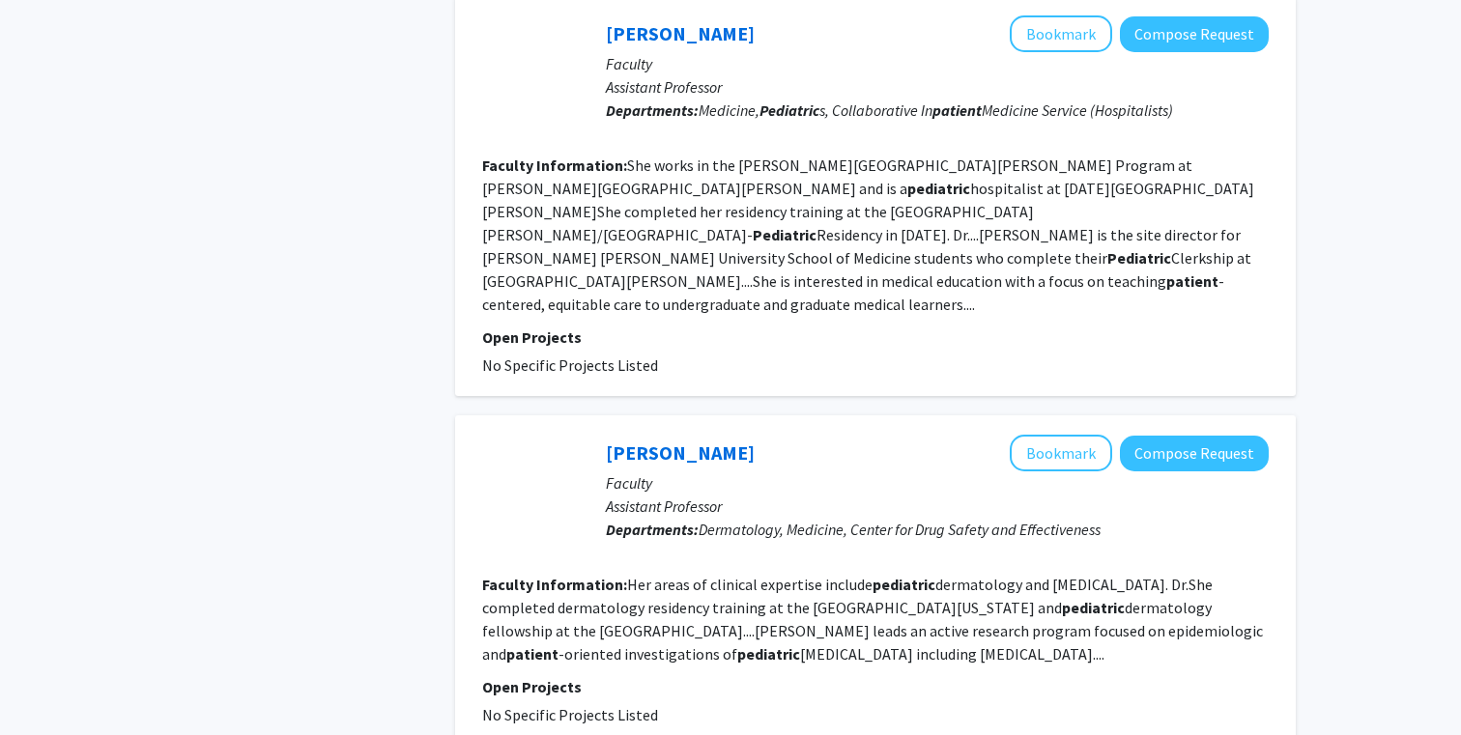
scroll to position [2568, 0]
